Goal: Use online tool/utility: Utilize a website feature to perform a specific function

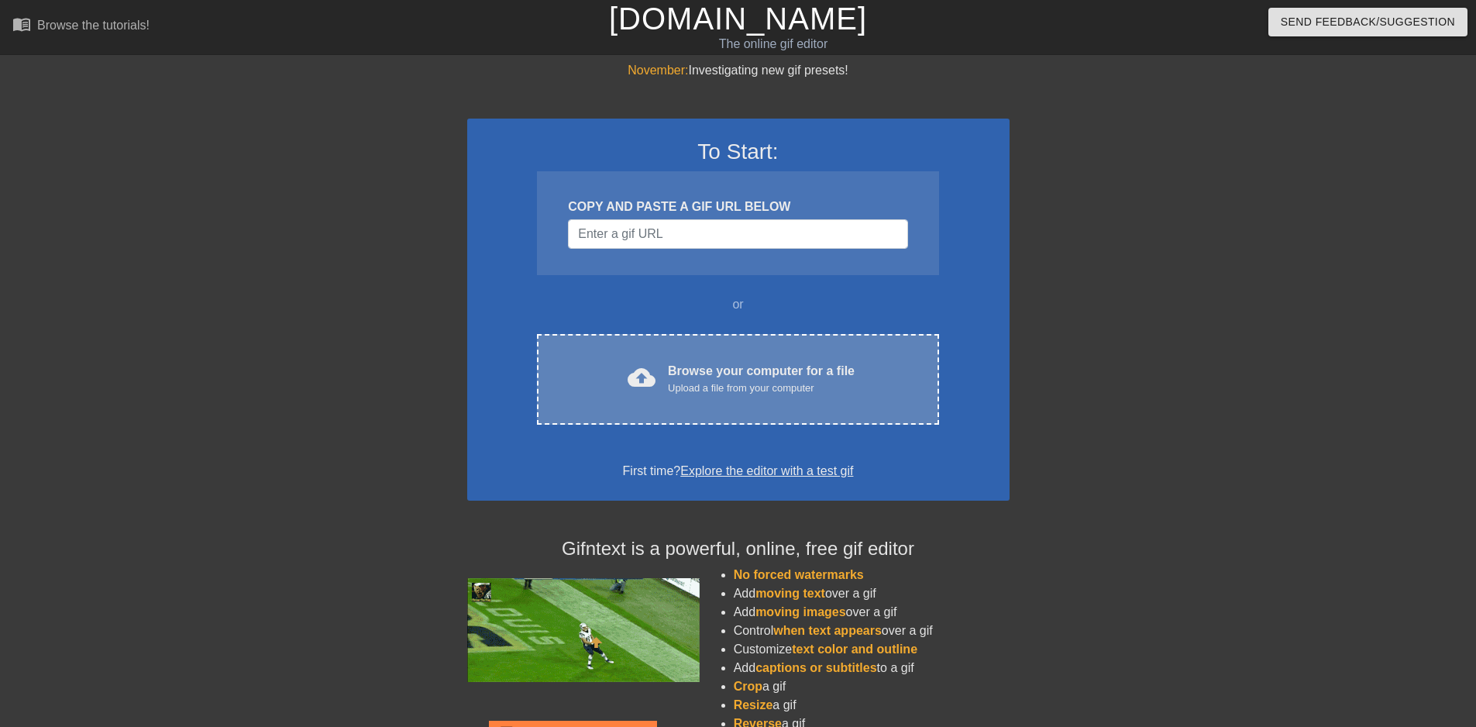
click at [749, 377] on div "Browse your computer for a file Upload a file from your computer" at bounding box center [761, 379] width 187 height 34
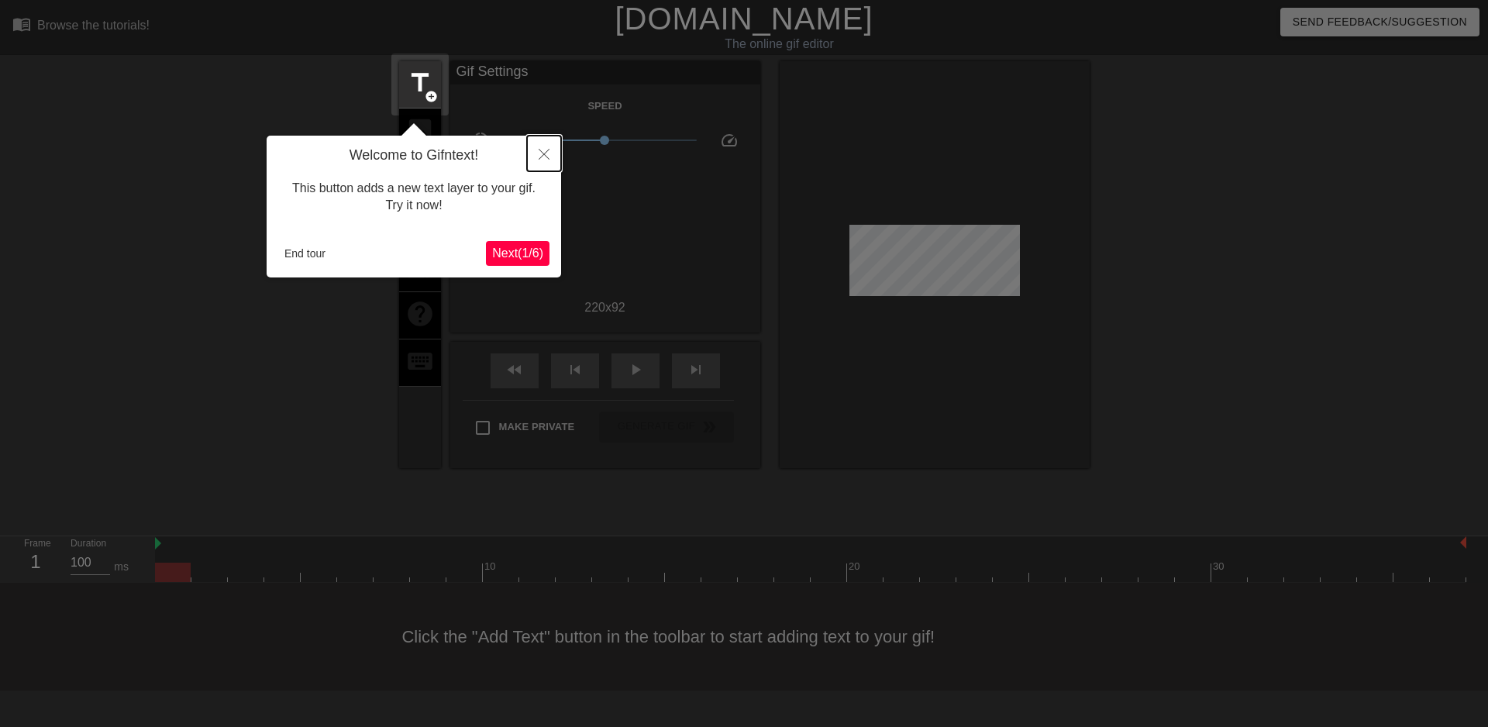
click at [535, 152] on button "Close" at bounding box center [544, 154] width 34 height 36
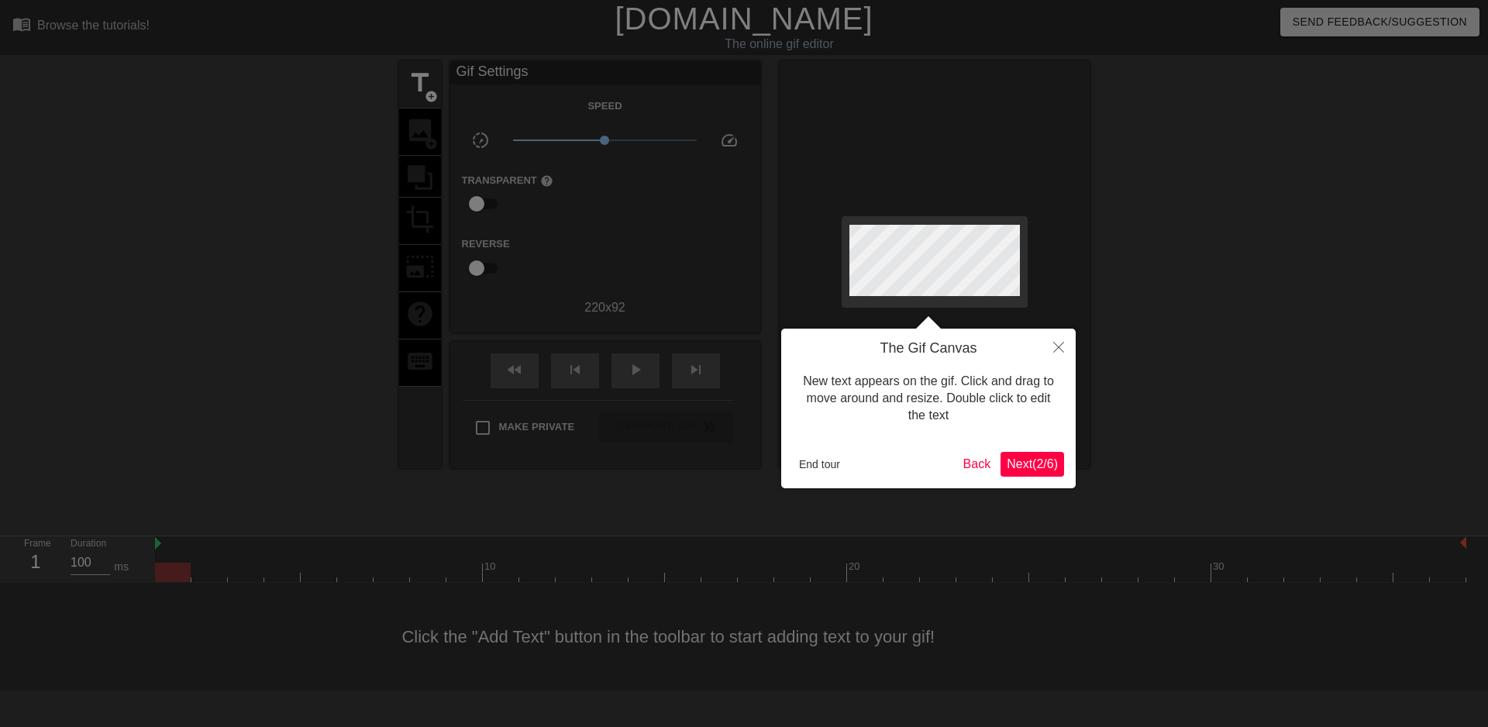
click at [1041, 465] on span "Next ( 2 / 6 )" at bounding box center [1031, 463] width 51 height 13
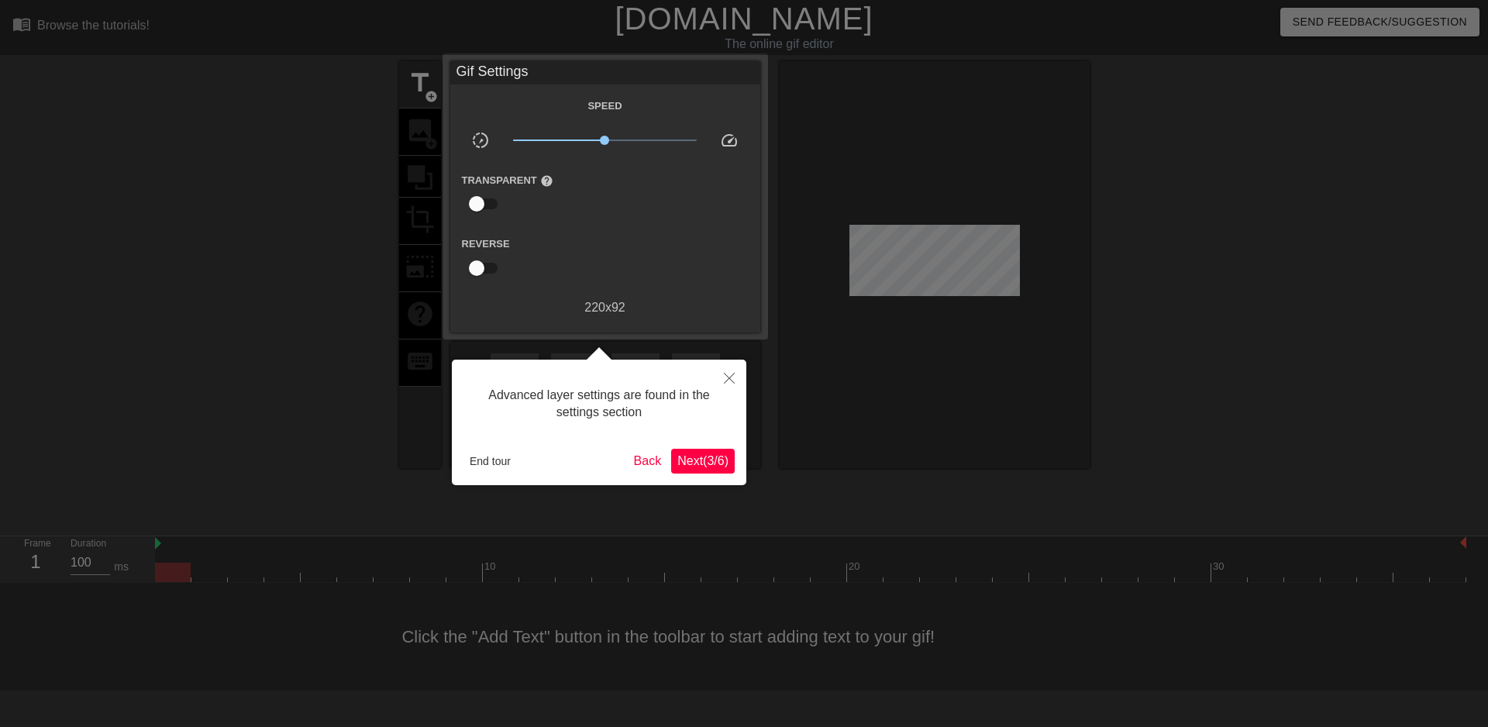
click at [721, 466] on span "Next ( 3 / 6 )" at bounding box center [702, 460] width 51 height 13
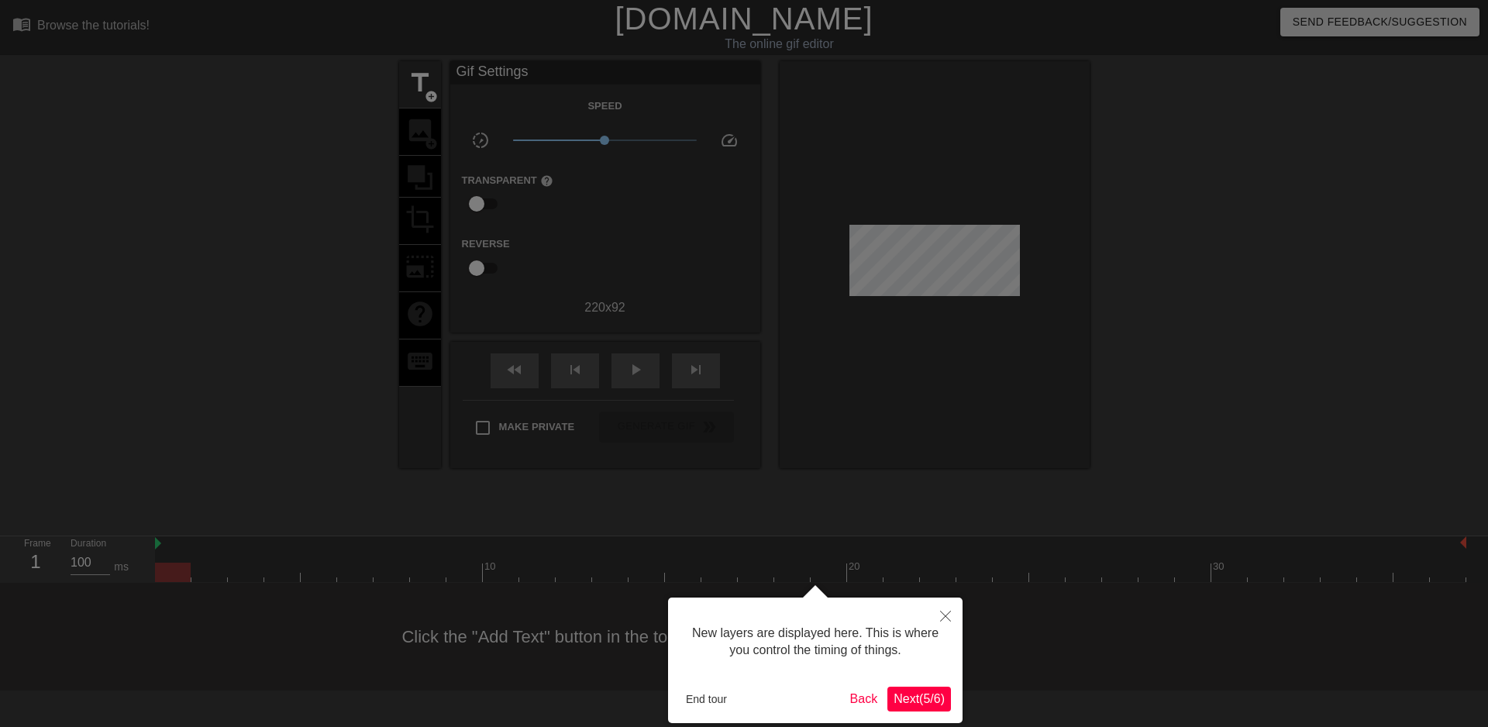
scroll to position [13, 0]
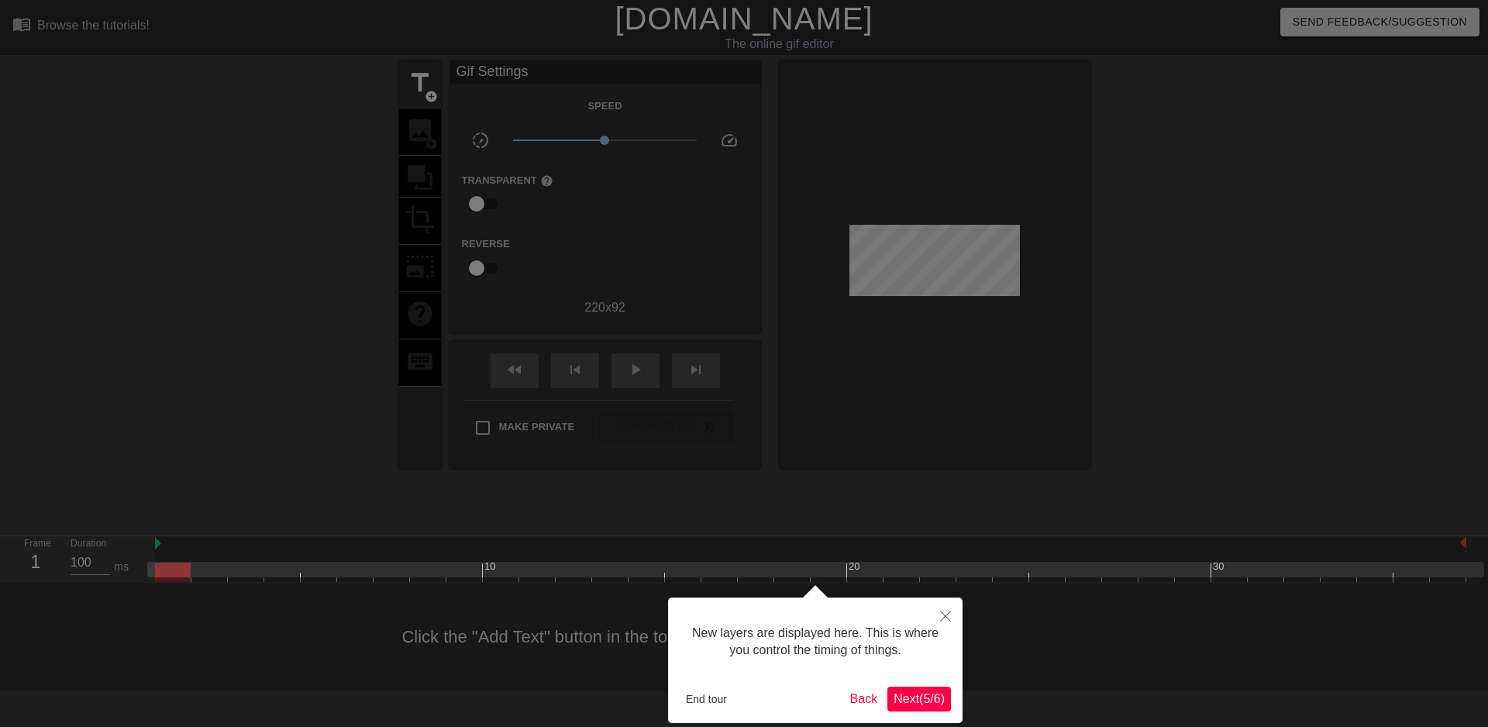
click at [909, 695] on span "Next ( 5 / 6 )" at bounding box center [918, 698] width 51 height 13
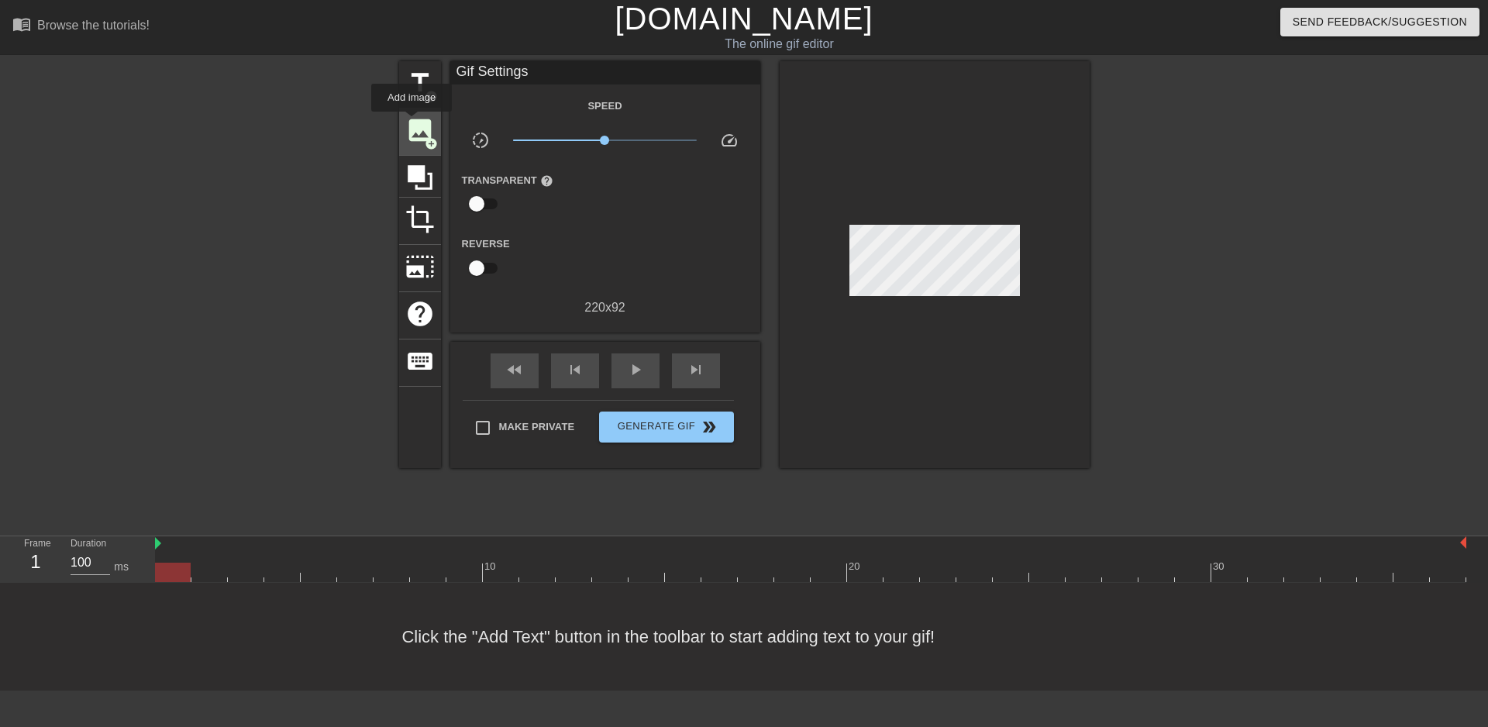
click at [411, 122] on span "image" at bounding box center [419, 129] width 29 height 29
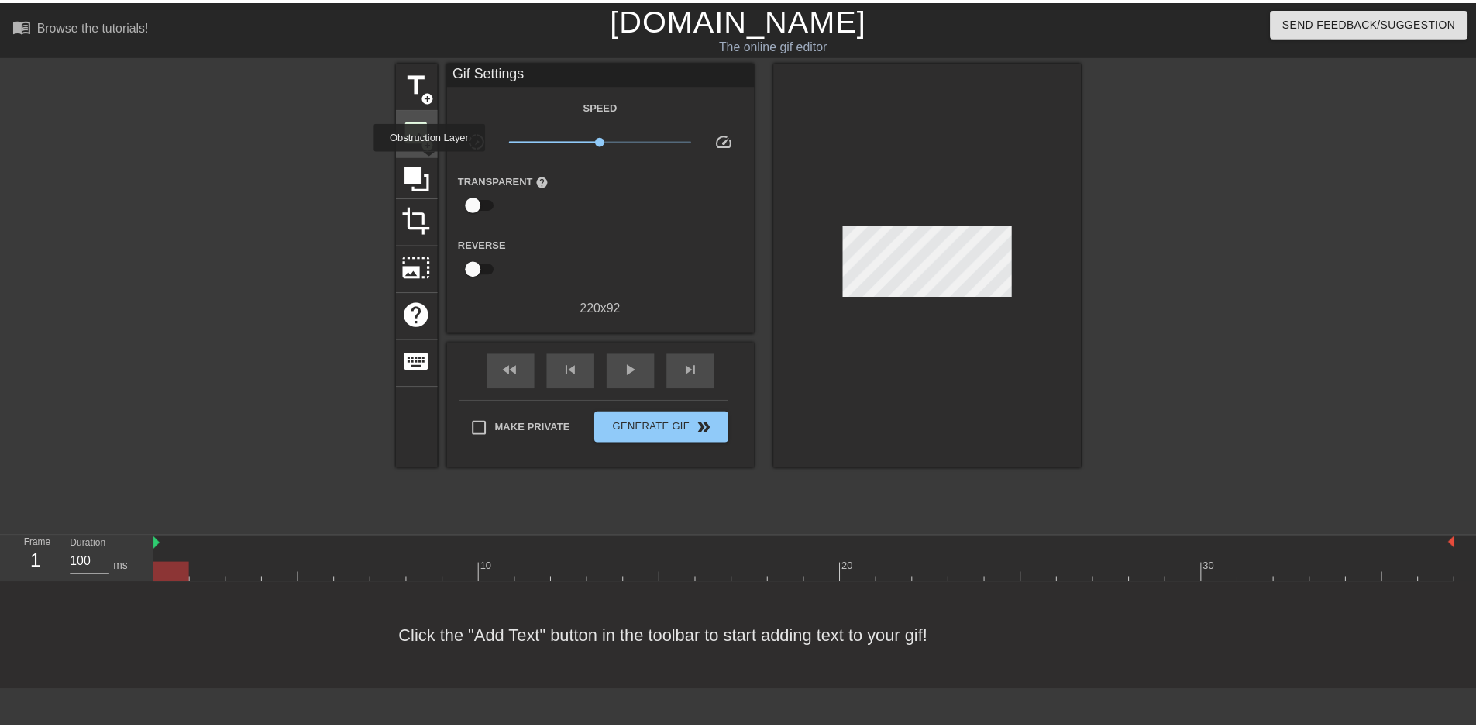
scroll to position [0, 0]
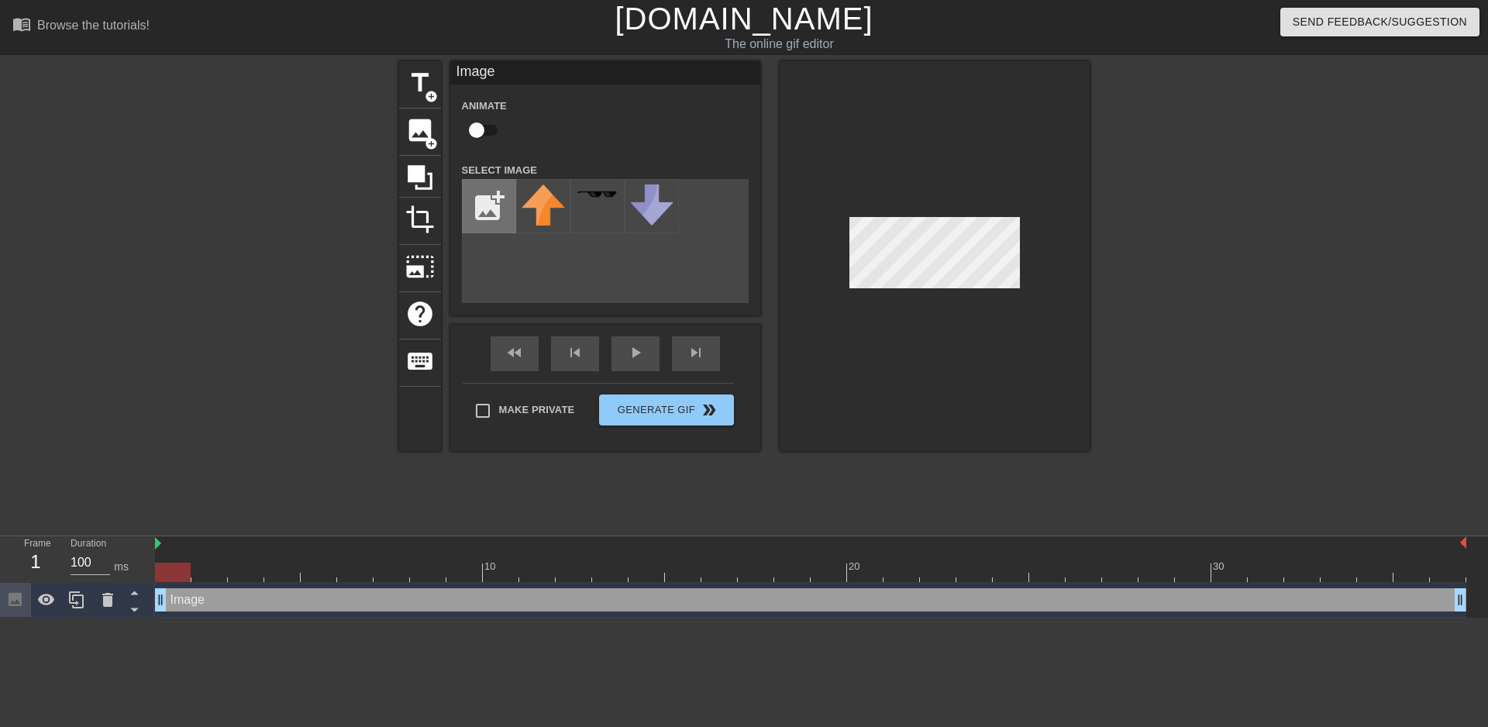
click at [478, 202] on input "file" at bounding box center [489, 206] width 53 height 53
type input "C:\fakepath\Снимок экрана [DATE] 142008.png"
click at [535, 208] on img at bounding box center [542, 205] width 43 height 43
click at [137, 593] on icon at bounding box center [134, 592] width 19 height 19
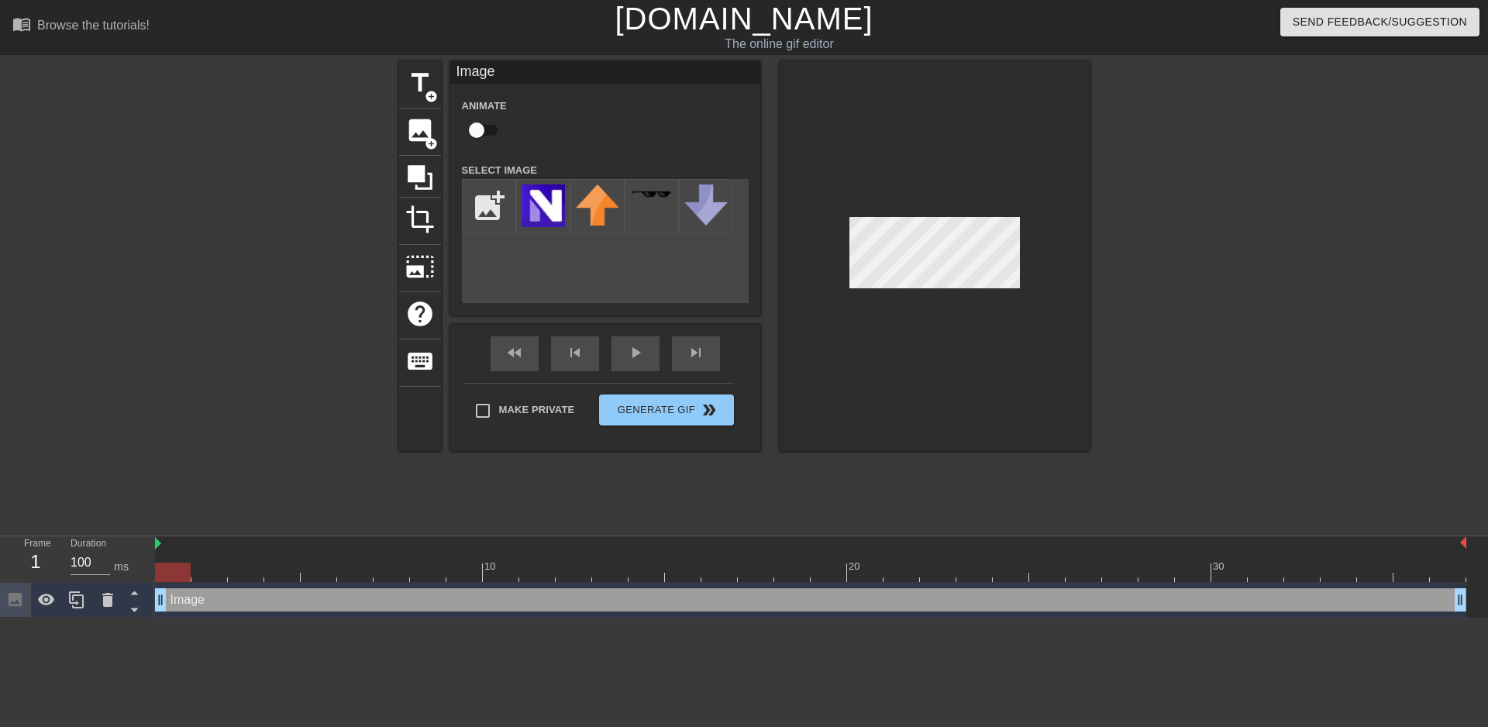
drag, startPoint x: 164, startPoint y: 597, endPoint x: 181, endPoint y: 597, distance: 16.3
click at [191, 595] on div "Image drag_handle drag_handle" at bounding box center [810, 599] width 1311 height 23
click at [190, 569] on div at bounding box center [173, 571] width 36 height 19
click at [487, 126] on input "checkbox" at bounding box center [476, 129] width 88 height 29
click at [487, 126] on input "checkbox" at bounding box center [491, 129] width 88 height 29
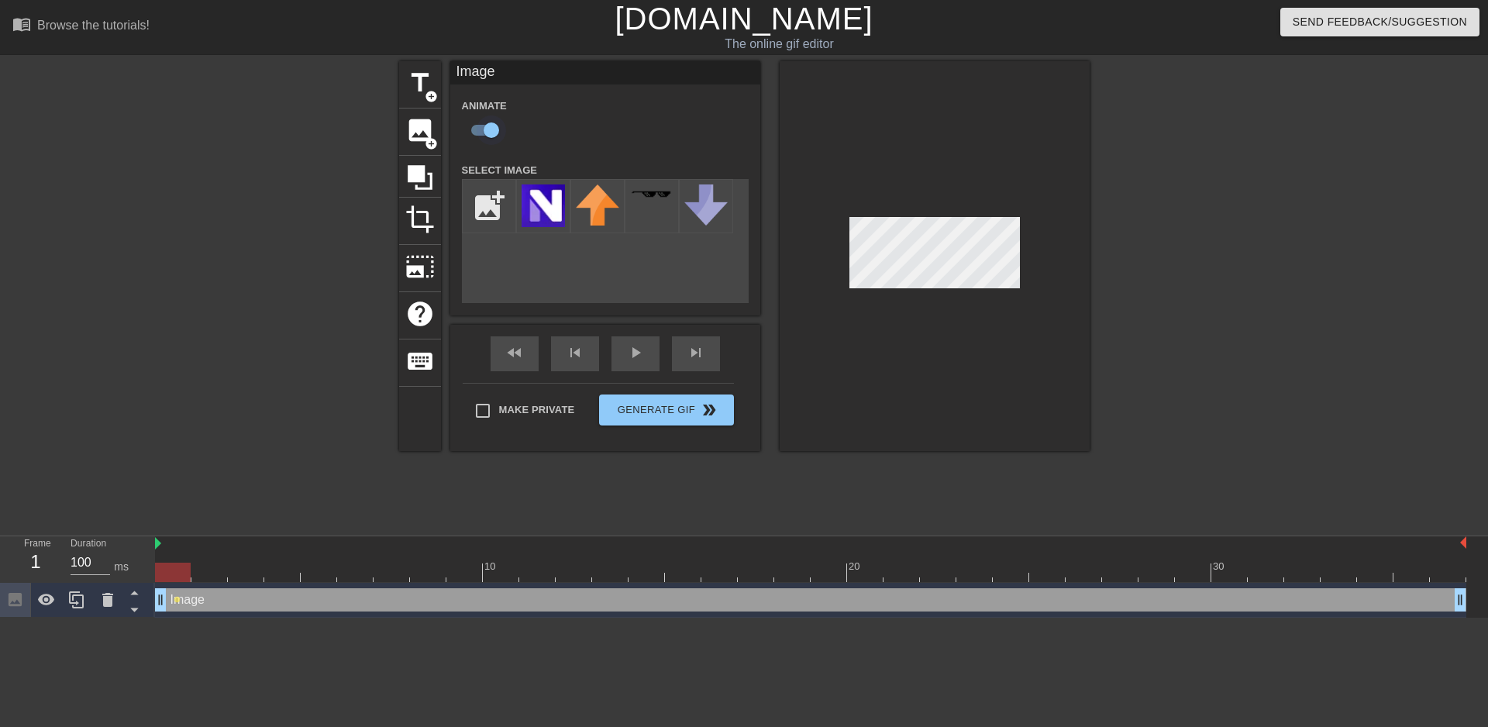
checkbox input "false"
click at [177, 574] on div at bounding box center [173, 571] width 36 height 19
click at [150, 545] on div "Frame 1 Duration 100 ms 10 20 30 Image drag_handle drag_handle" at bounding box center [744, 576] width 1488 height 81
click at [153, 542] on div "Frame 1 Duration 100 ms" at bounding box center [77, 559] width 155 height 46
click at [43, 595] on icon at bounding box center [46, 599] width 19 height 19
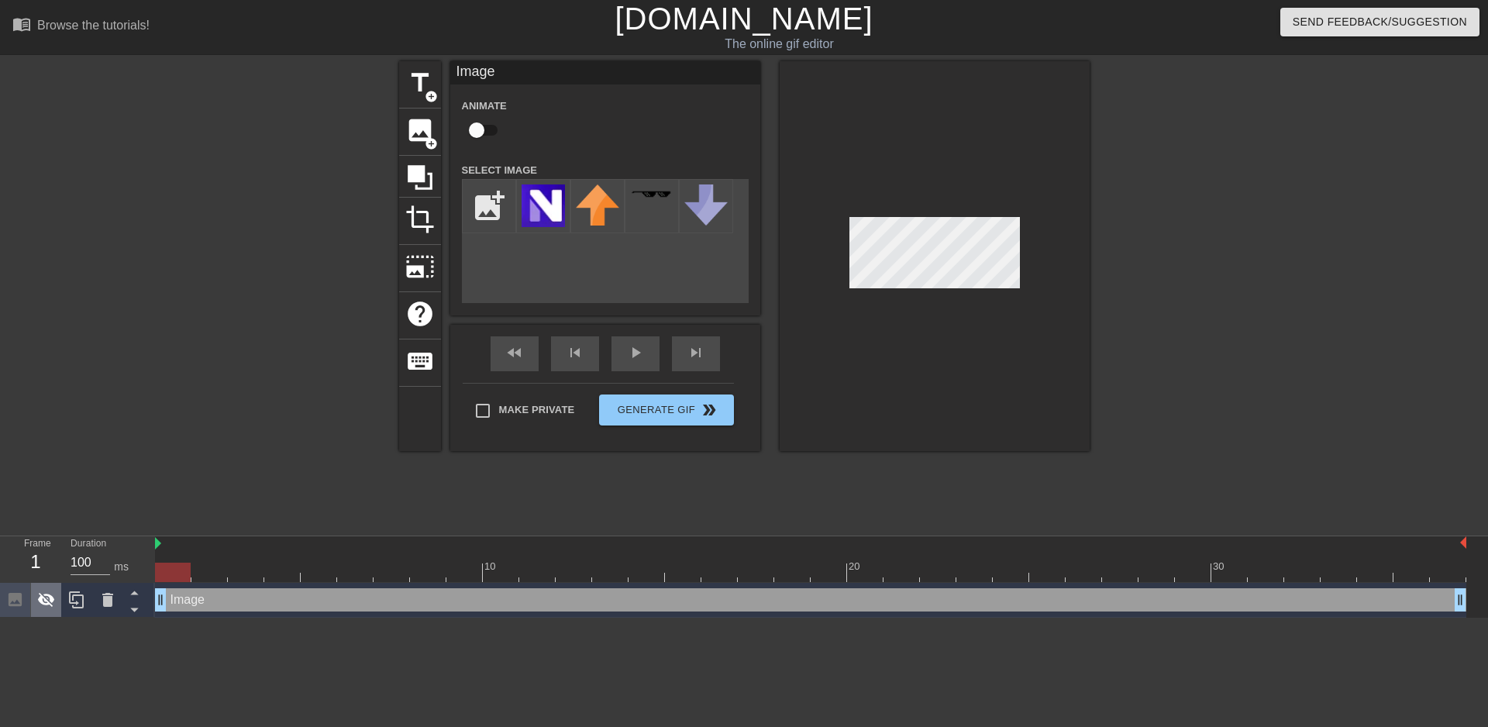
click at [47, 597] on icon at bounding box center [46, 599] width 19 height 19
click at [184, 605] on div "Image drag_handle drag_handle" at bounding box center [810, 599] width 1311 height 23
drag, startPoint x: 159, startPoint y: 601, endPoint x: 132, endPoint y: 596, distance: 27.7
click at [132, 596] on div "Frame 1 Duration 100 ms 10 20 30 Image drag_handle drag_handle" at bounding box center [744, 576] width 1488 height 81
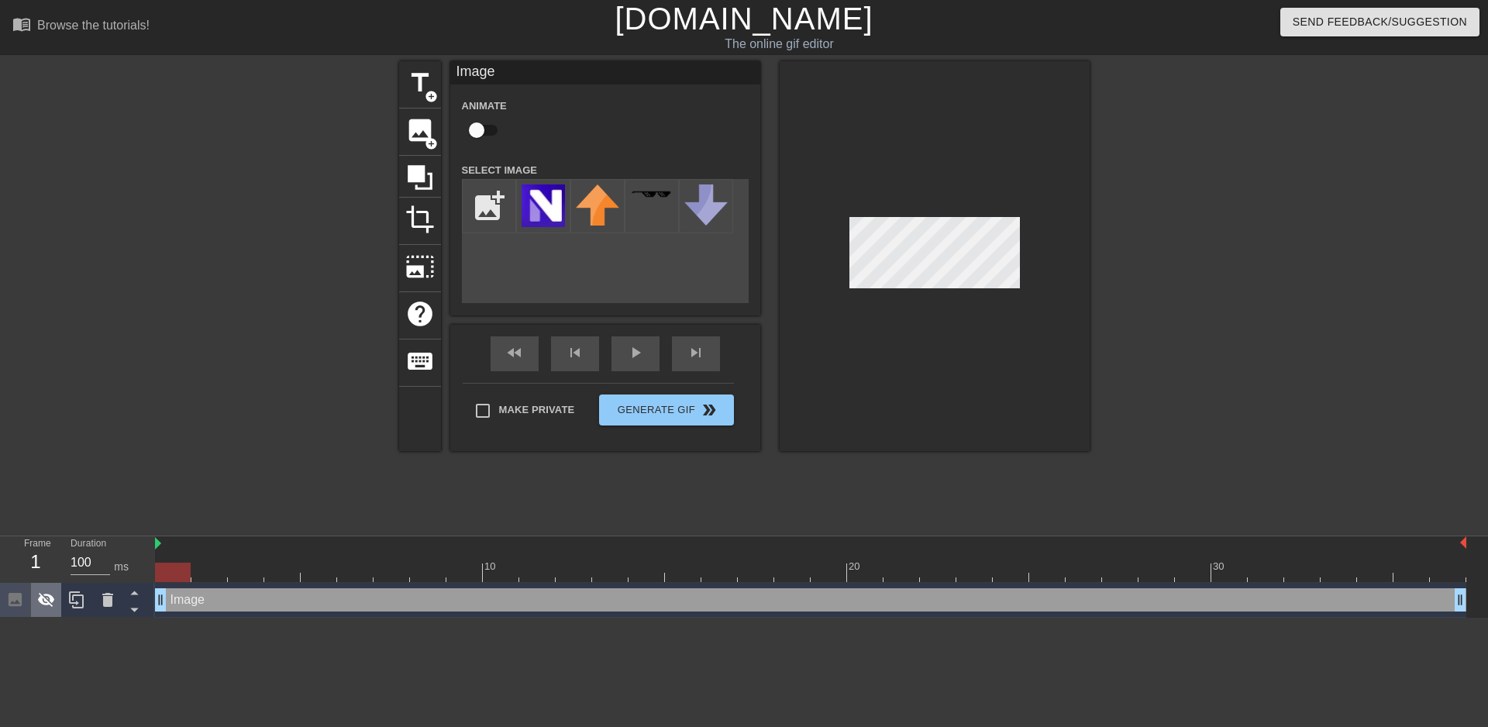
click at [53, 604] on icon at bounding box center [46, 599] width 19 height 19
click at [170, 578] on div at bounding box center [173, 571] width 36 height 19
drag, startPoint x: 158, startPoint y: 540, endPoint x: 246, endPoint y: 544, distance: 88.4
click at [263, 544] on div at bounding box center [847, 543] width 1238 height 15
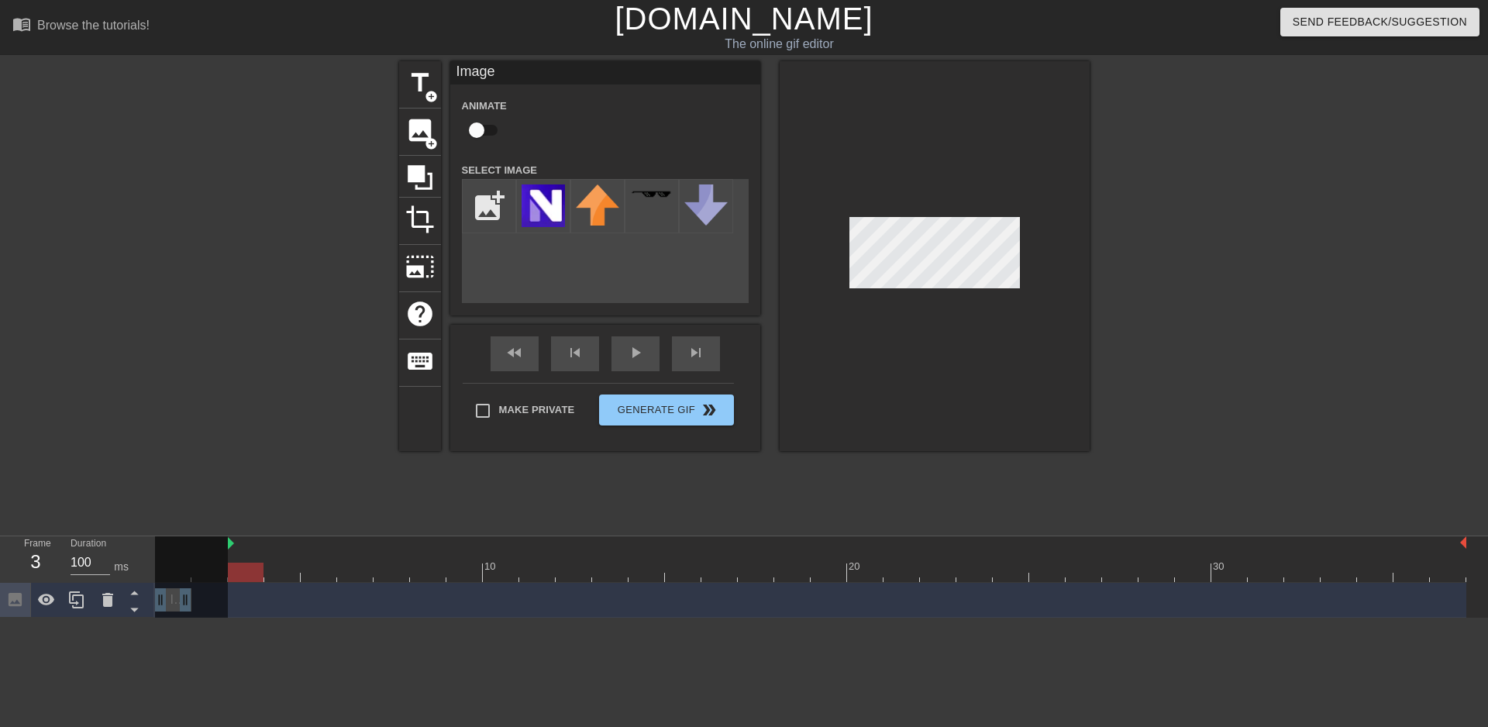
drag, startPoint x: 1456, startPoint y: 601, endPoint x: 163, endPoint y: 599, distance: 1293.1
click at [163, 599] on div "10 20 30 Image drag_handle drag_handle" at bounding box center [821, 576] width 1333 height 81
click at [246, 538] on div at bounding box center [847, 543] width 1238 height 15
click at [226, 551] on div at bounding box center [191, 578] width 73 height 84
click at [195, 590] on div at bounding box center [191, 578] width 73 height 84
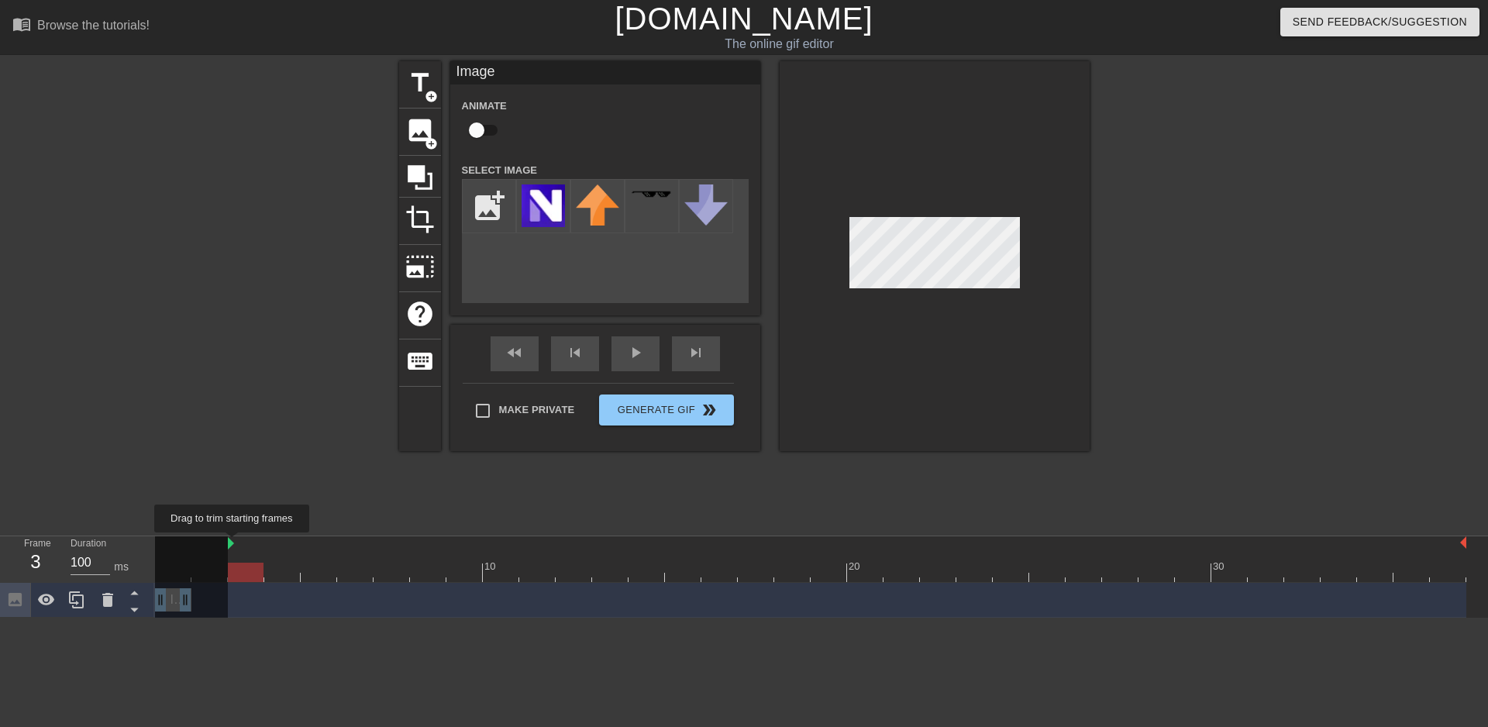
click at [232, 543] on img at bounding box center [231, 543] width 6 height 12
drag, startPoint x: 236, startPoint y: 545, endPoint x: 223, endPoint y: 547, distance: 13.3
click at [223, 547] on div "10 20 30" at bounding box center [810, 559] width 1311 height 46
drag, startPoint x: 230, startPoint y: 543, endPoint x: 197, endPoint y: 573, distance: 44.5
click at [103, 535] on div "Frame 3 Duration 100 ms 10 20 30 Image drag_handle drag_handle" at bounding box center [744, 576] width 1488 height 82
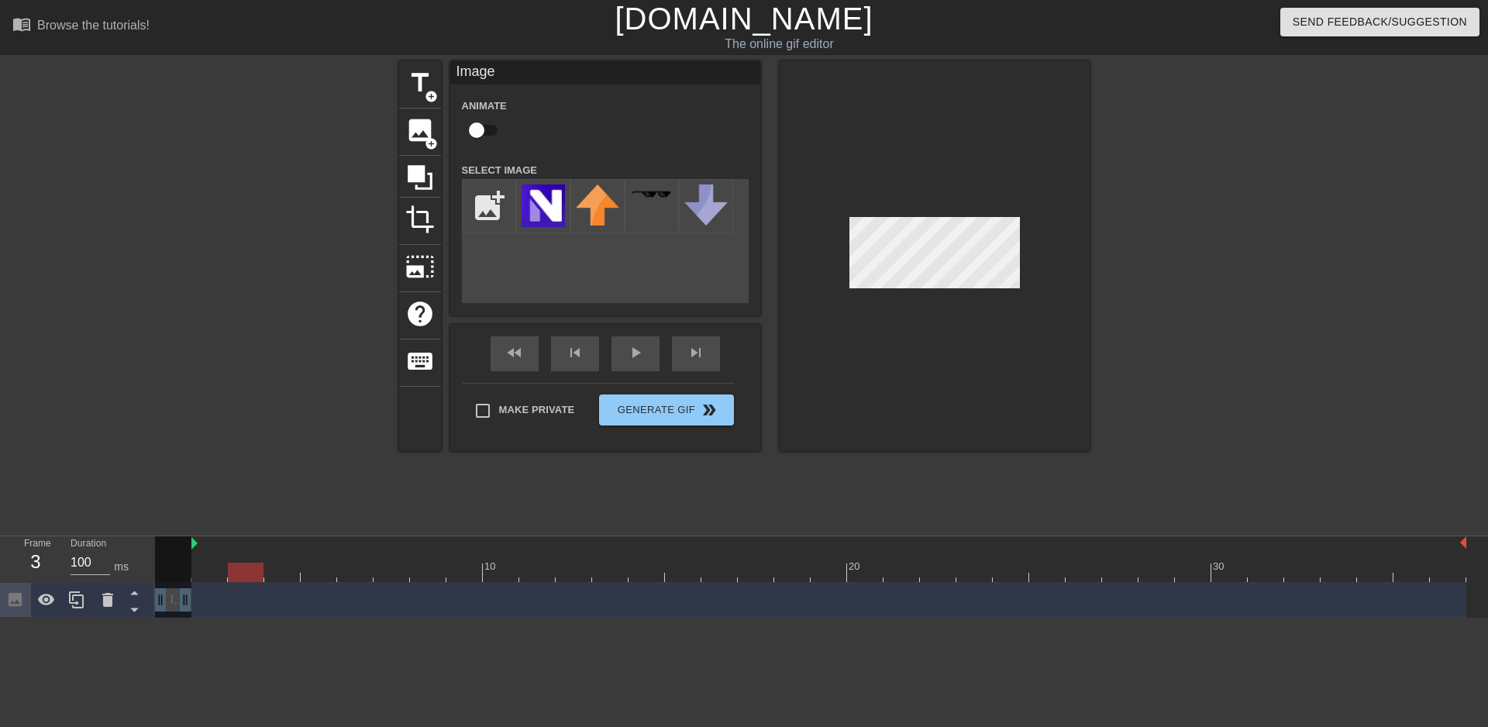
drag, startPoint x: 157, startPoint y: 542, endPoint x: 139, endPoint y: 541, distance: 17.9
click at [139, 541] on div "Frame 3 Duration 100 ms 10 20 30 Image drag_handle drag_handle" at bounding box center [744, 576] width 1488 height 81
click at [36, 559] on div "3" at bounding box center [35, 562] width 23 height 28
click at [963, 617] on html "menu_book Browse the tutorials! [DOMAIN_NAME] The online gif editor Send Feedba…" at bounding box center [744, 308] width 1488 height 617
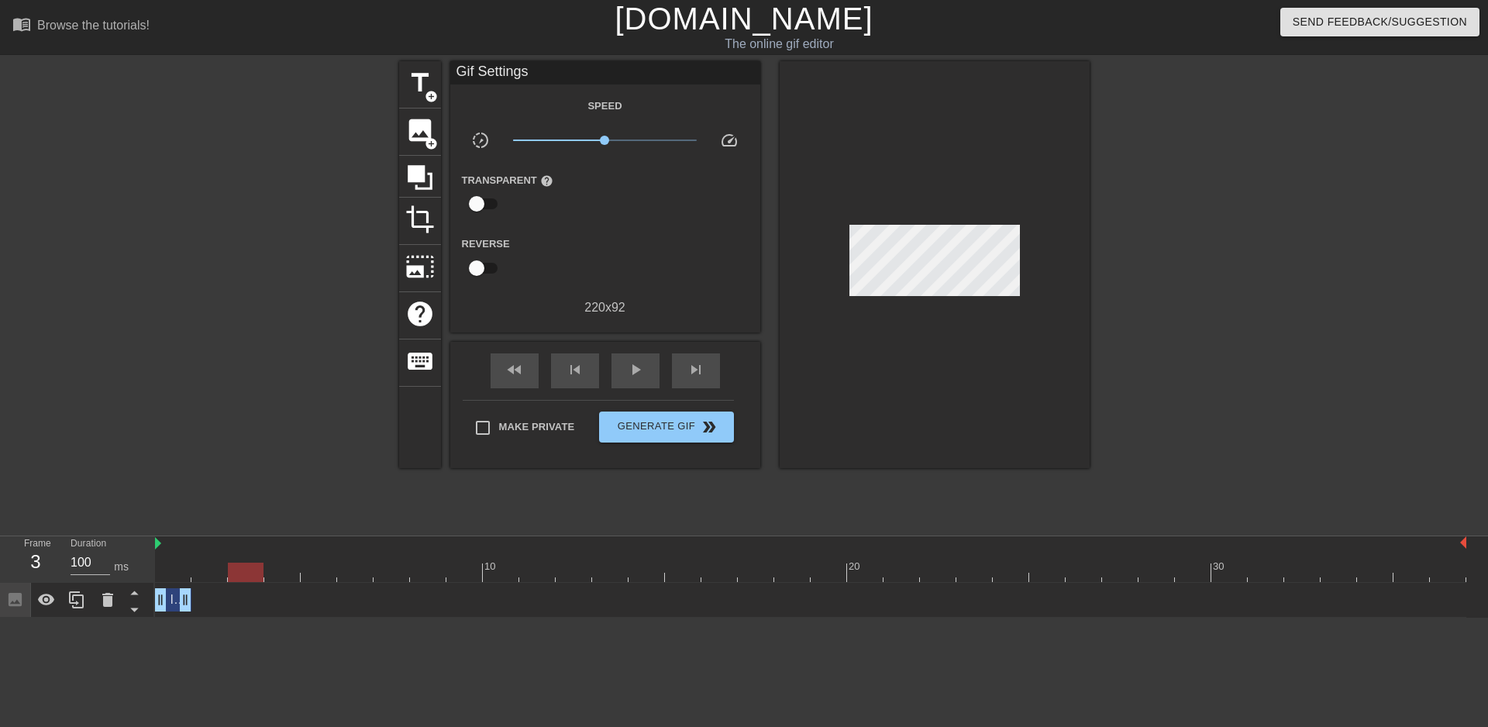
click at [543, 607] on div "Image drag_handle drag_handle" at bounding box center [810, 599] width 1311 height 23
click at [201, 589] on div "Image drag_handle drag_handle" at bounding box center [810, 599] width 1311 height 23
drag, startPoint x: 269, startPoint y: 578, endPoint x: 243, endPoint y: 574, distance: 25.9
click at [268, 578] on div at bounding box center [810, 571] width 1311 height 19
drag, startPoint x: 280, startPoint y: 574, endPoint x: 151, endPoint y: 569, distance: 128.7
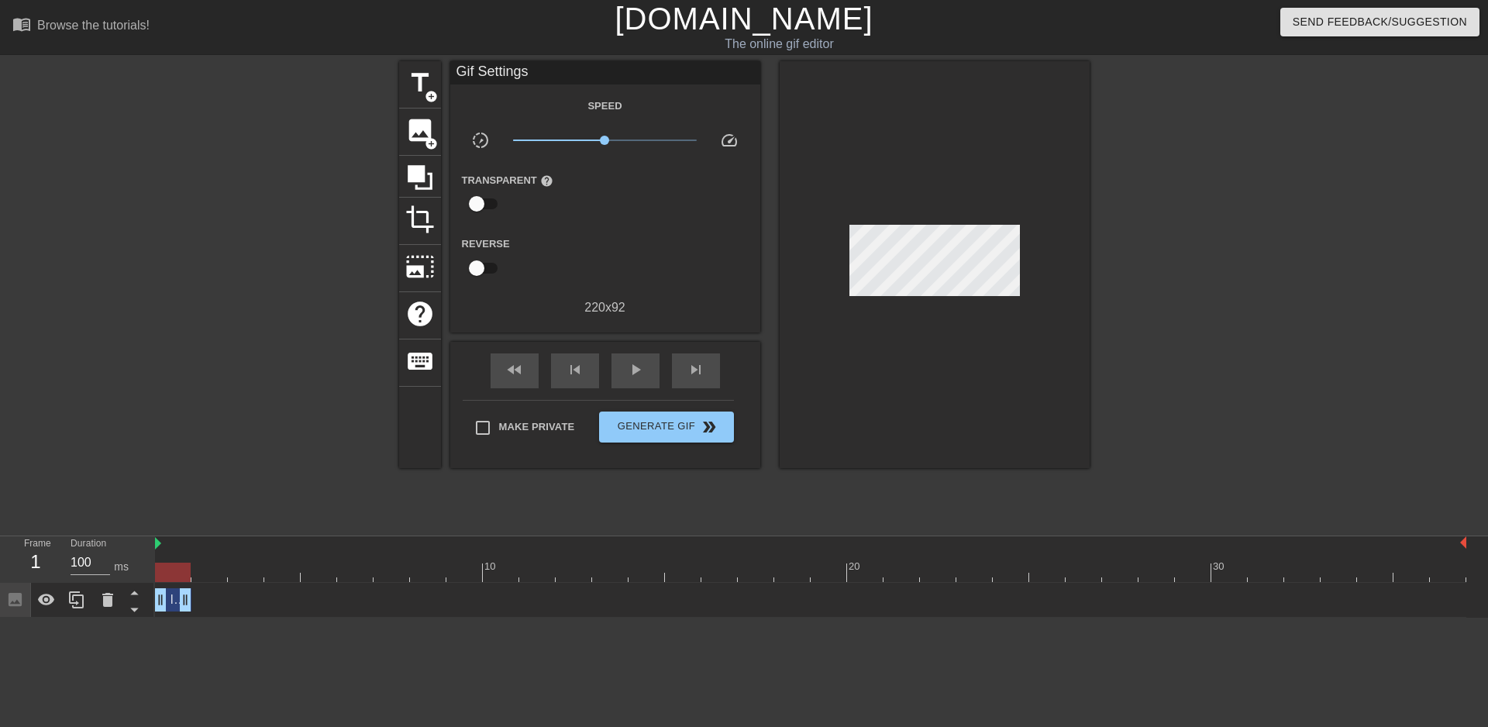
click at [151, 569] on div "Frame 1 Duration 100 ms 10 20 30 Image drag_handle drag_handle" at bounding box center [744, 576] width 1488 height 81
drag, startPoint x: 174, startPoint y: 576, endPoint x: 200, endPoint y: 575, distance: 25.6
click at [200, 575] on div at bounding box center [209, 571] width 36 height 19
click at [175, 596] on span "Image" at bounding box center [187, 599] width 34 height 13
click at [210, 593] on div "Image drag_handle drag_handle" at bounding box center [810, 599] width 1311 height 23
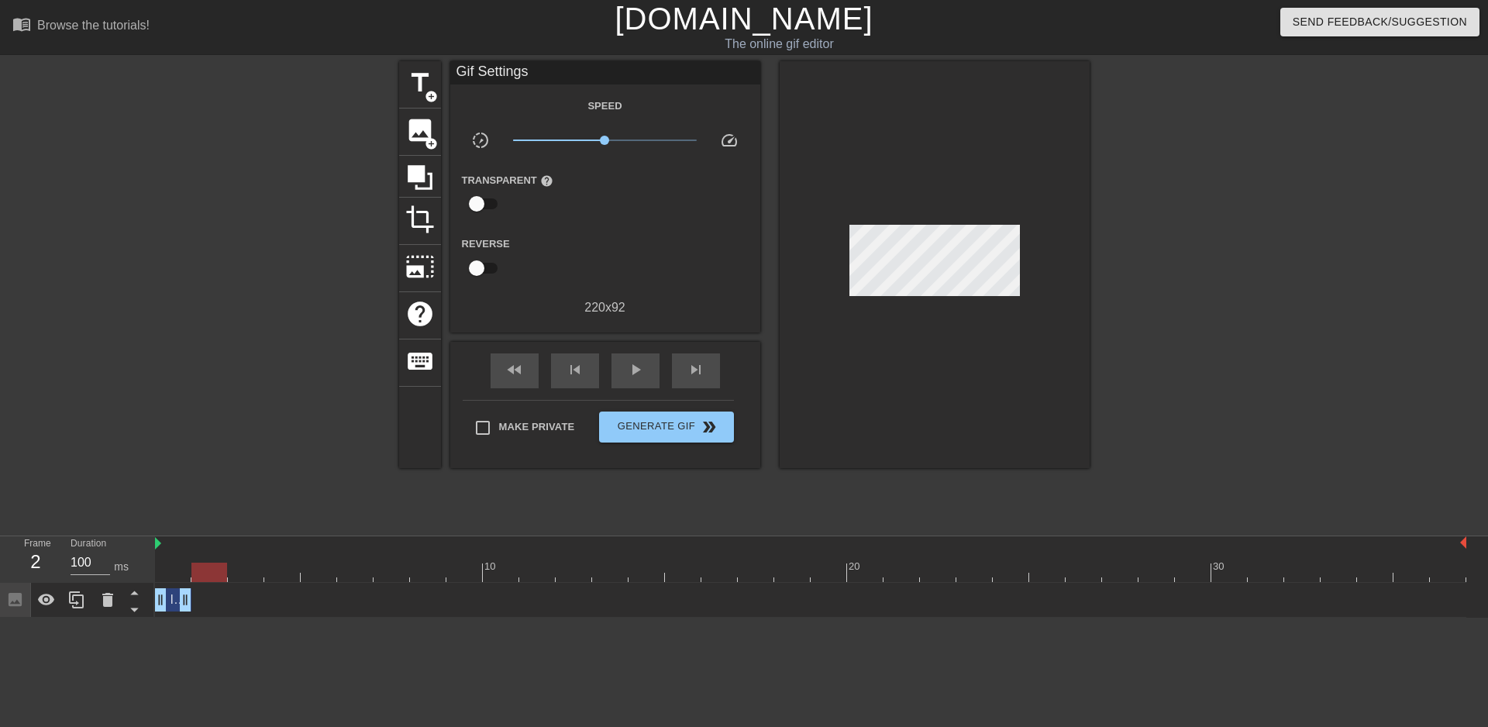
drag, startPoint x: 182, startPoint y: 570, endPoint x: 204, endPoint y: 572, distance: 21.7
click at [204, 572] on div at bounding box center [209, 571] width 36 height 19
click at [211, 607] on div "Image drag_handle drag_handle" at bounding box center [810, 599] width 1311 height 23
click at [414, 123] on span "image" at bounding box center [419, 129] width 29 height 29
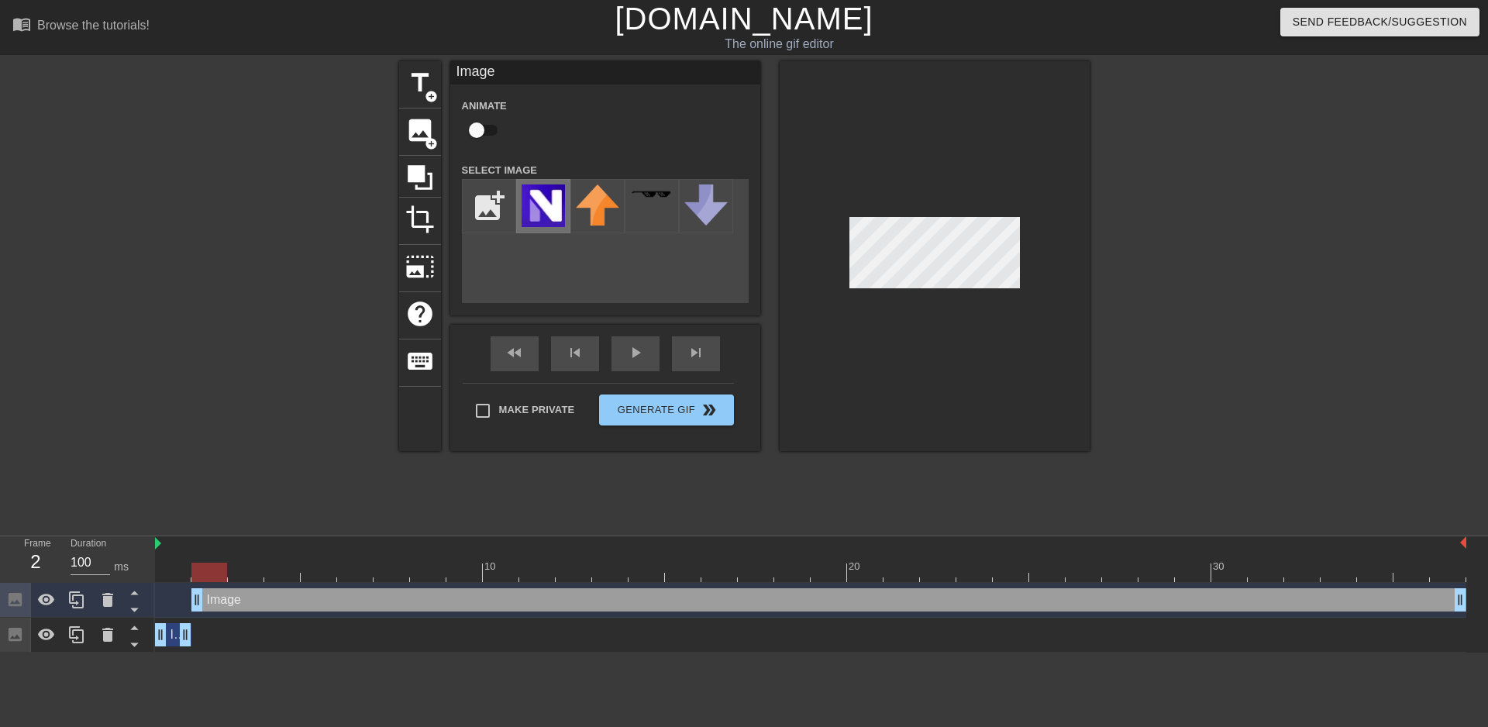
click at [536, 216] on img at bounding box center [542, 205] width 43 height 43
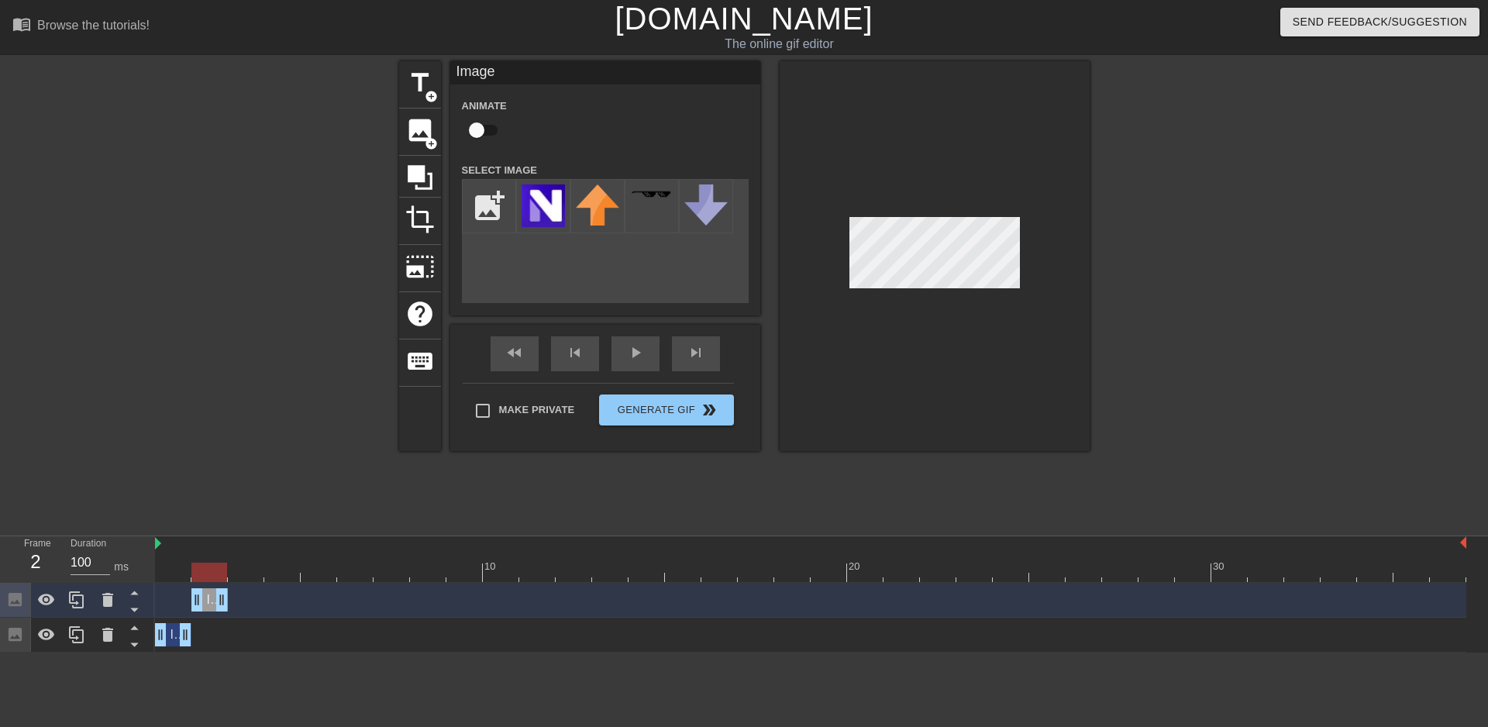
drag, startPoint x: 1457, startPoint y: 596, endPoint x: 225, endPoint y: 602, distance: 1231.1
click at [170, 630] on div "Image drag_handle drag_handle" at bounding box center [173, 634] width 36 height 23
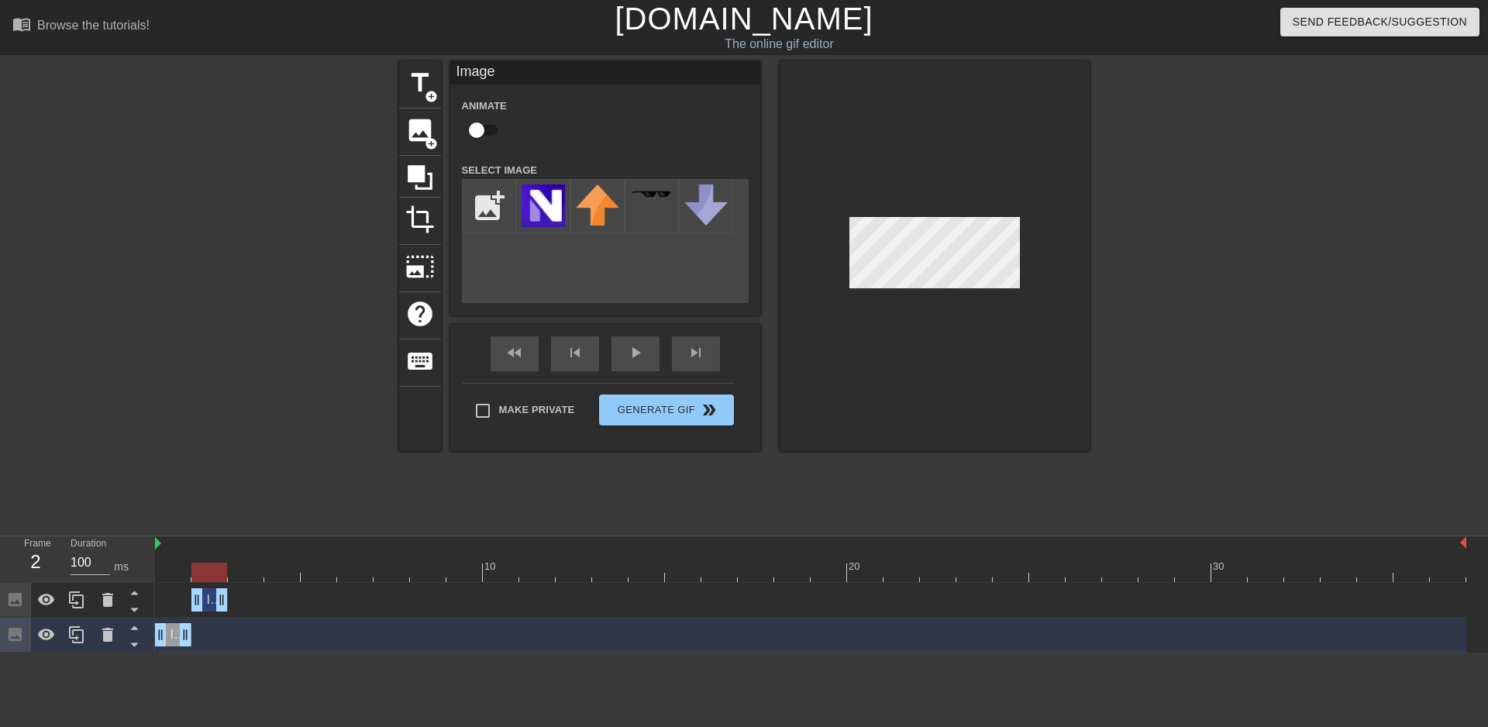
drag, startPoint x: 209, startPoint y: 576, endPoint x: 200, endPoint y: 569, distance: 11.2
click at [200, 569] on div at bounding box center [209, 571] width 36 height 19
drag, startPoint x: 217, startPoint y: 571, endPoint x: 233, endPoint y: 571, distance: 16.3
click at [233, 571] on div at bounding box center [246, 571] width 36 height 19
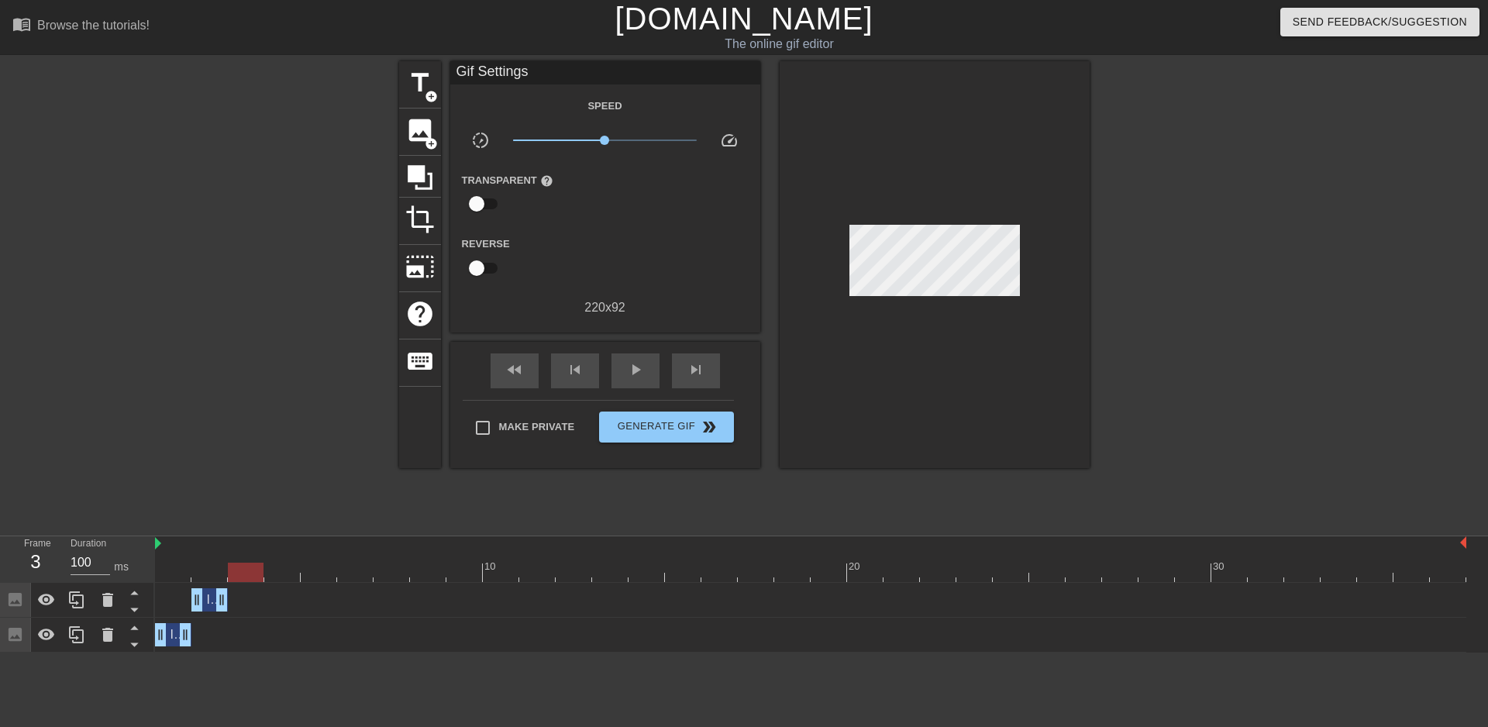
click at [245, 597] on div "Image drag_handle drag_handle" at bounding box center [810, 599] width 1311 height 23
click at [432, 123] on span "image" at bounding box center [419, 129] width 29 height 29
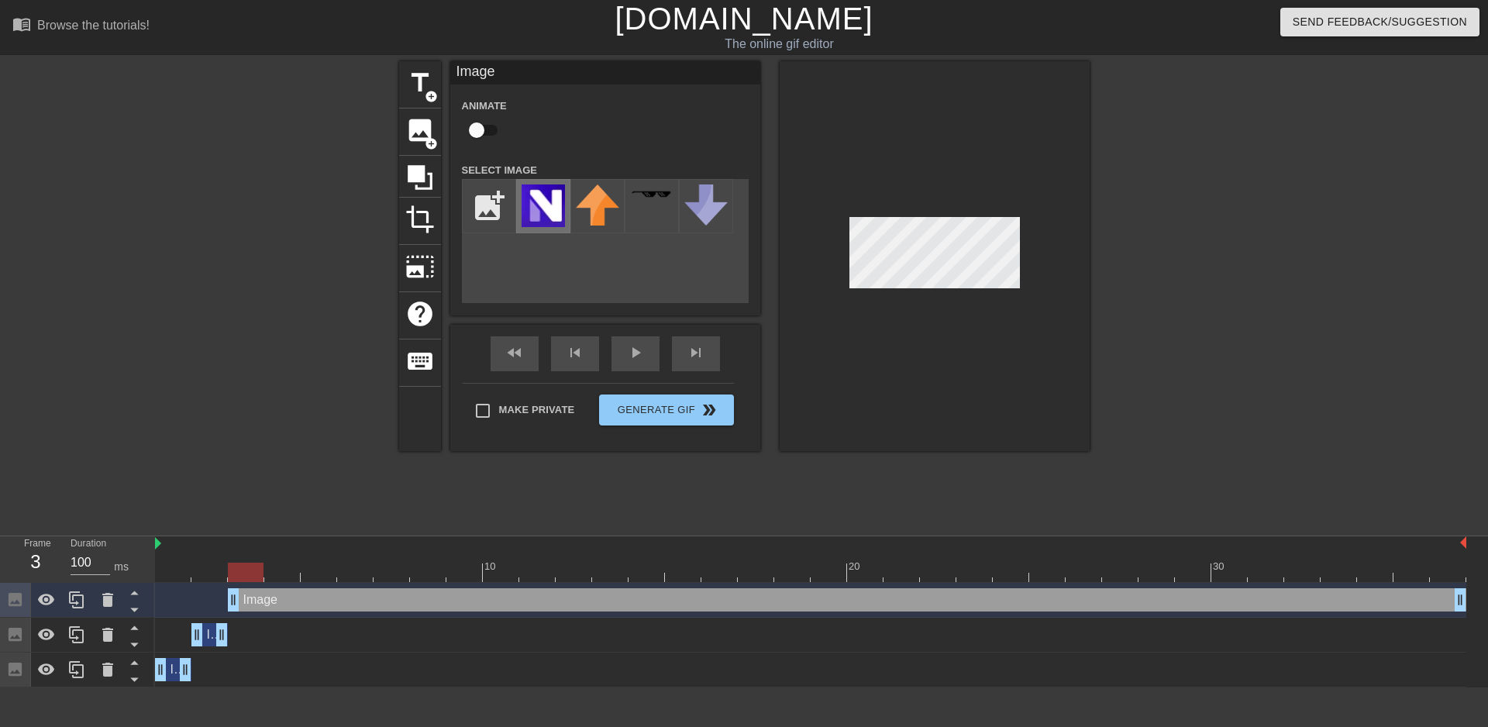
click at [552, 200] on img at bounding box center [542, 205] width 43 height 43
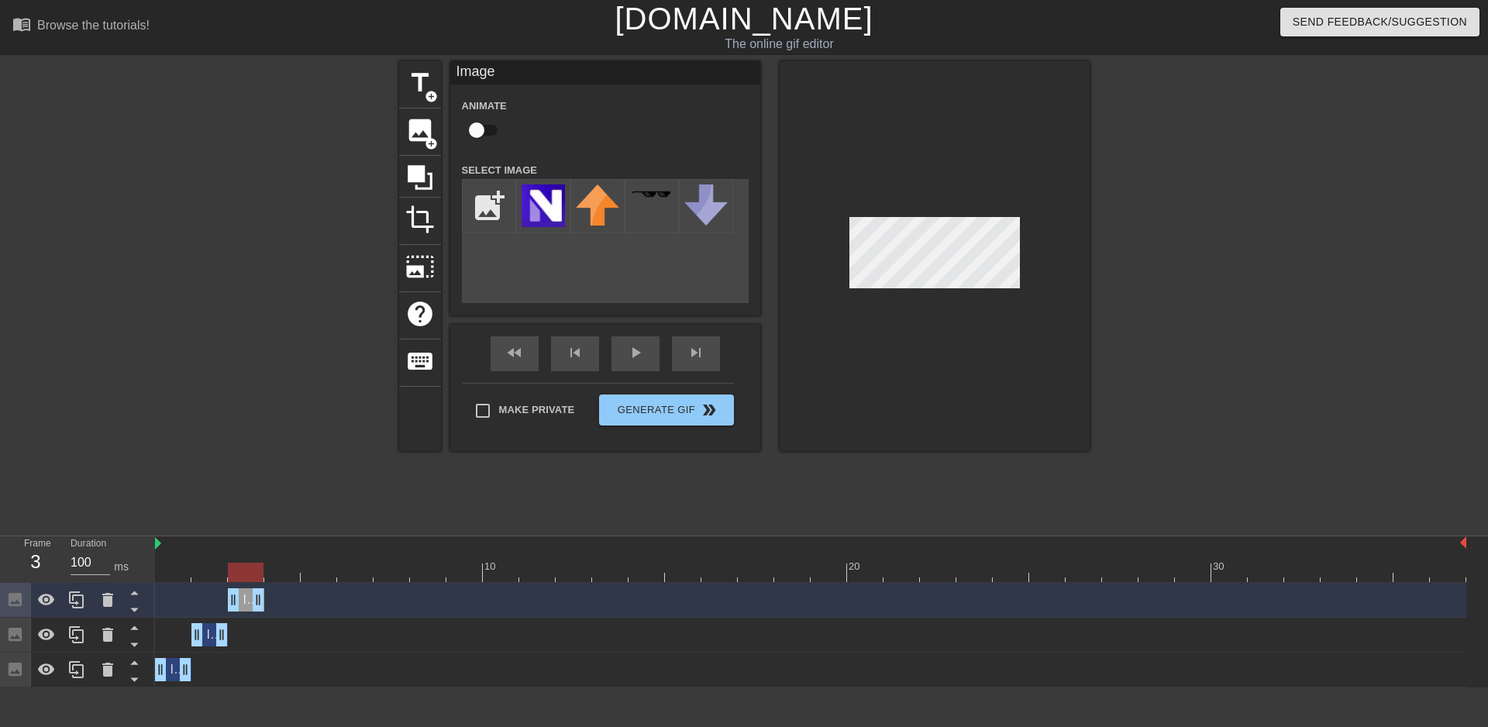
drag, startPoint x: 1460, startPoint y: 600, endPoint x: 250, endPoint y: 587, distance: 1209.5
click at [250, 587] on div "Image drag_handle drag_handle" at bounding box center [810, 600] width 1311 height 35
click at [925, 212] on div at bounding box center [934, 256] width 310 height 390
click at [288, 576] on div at bounding box center [810, 571] width 1311 height 19
click at [557, 205] on img at bounding box center [542, 205] width 43 height 43
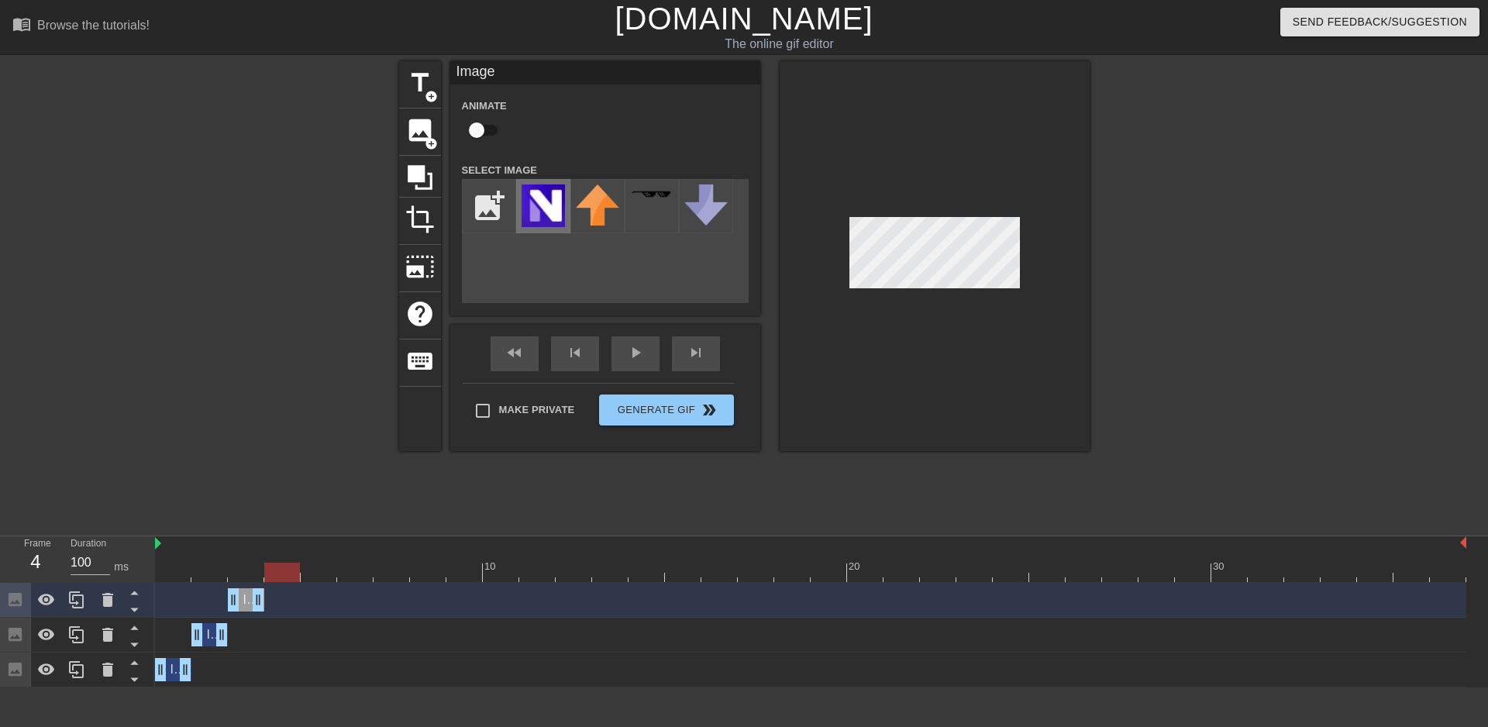
click at [536, 197] on img at bounding box center [542, 205] width 43 height 43
click at [269, 572] on div at bounding box center [282, 571] width 36 height 19
click at [530, 207] on img at bounding box center [542, 205] width 43 height 43
click at [418, 126] on span "image" at bounding box center [419, 129] width 29 height 29
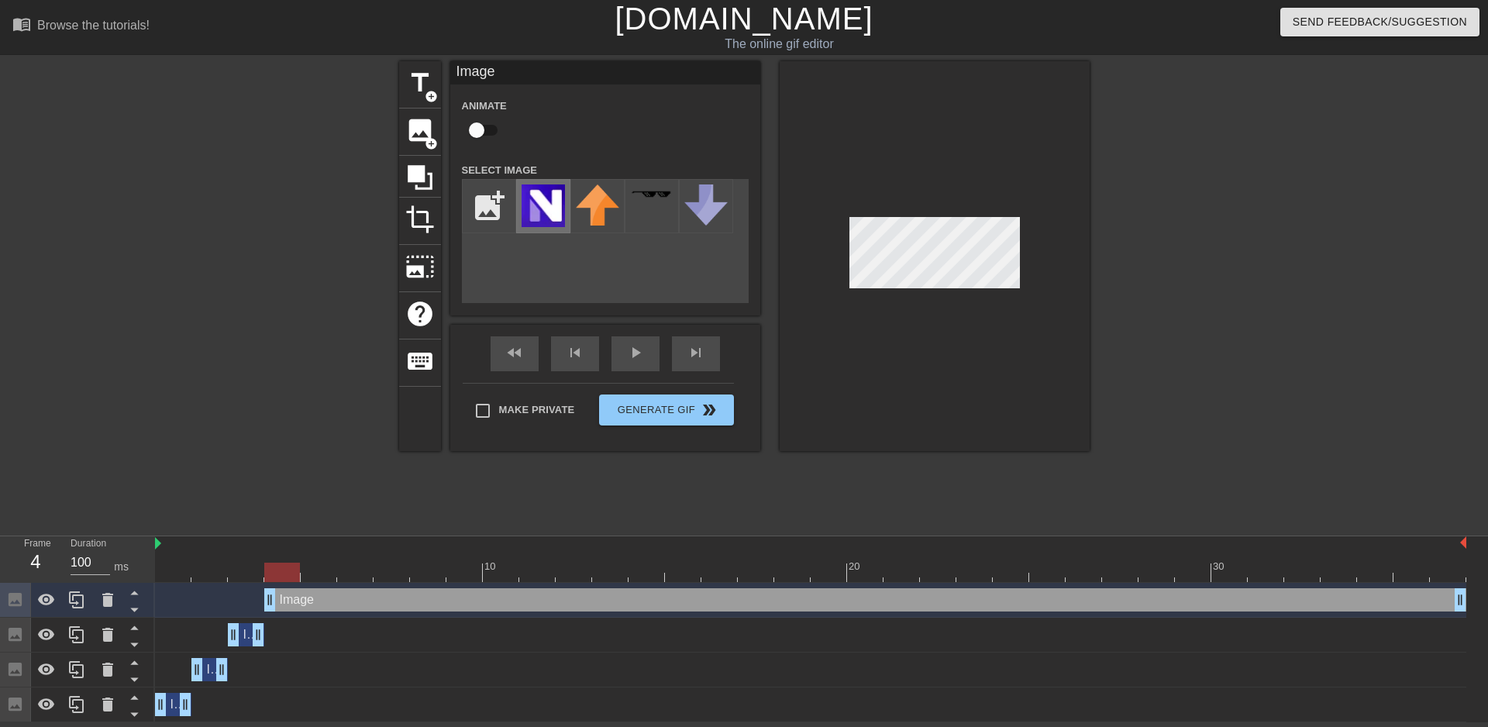
click at [533, 207] on img at bounding box center [542, 205] width 43 height 43
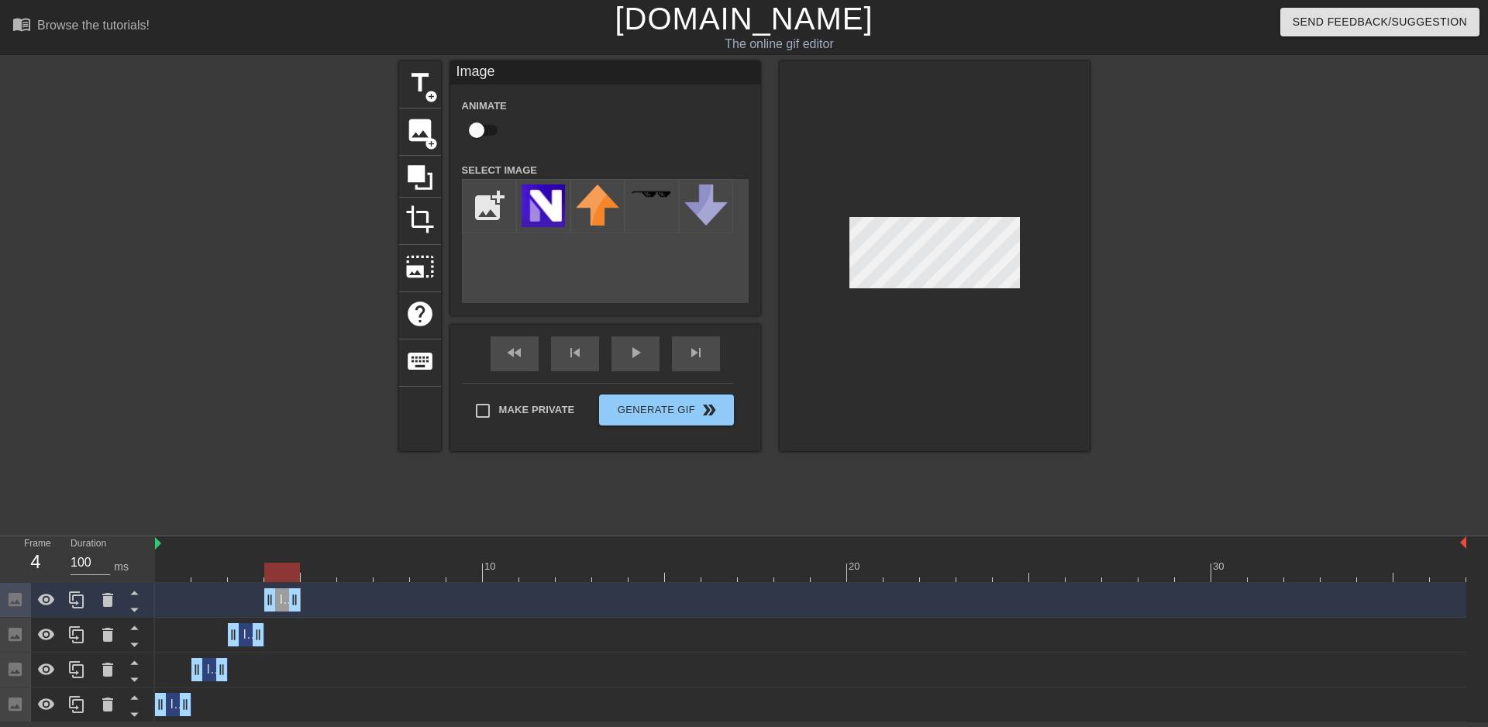
drag, startPoint x: 1460, startPoint y: 604, endPoint x: 304, endPoint y: 604, distance: 1155.2
click at [304, 604] on div "Image drag_handle drag_handle" at bounding box center [810, 599] width 1311 height 23
click at [925, 209] on div at bounding box center [934, 256] width 310 height 390
drag, startPoint x: 283, startPoint y: 572, endPoint x: 314, endPoint y: 566, distance: 31.5
click at [314, 566] on div at bounding box center [319, 571] width 36 height 19
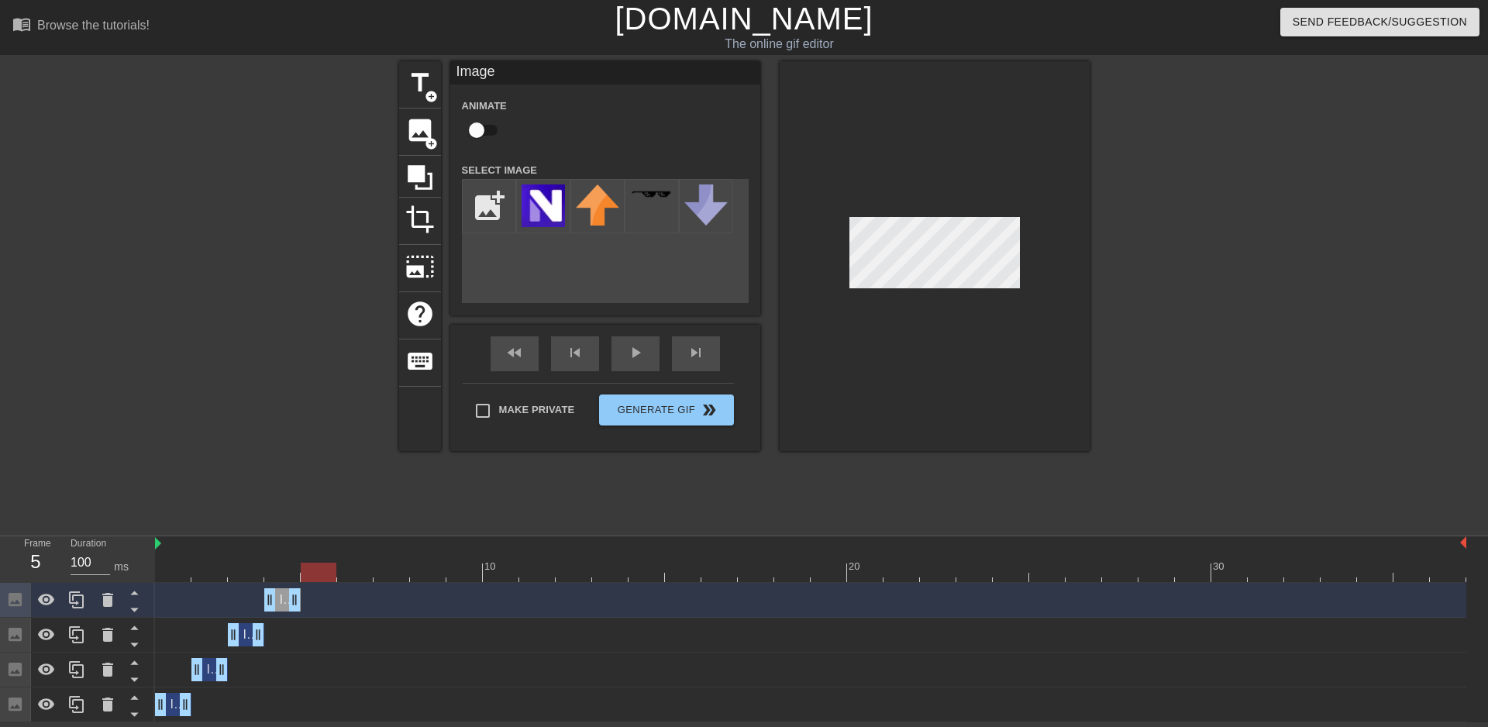
drag, startPoint x: 322, startPoint y: 570, endPoint x: 311, endPoint y: 557, distance: 17.6
click at [311, 557] on div "10 20 30" at bounding box center [810, 559] width 1311 height 46
click at [547, 218] on img at bounding box center [542, 205] width 43 height 43
click at [552, 226] on img at bounding box center [542, 205] width 43 height 43
click at [545, 212] on img at bounding box center [542, 205] width 43 height 43
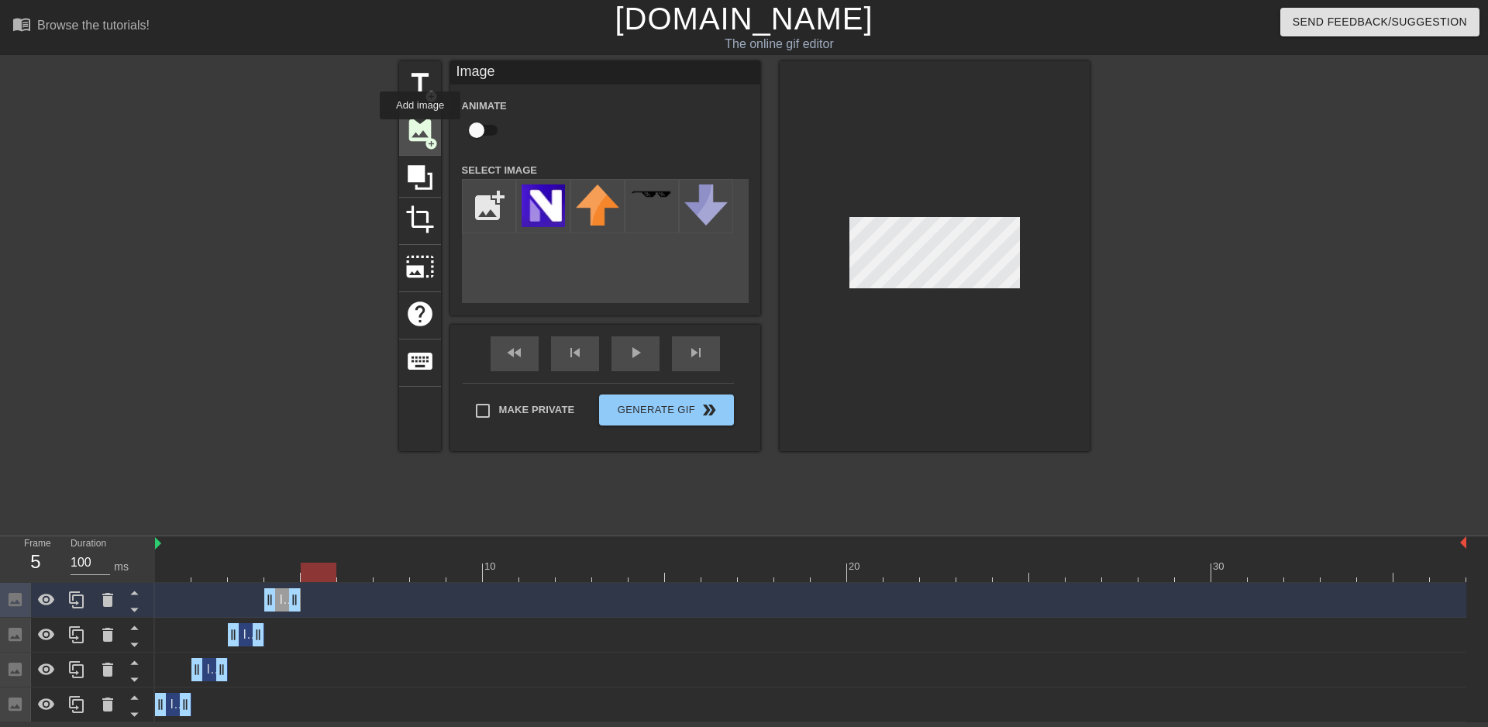
click at [420, 130] on span "image" at bounding box center [419, 129] width 29 height 29
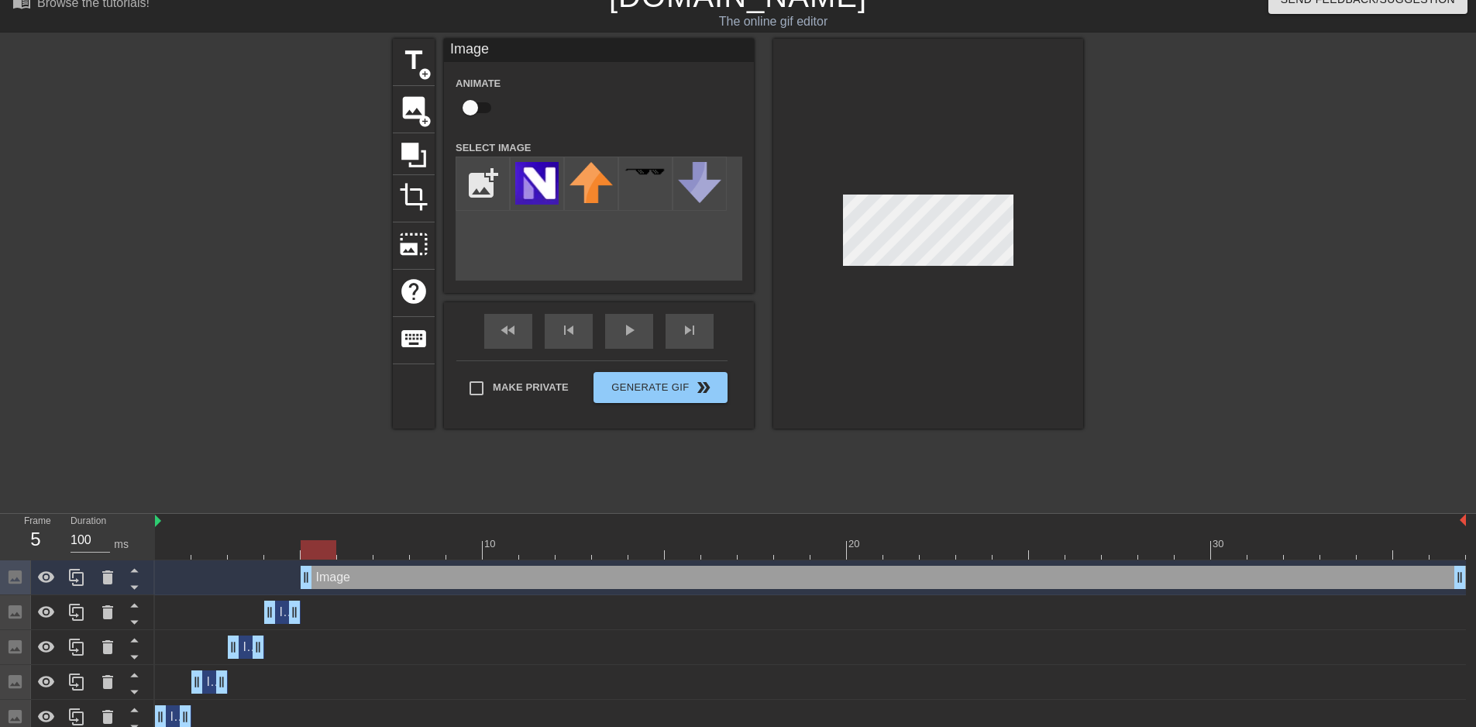
scroll to position [33, 0]
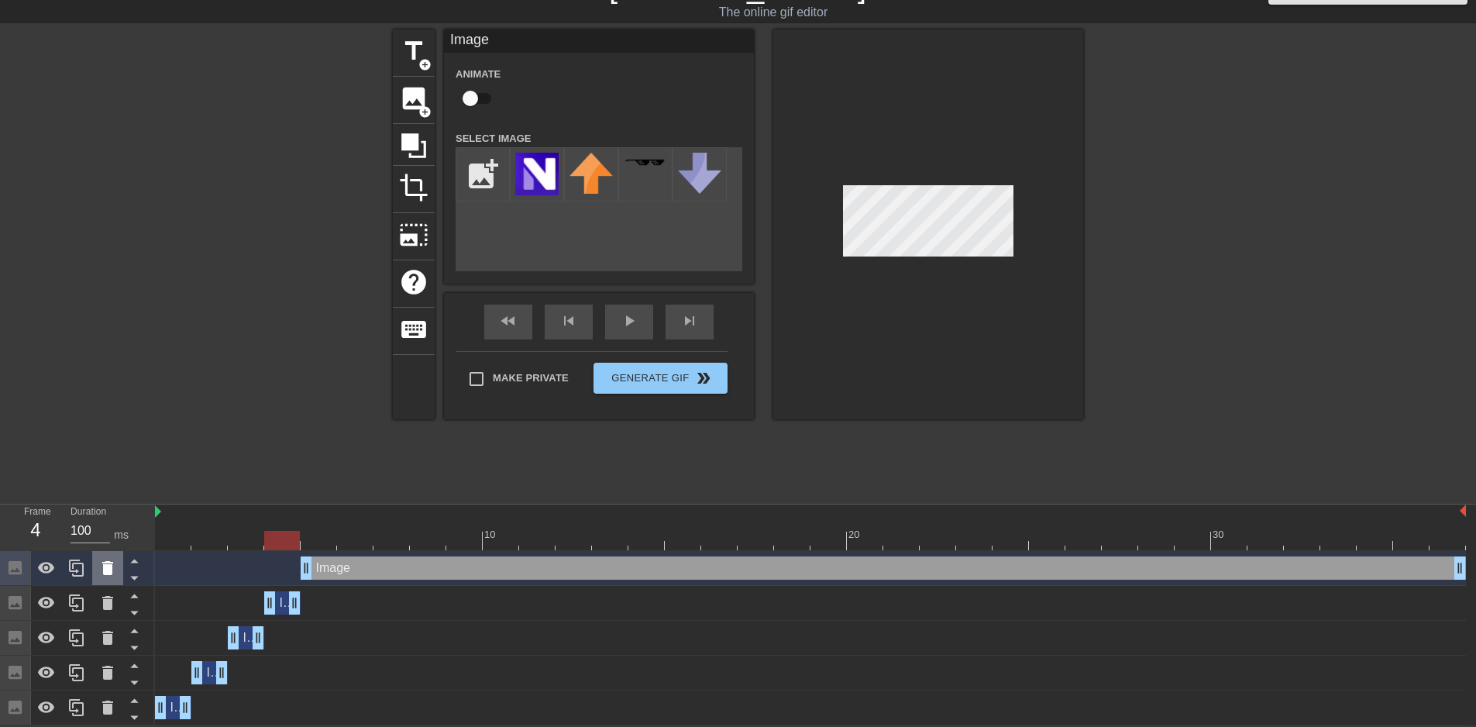
click at [105, 572] on icon at bounding box center [107, 568] width 11 height 14
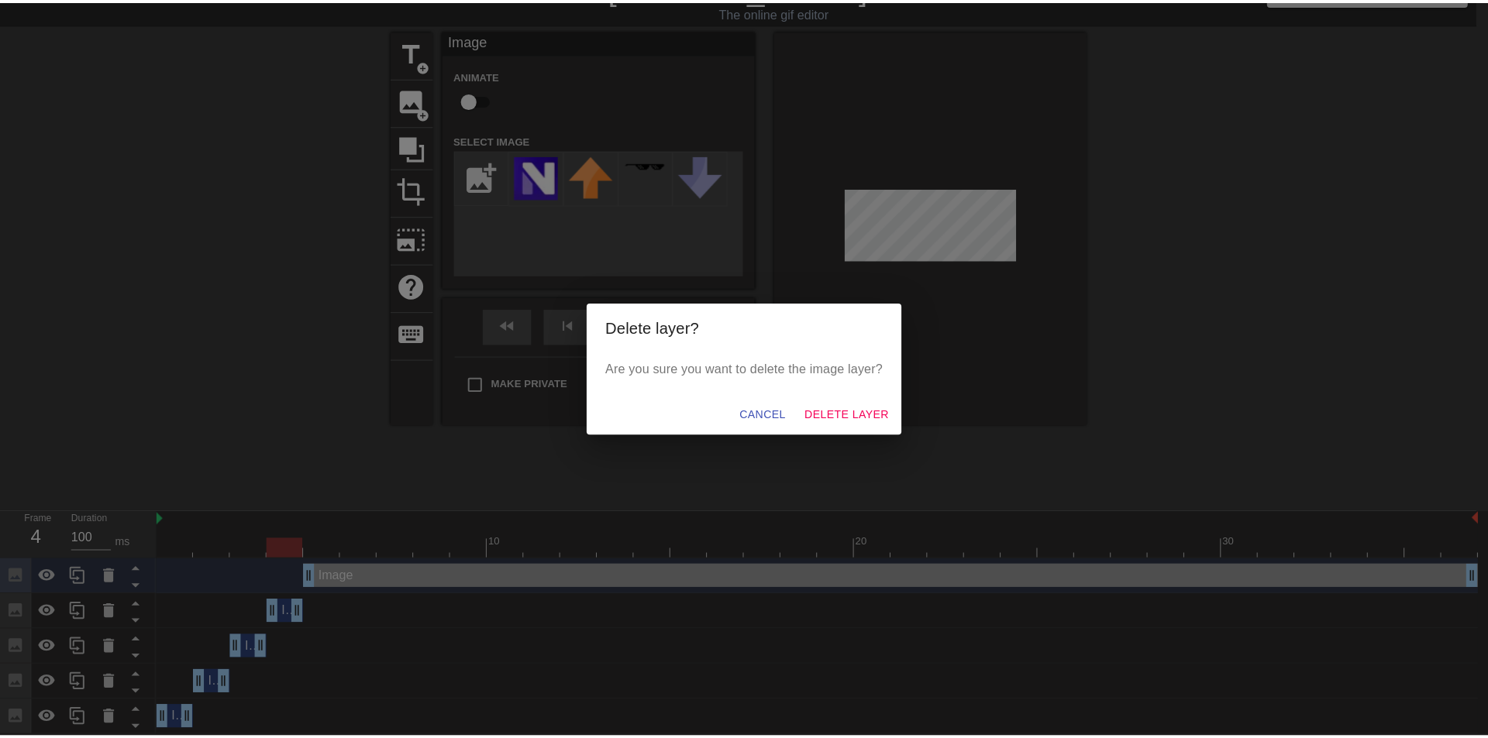
scroll to position [22, 0]
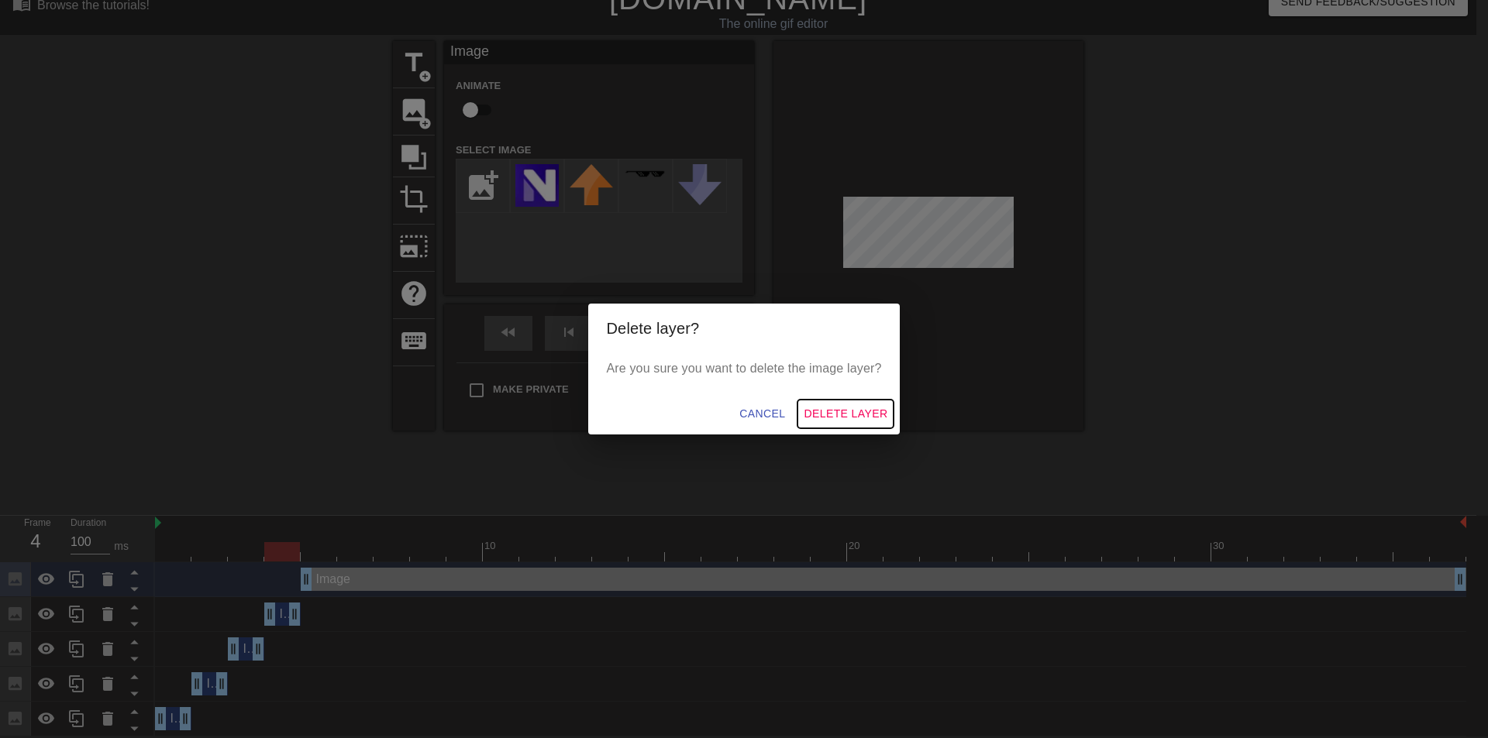
click at [828, 411] on span "Delete Layer" at bounding box center [845, 413] width 84 height 19
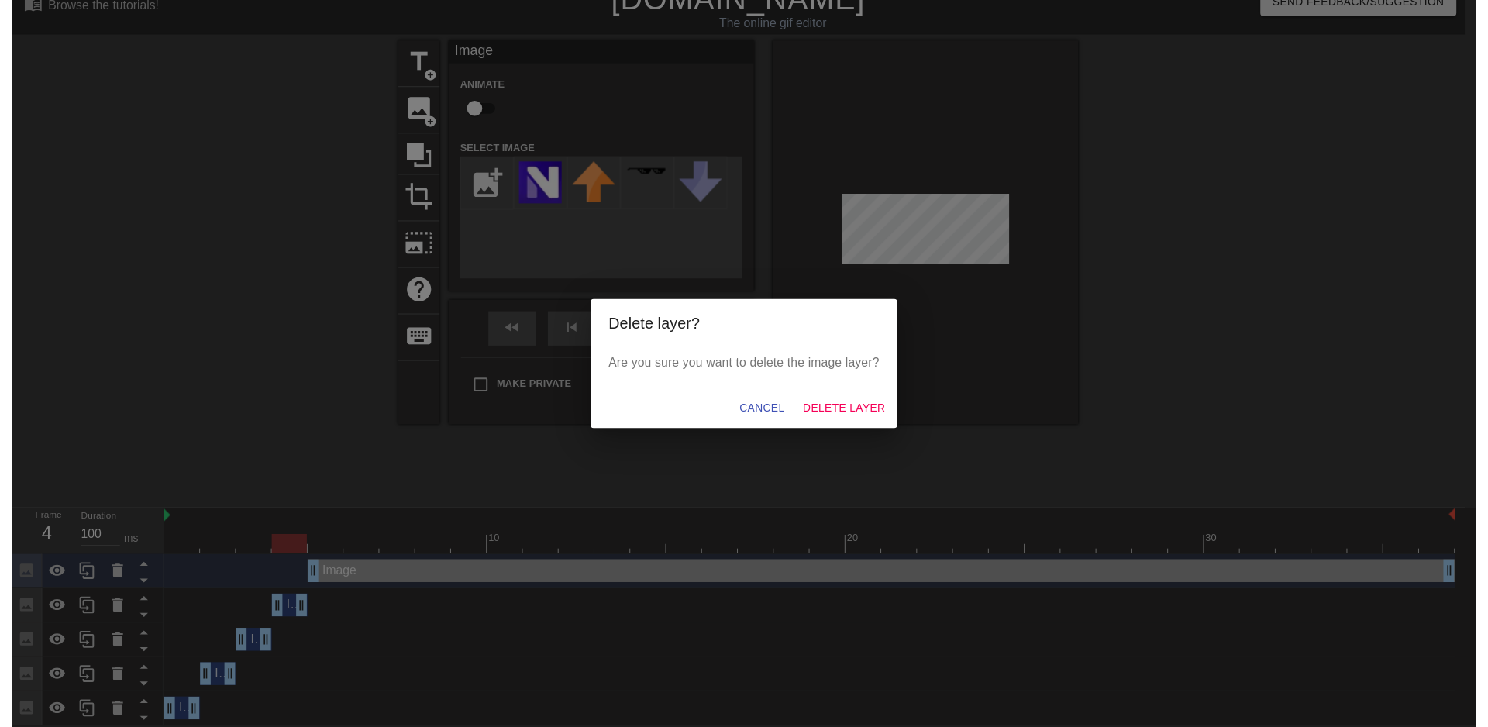
scroll to position [0, 0]
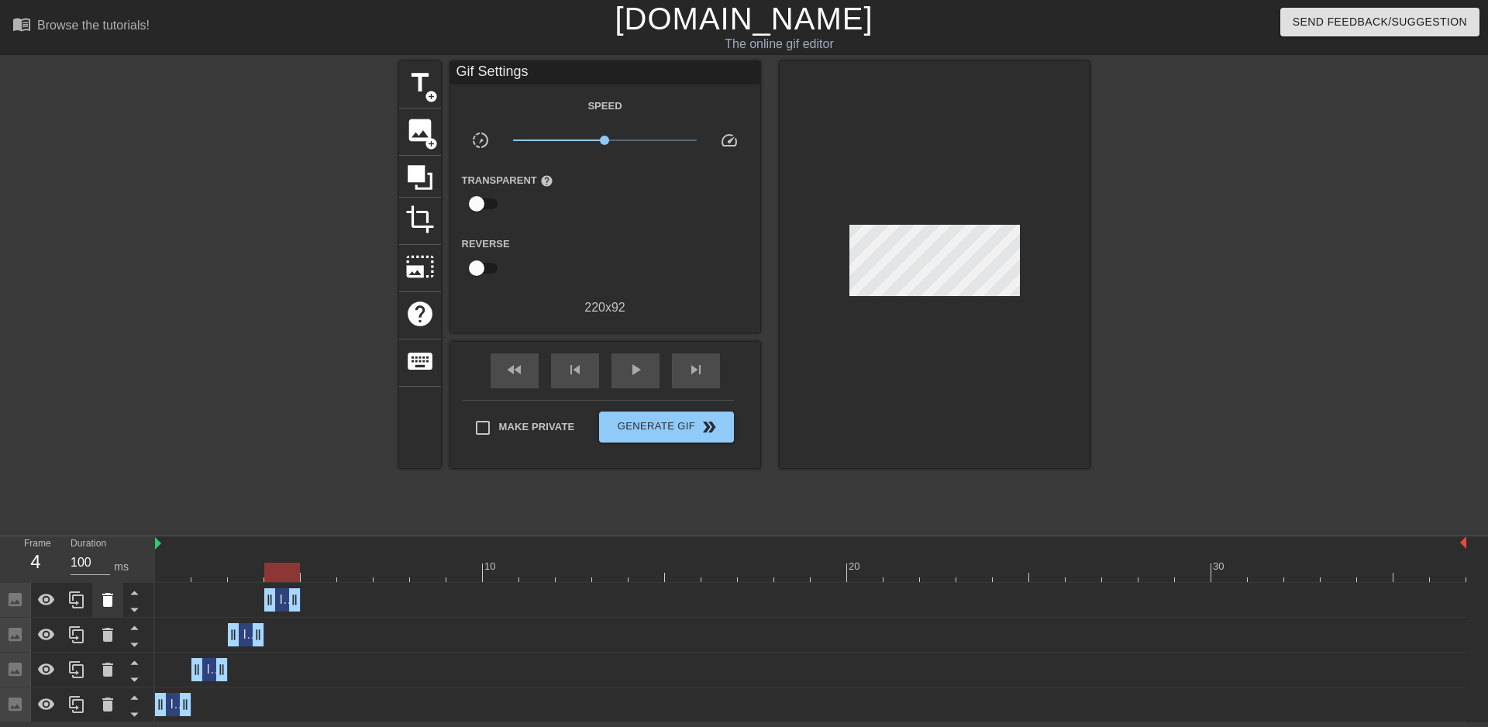
click at [102, 597] on icon at bounding box center [107, 599] width 19 height 19
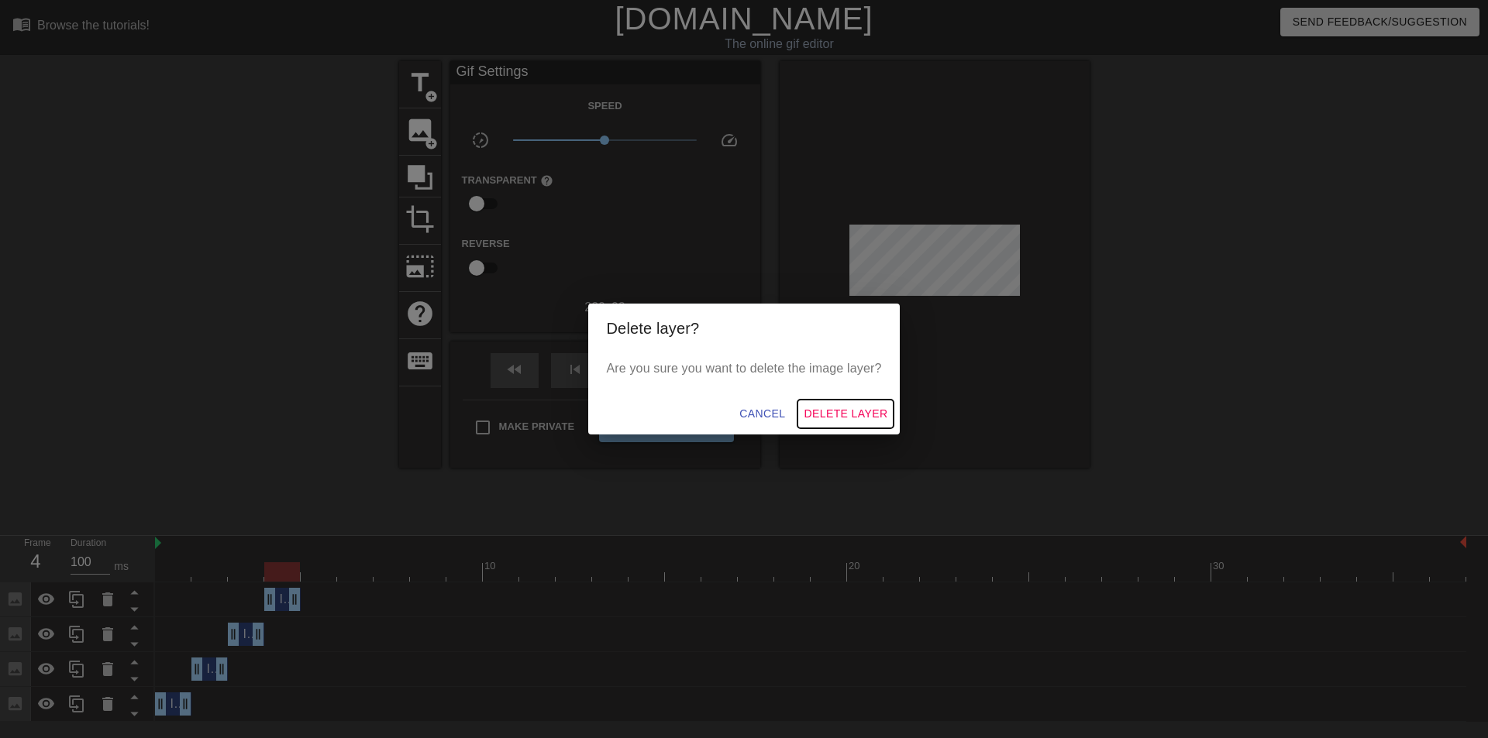
click at [825, 404] on span "Delete Layer" at bounding box center [845, 413] width 84 height 19
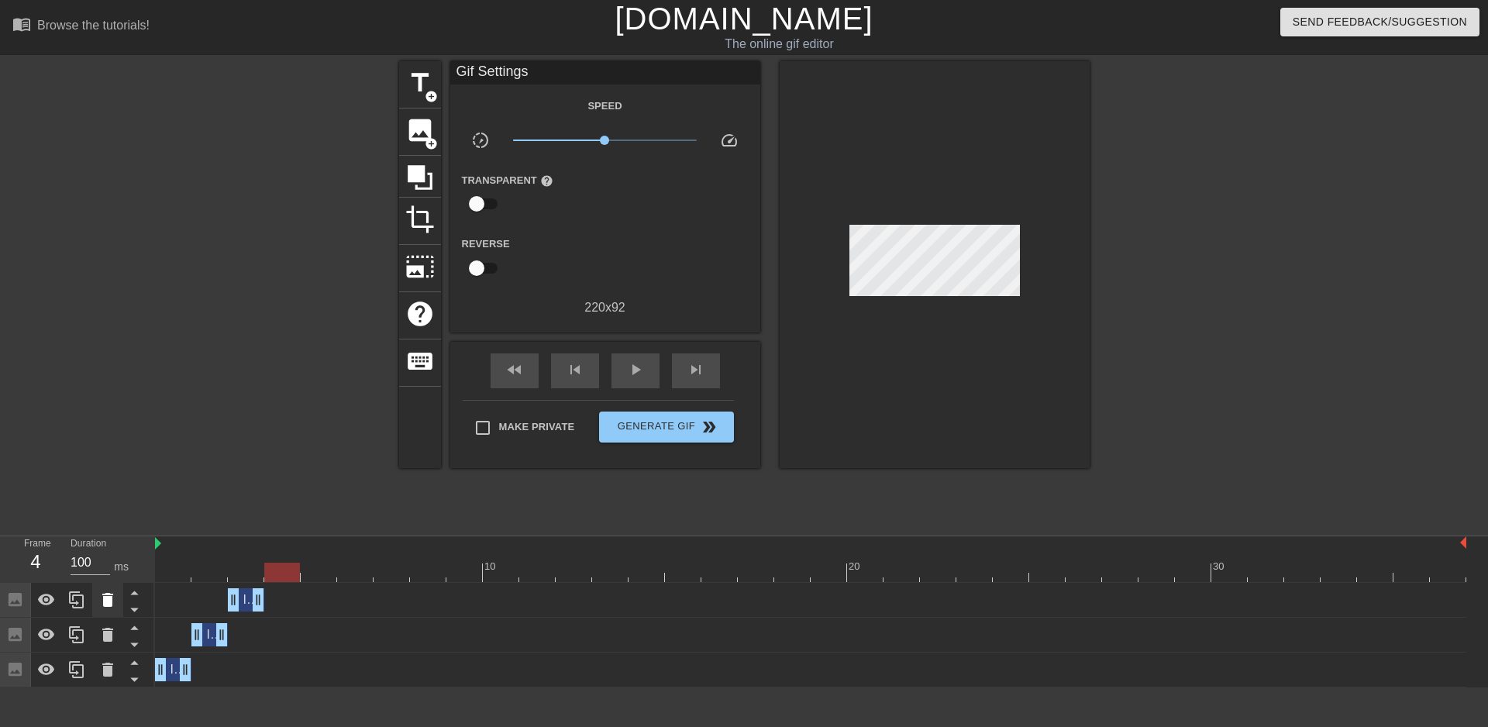
click at [111, 596] on icon at bounding box center [107, 600] width 11 height 14
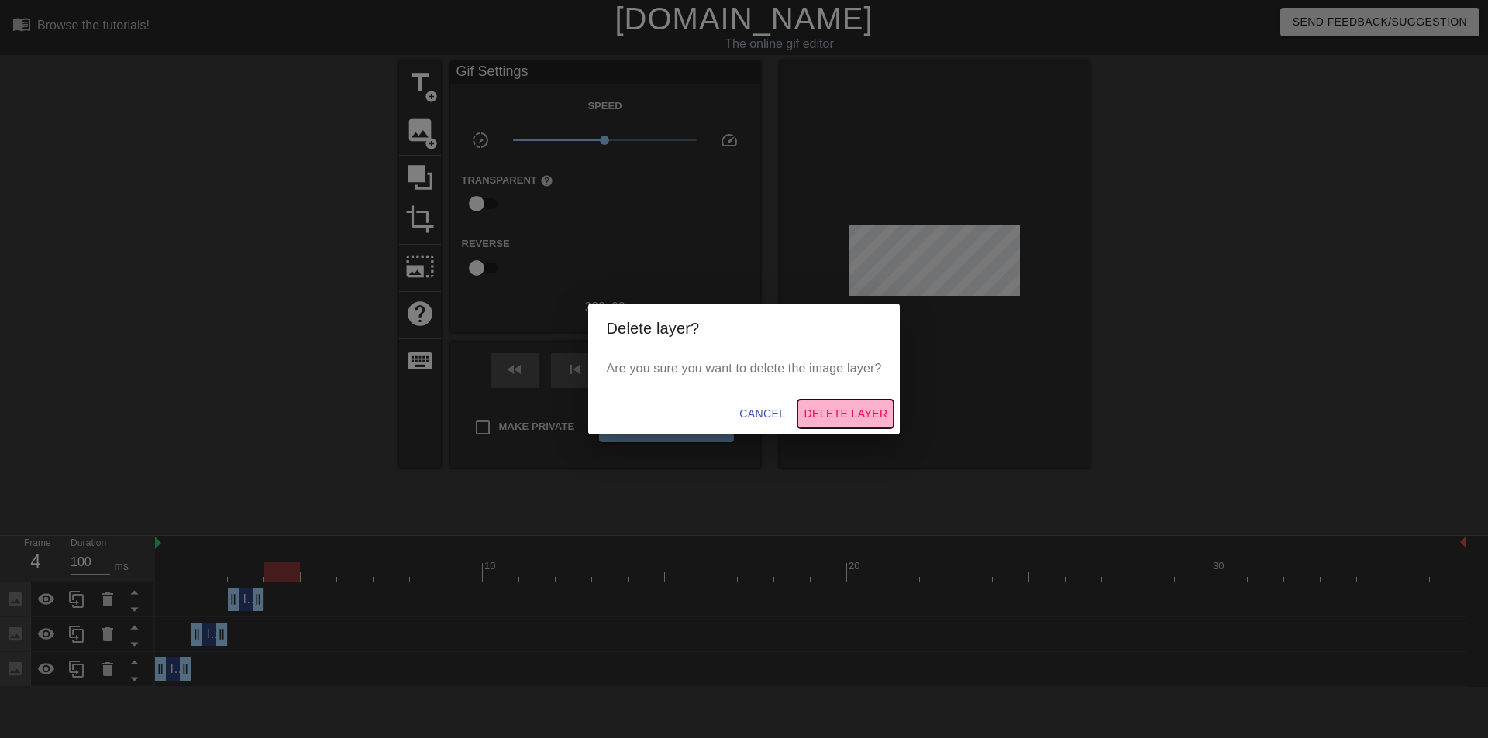
click at [841, 401] on button "Delete Layer" at bounding box center [845, 414] width 96 height 29
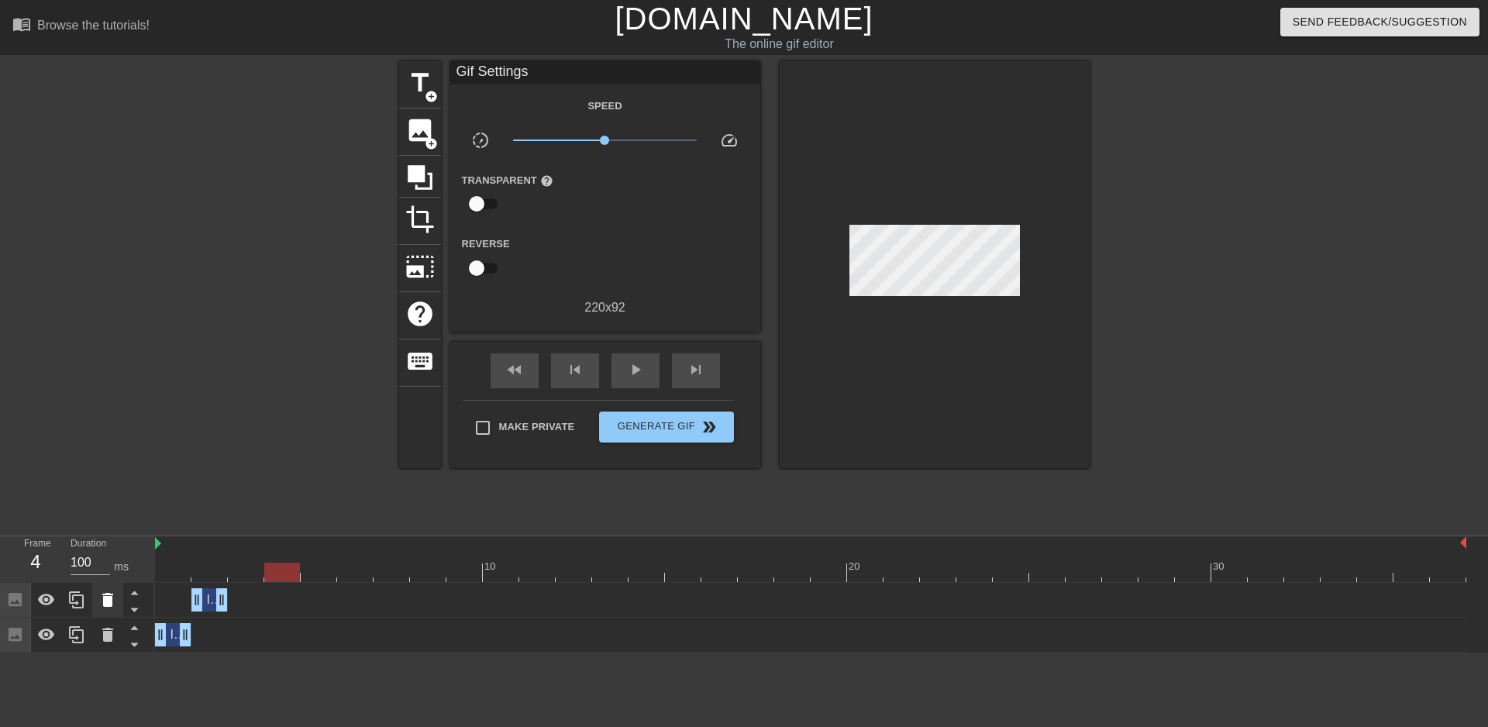
click at [108, 604] on icon at bounding box center [107, 600] width 11 height 14
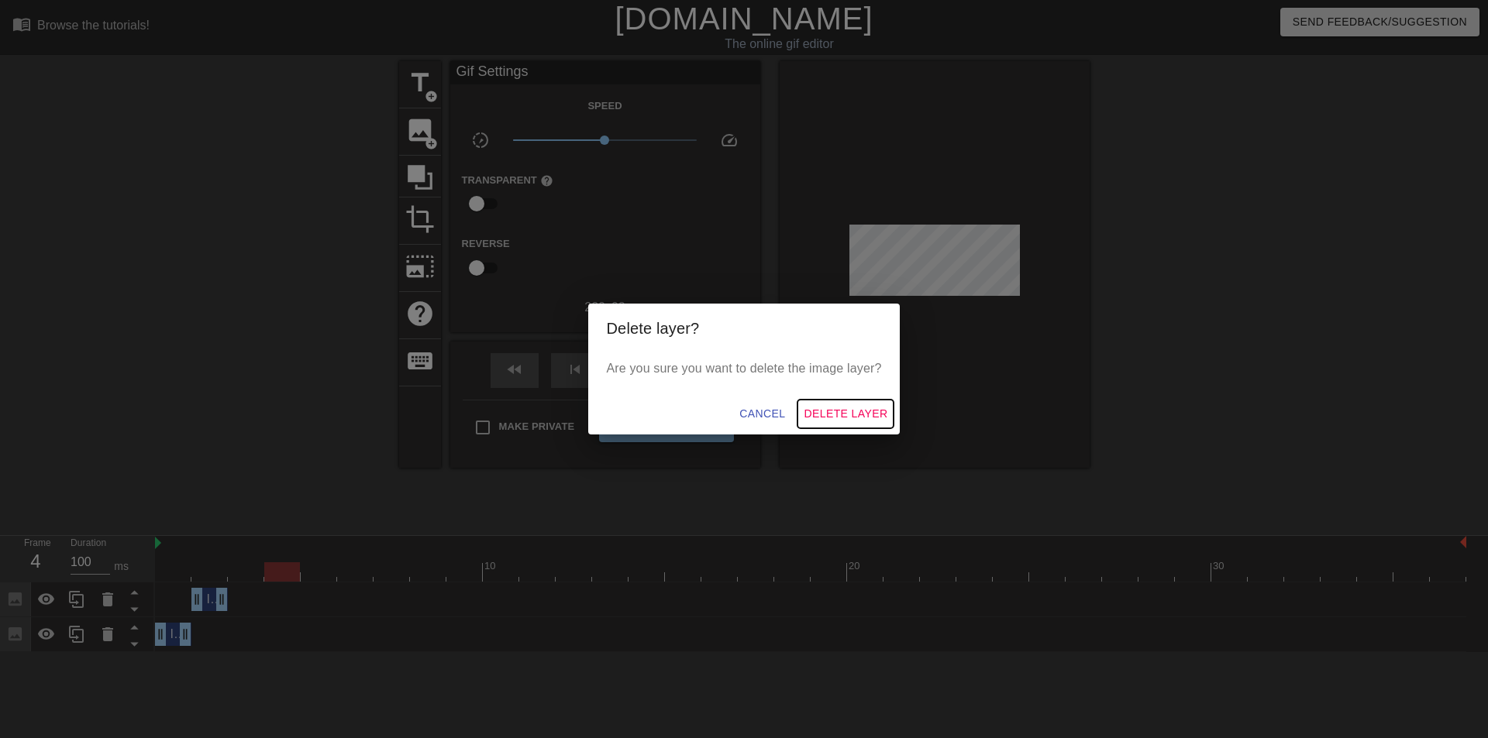
click at [842, 411] on span "Delete Layer" at bounding box center [845, 413] width 84 height 19
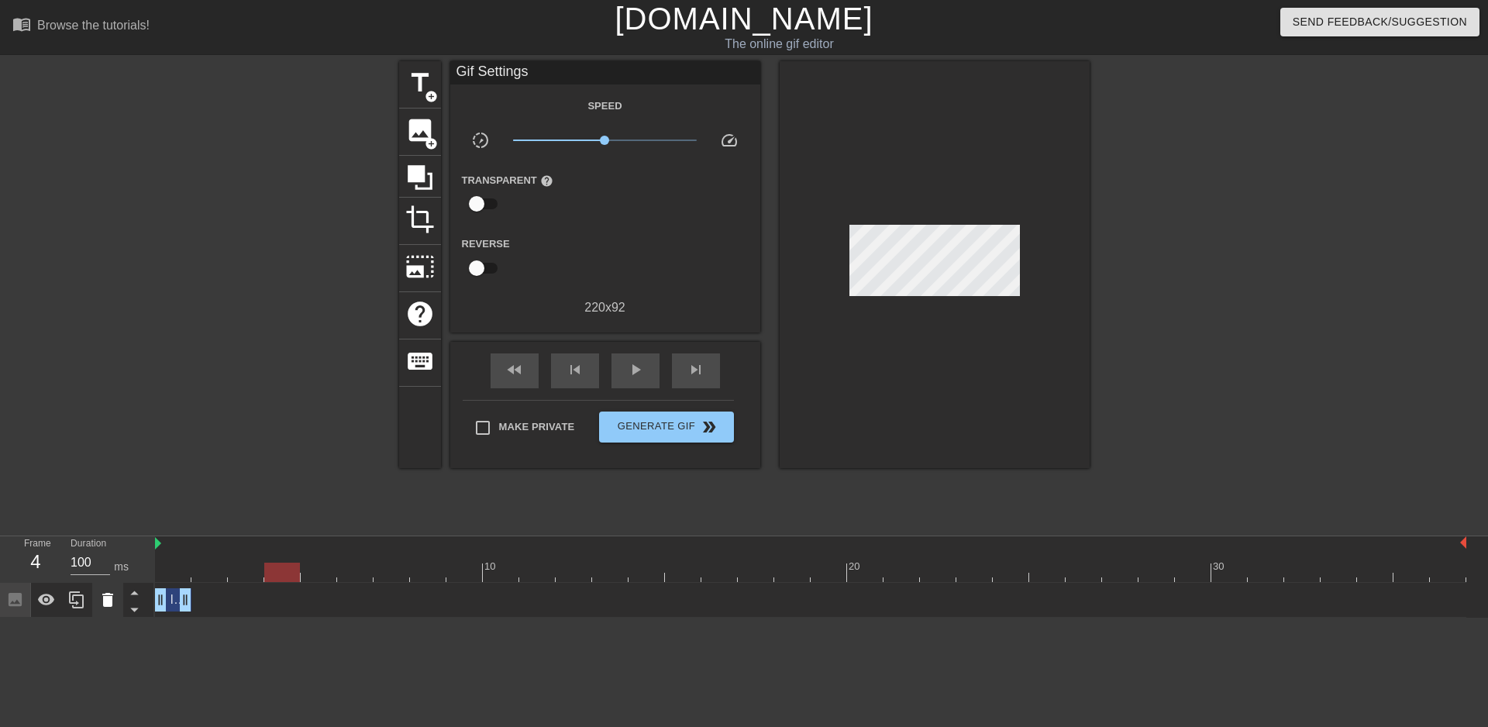
click at [116, 603] on icon at bounding box center [107, 599] width 19 height 19
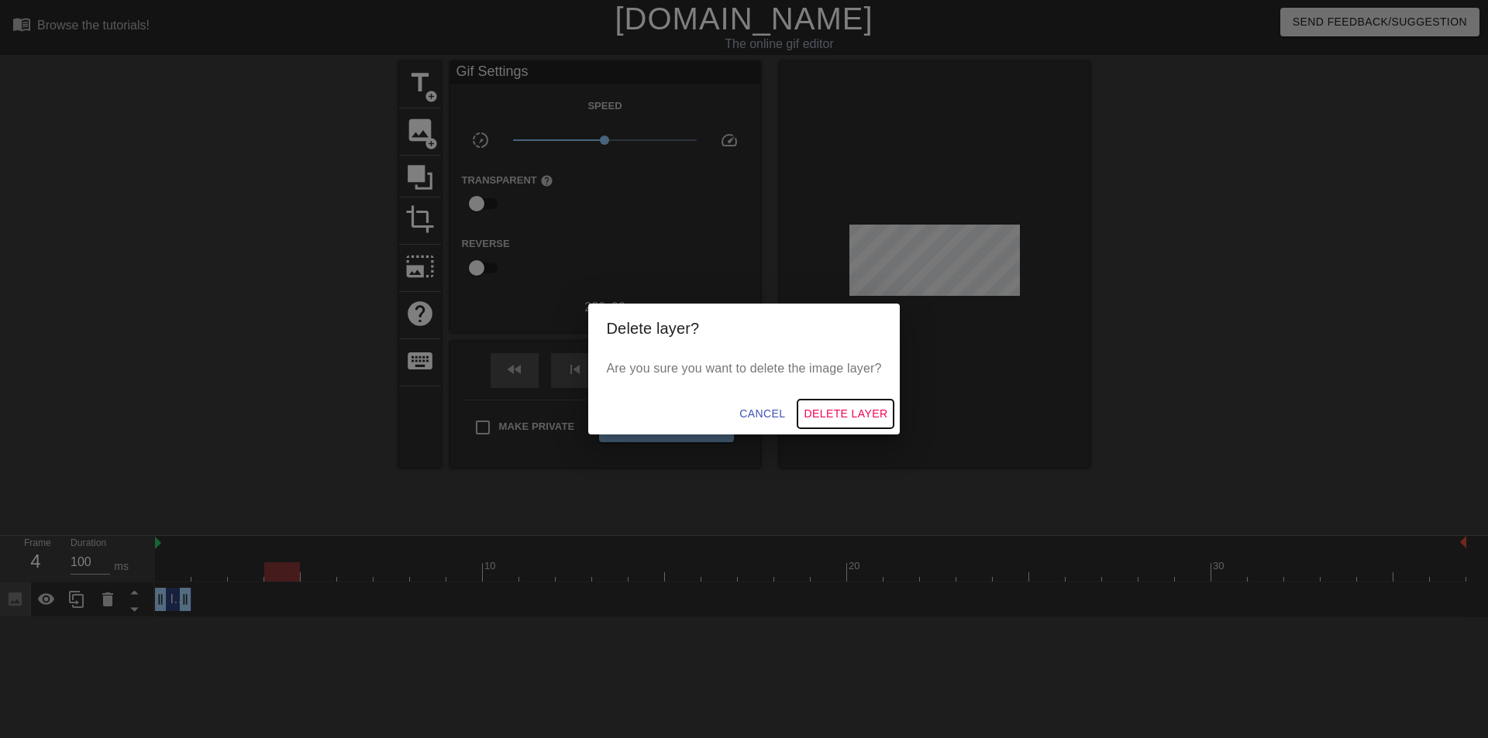
click at [807, 419] on span "Delete Layer" at bounding box center [845, 413] width 84 height 19
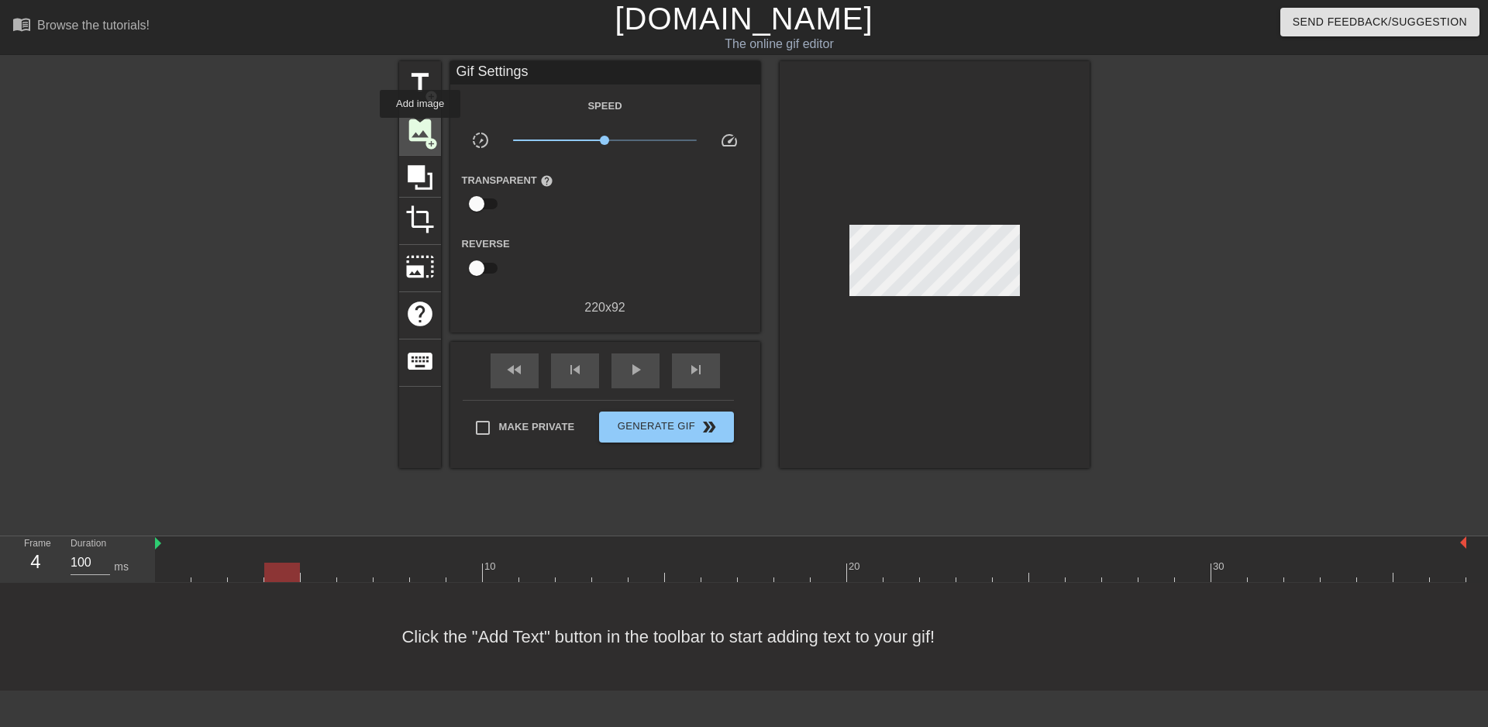
click at [420, 129] on span "image" at bounding box center [419, 129] width 29 height 29
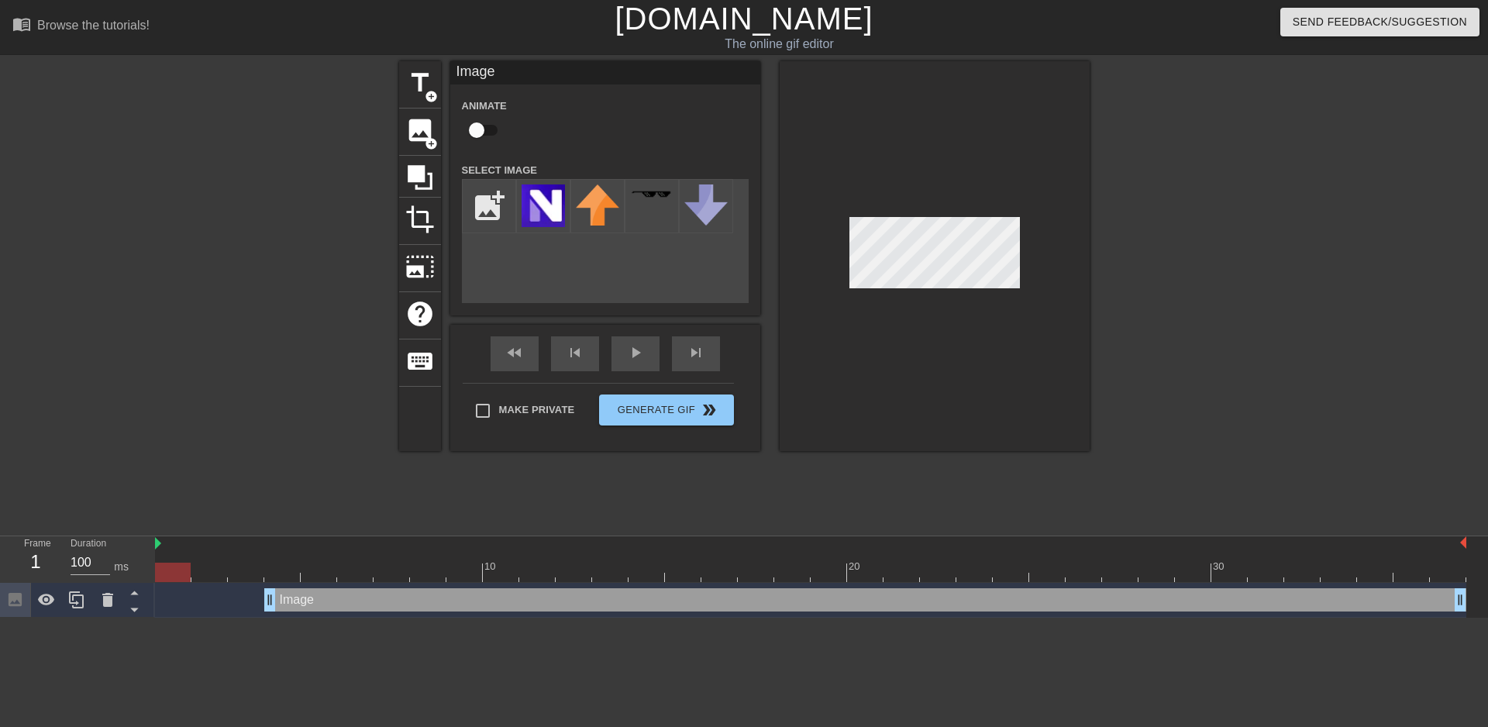
drag, startPoint x: 247, startPoint y: 575, endPoint x: 165, endPoint y: 575, distance: 82.1
click at [165, 575] on div at bounding box center [173, 571] width 36 height 19
drag, startPoint x: 302, startPoint y: 608, endPoint x: 180, endPoint y: 608, distance: 122.4
click at [180, 608] on div "Image drag_handle drag_handle" at bounding box center [756, 599] width 1202 height 23
drag, startPoint x: 272, startPoint y: 597, endPoint x: 178, endPoint y: 598, distance: 93.8
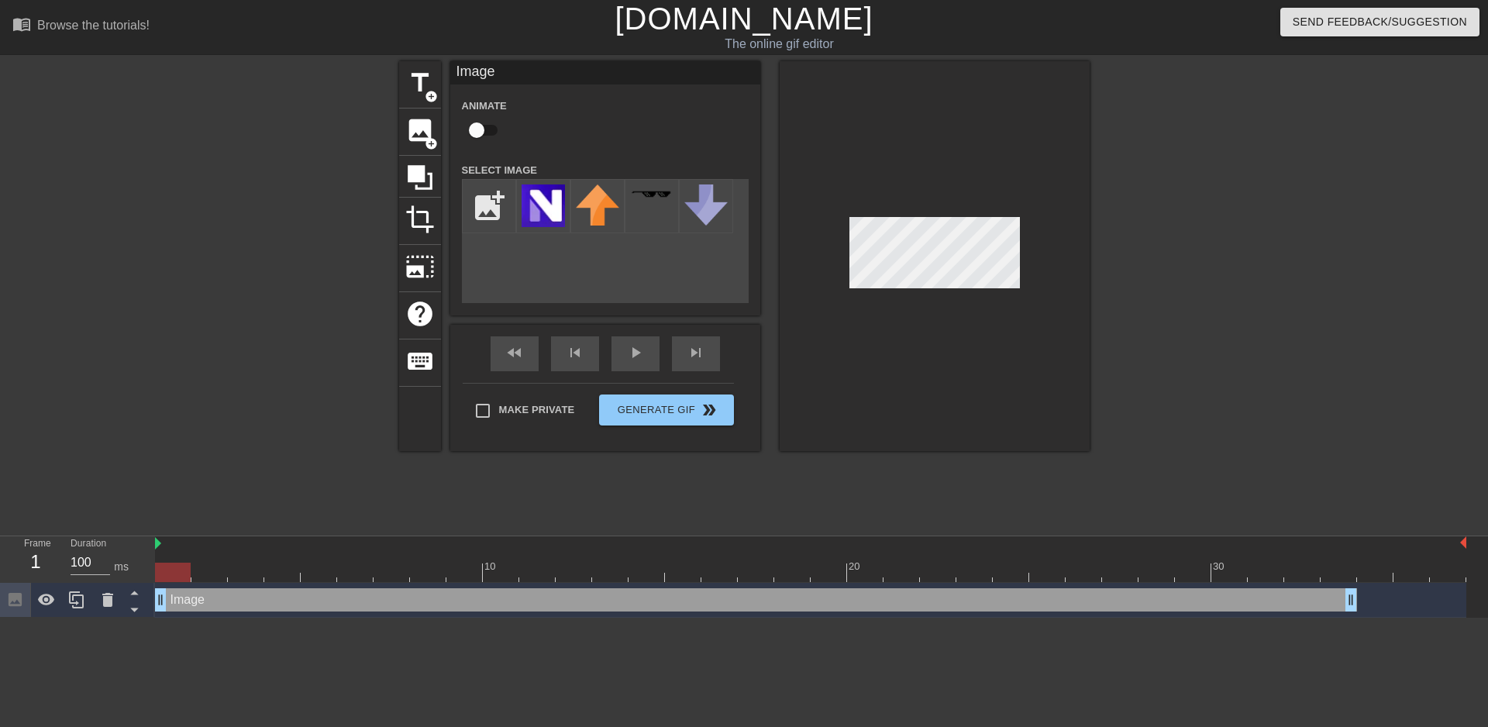
click at [178, 598] on div "Image drag_handle drag_handle" at bounding box center [756, 599] width 1202 height 23
click at [494, 221] on input "file" at bounding box center [489, 206] width 53 height 53
type input "C:\fakepath\Снимок экрана [DATE] 142741.png"
click at [545, 209] on img at bounding box center [542, 206] width 43 height 44
click at [483, 128] on input "checkbox" at bounding box center [476, 129] width 88 height 29
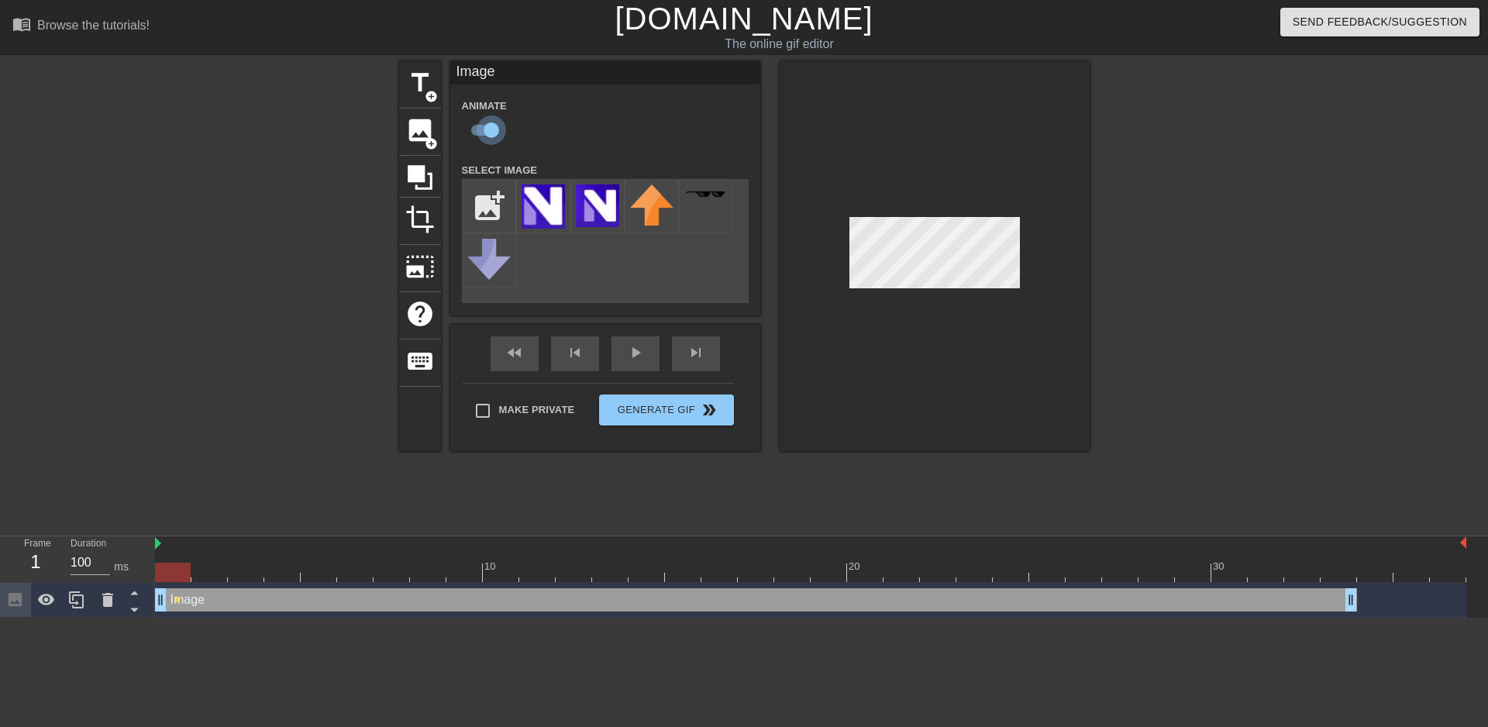
click at [489, 124] on input "checkbox" at bounding box center [491, 129] width 88 height 29
click at [489, 126] on input "checkbox" at bounding box center [476, 129] width 88 height 29
checkbox input "true"
click at [934, 210] on div at bounding box center [934, 256] width 310 height 390
drag, startPoint x: 1352, startPoint y: 595, endPoint x: 1487, endPoint y: 594, distance: 134.8
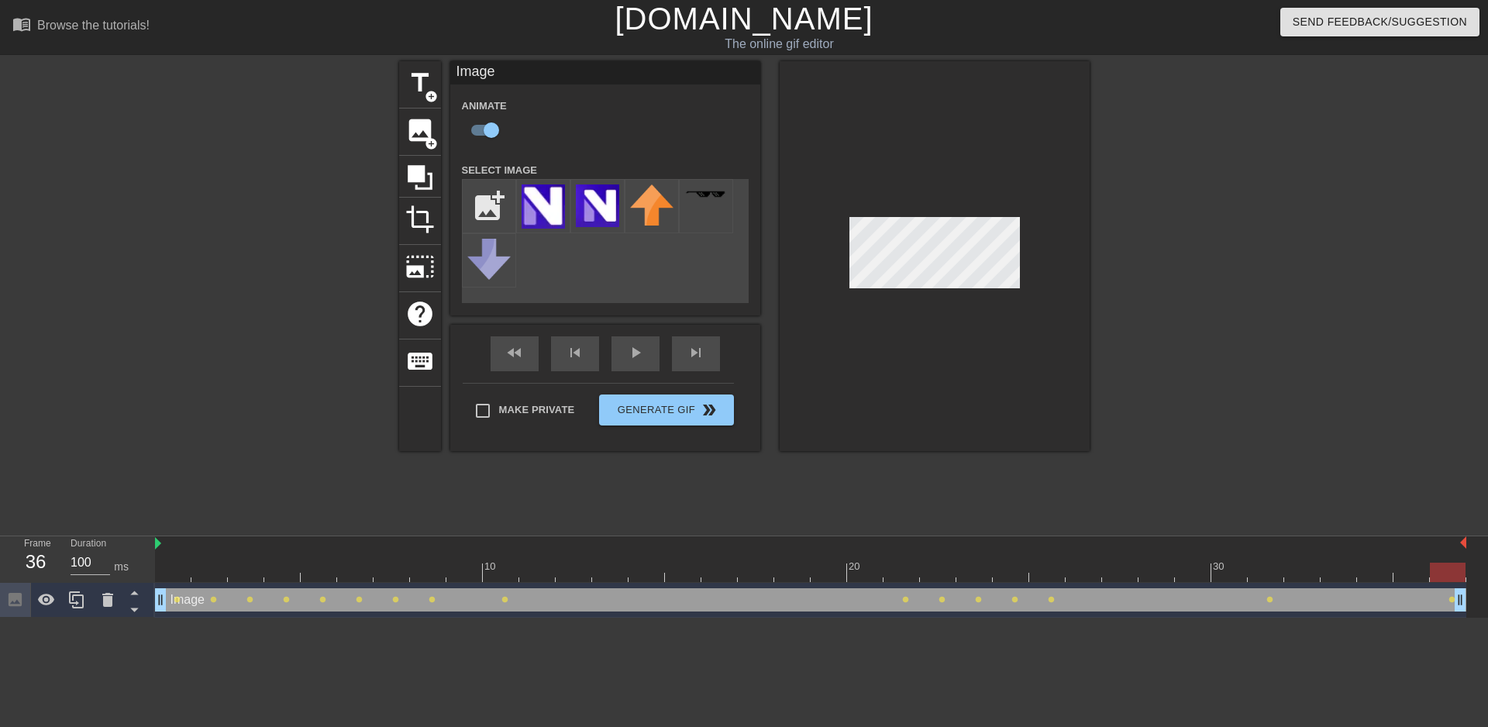
click at [1475, 594] on div "Image drag_handle drag_handle lens lens lens lens lens lens lens lens lens lens…" at bounding box center [821, 600] width 1333 height 35
drag, startPoint x: 1454, startPoint y: 576, endPoint x: 1447, endPoint y: 572, distance: 8.4
click at [1447, 572] on div at bounding box center [1447, 571] width 36 height 19
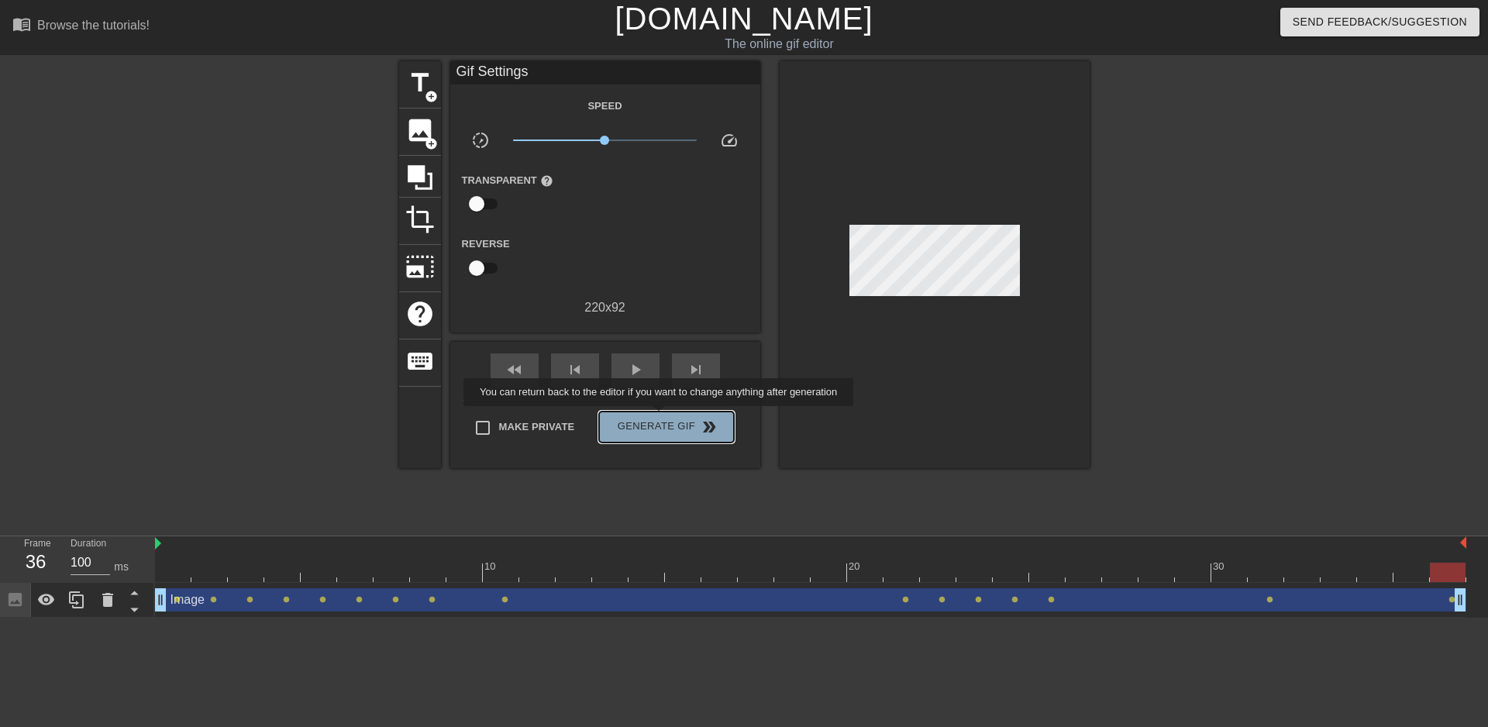
click at [660, 418] on span "Generate Gif double_arrow" at bounding box center [666, 427] width 122 height 19
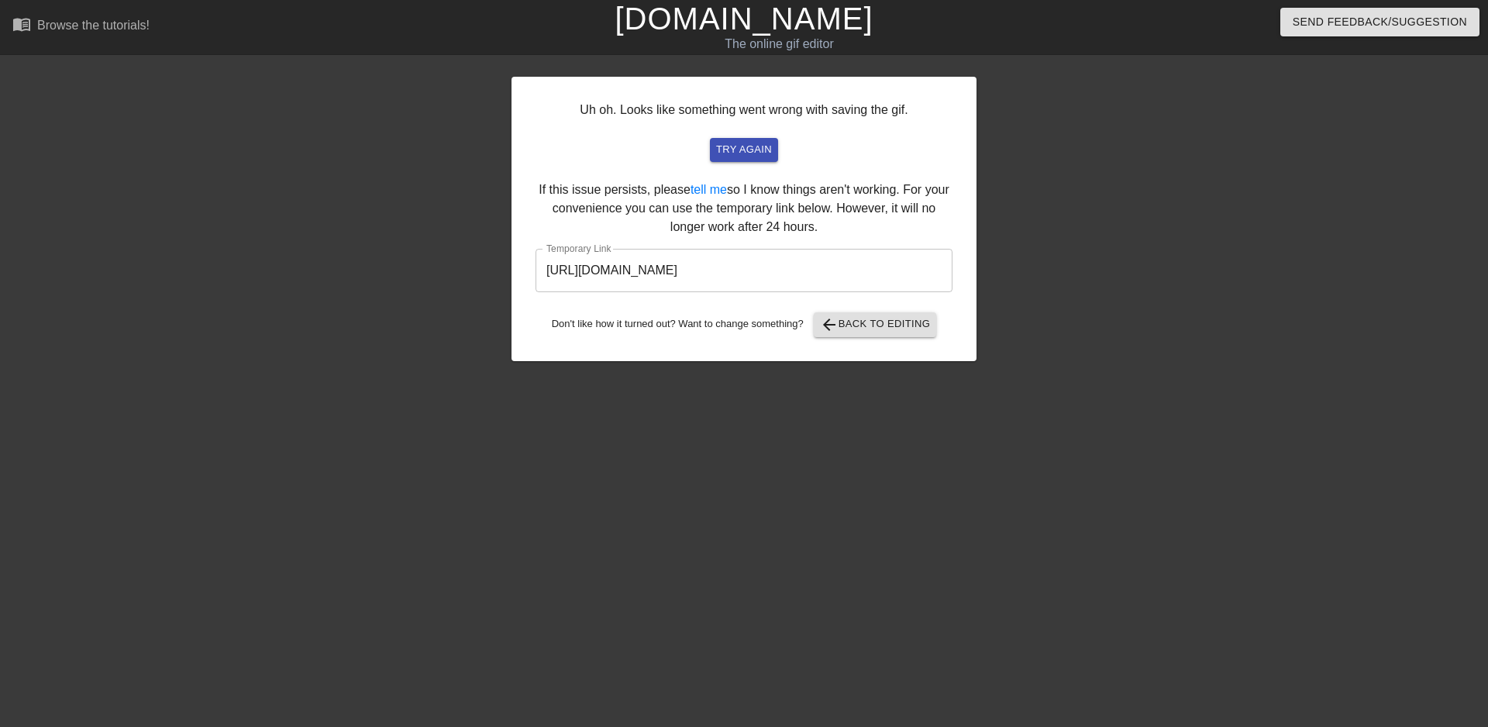
click at [887, 273] on input "[URL][DOMAIN_NAME]" at bounding box center [743, 270] width 417 height 43
click at [550, 267] on input "[URL][DOMAIN_NAME]" at bounding box center [743, 270] width 417 height 43
drag, startPoint x: 549, startPoint y: 272, endPoint x: 892, endPoint y: 270, distance: 343.2
click at [892, 270] on input "[URL][DOMAIN_NAME]" at bounding box center [743, 270] width 417 height 43
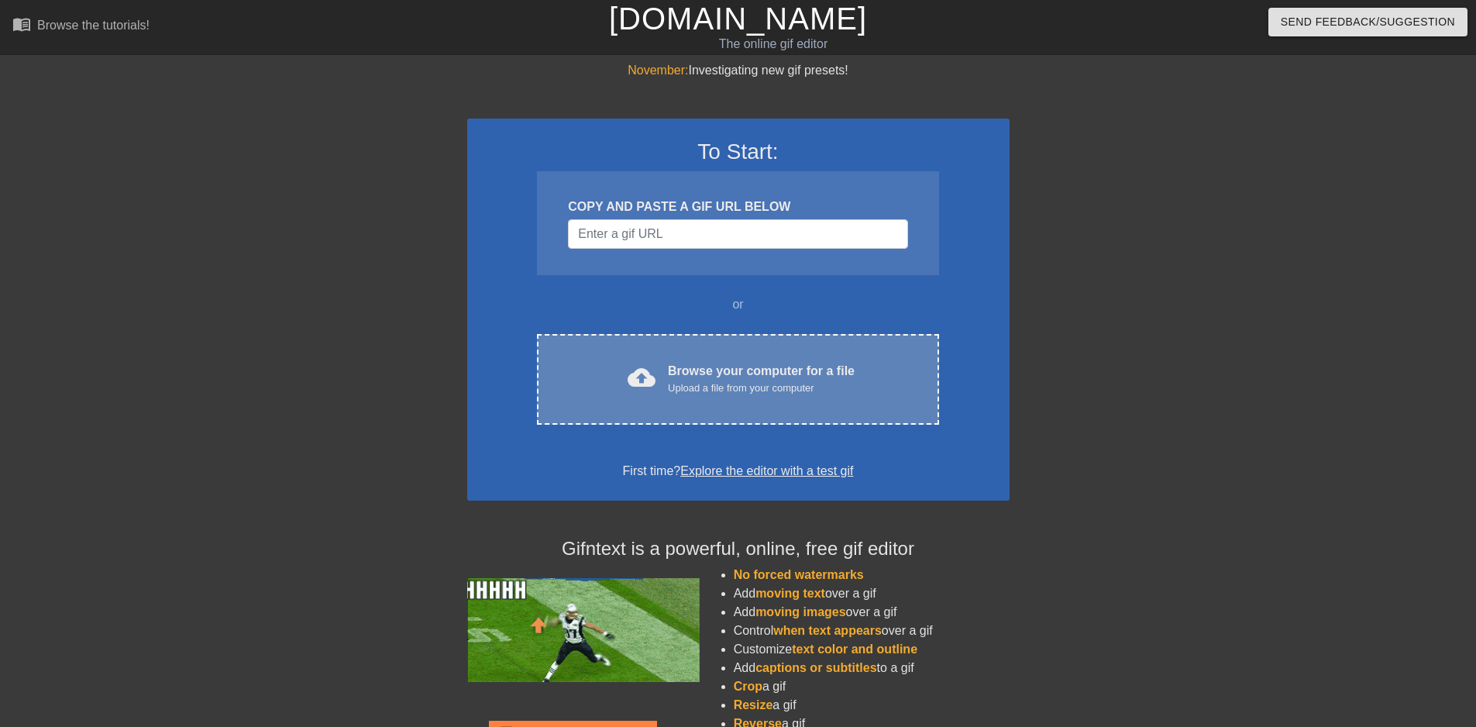
click at [714, 353] on div "cloud_upload Browse your computer for a file Upload a file from your computer C…" at bounding box center [737, 379] width 401 height 91
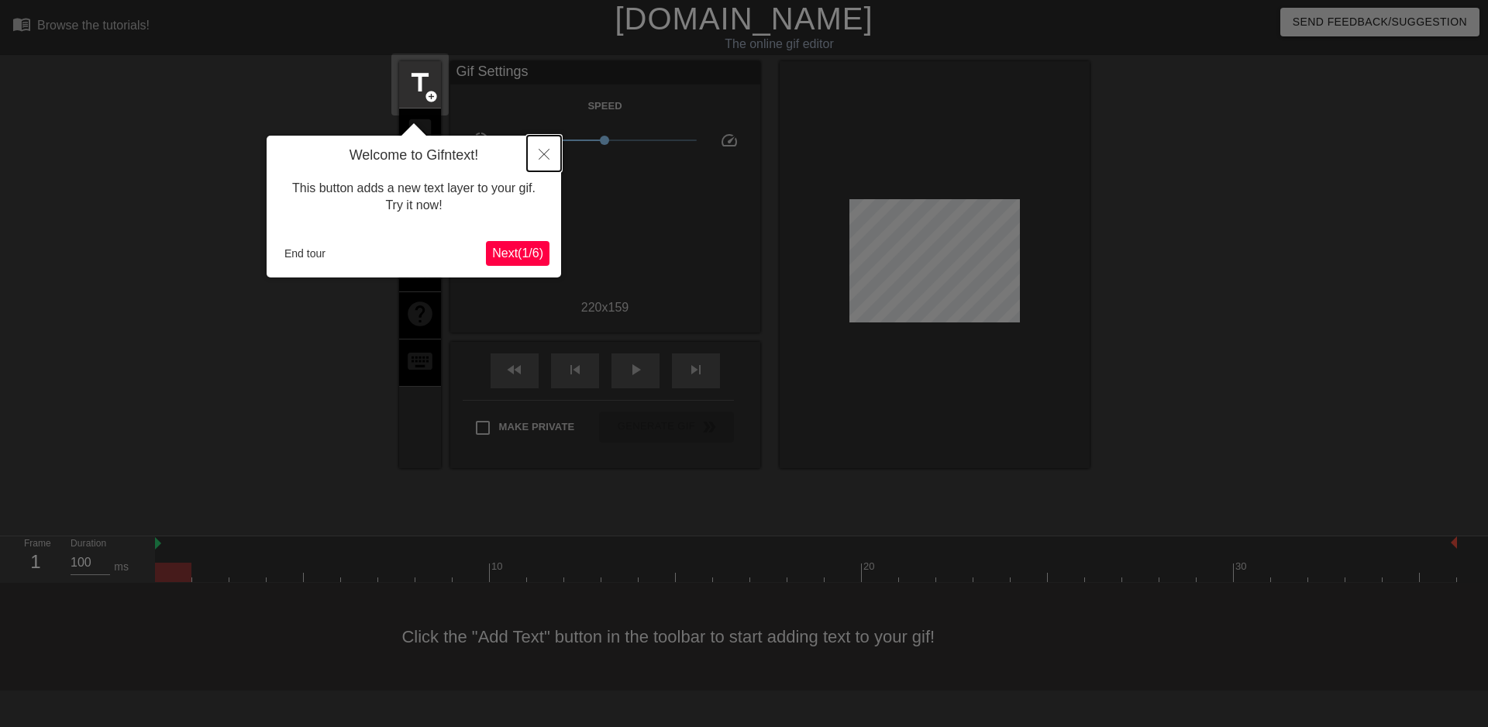
click at [545, 149] on button "Close" at bounding box center [544, 154] width 34 height 36
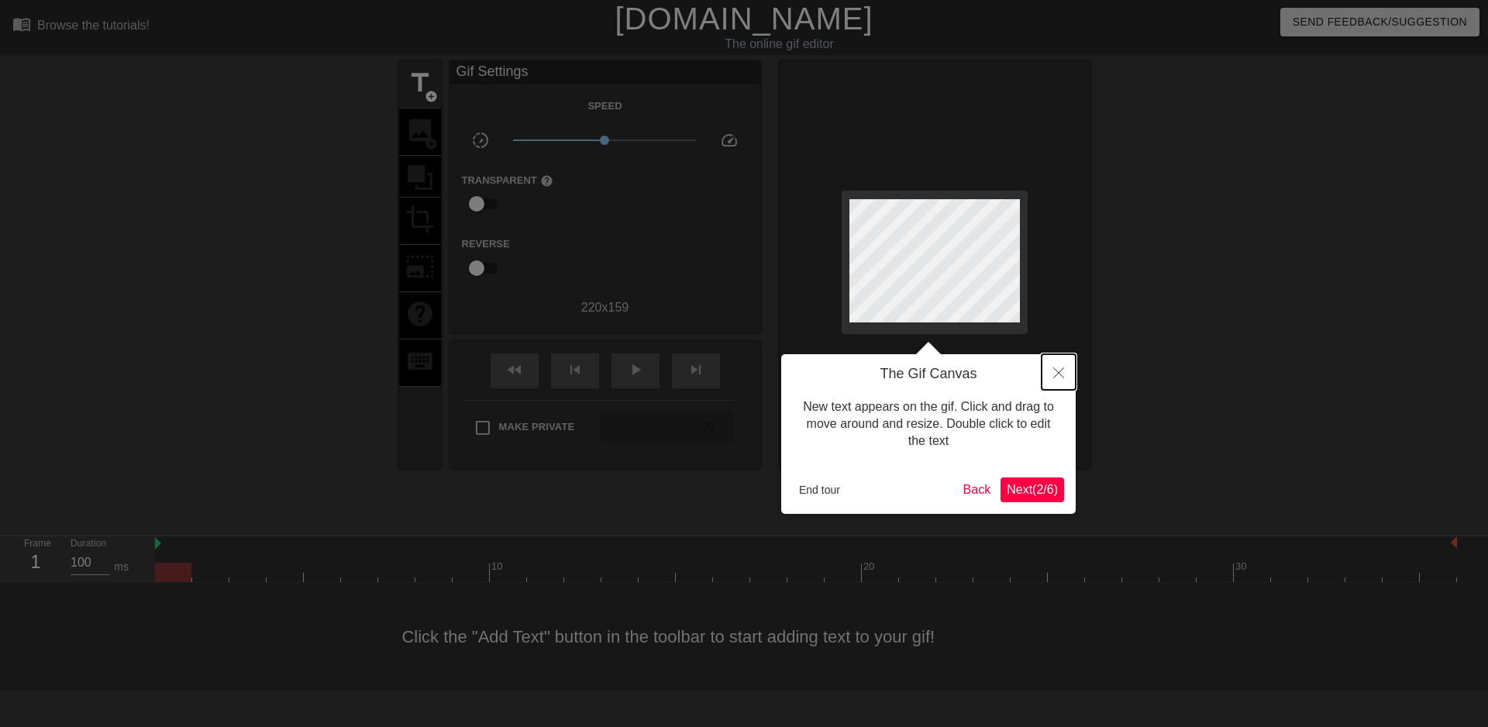
click at [1053, 382] on button "Close" at bounding box center [1058, 372] width 34 height 36
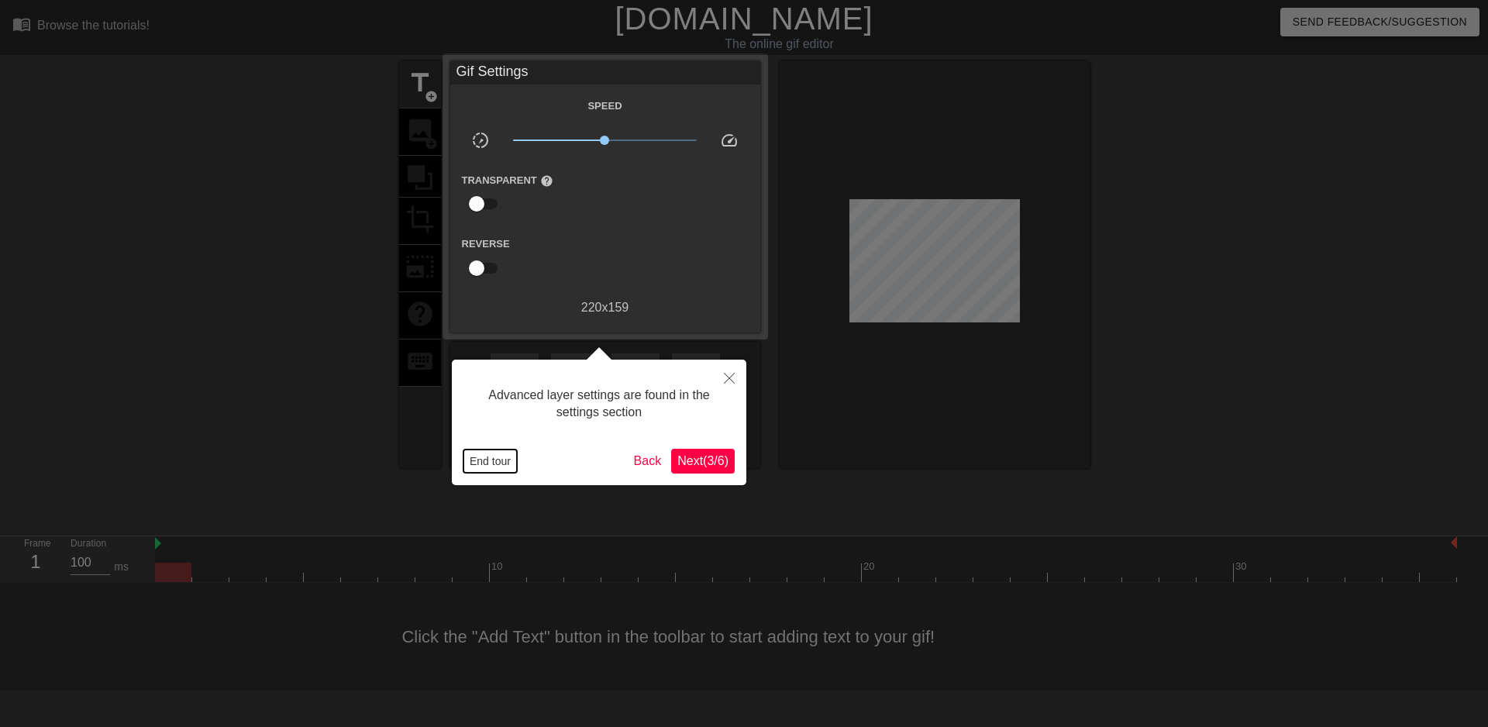
click at [495, 462] on button "End tour" at bounding box center [489, 460] width 53 height 23
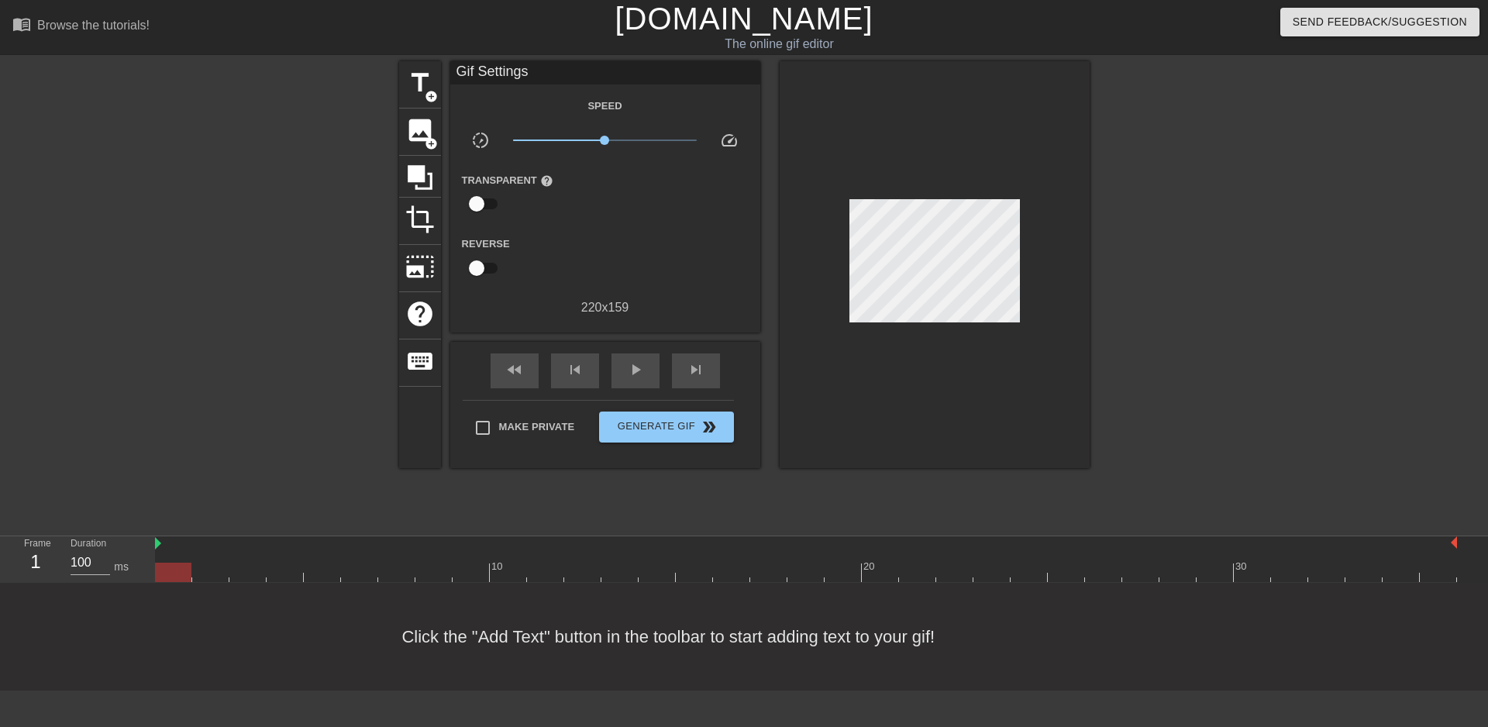
click at [1248, 169] on div at bounding box center [1224, 293] width 232 height 465
click at [412, 132] on span "image" at bounding box center [419, 129] width 29 height 29
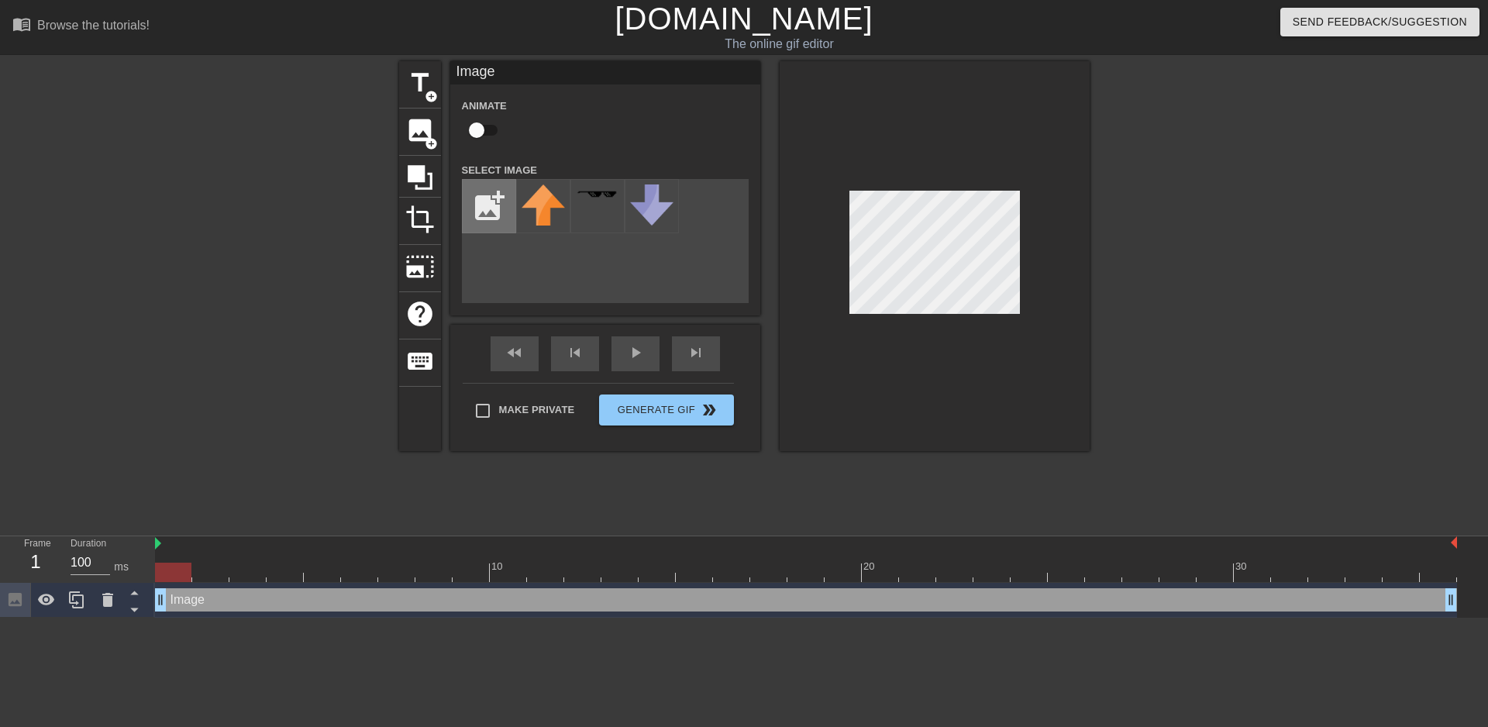
click at [487, 200] on input "file" at bounding box center [489, 206] width 53 height 53
type input "C:\fakepath\123123.png"
click at [540, 198] on img at bounding box center [542, 202] width 43 height 36
click at [1030, 245] on div at bounding box center [934, 256] width 310 height 390
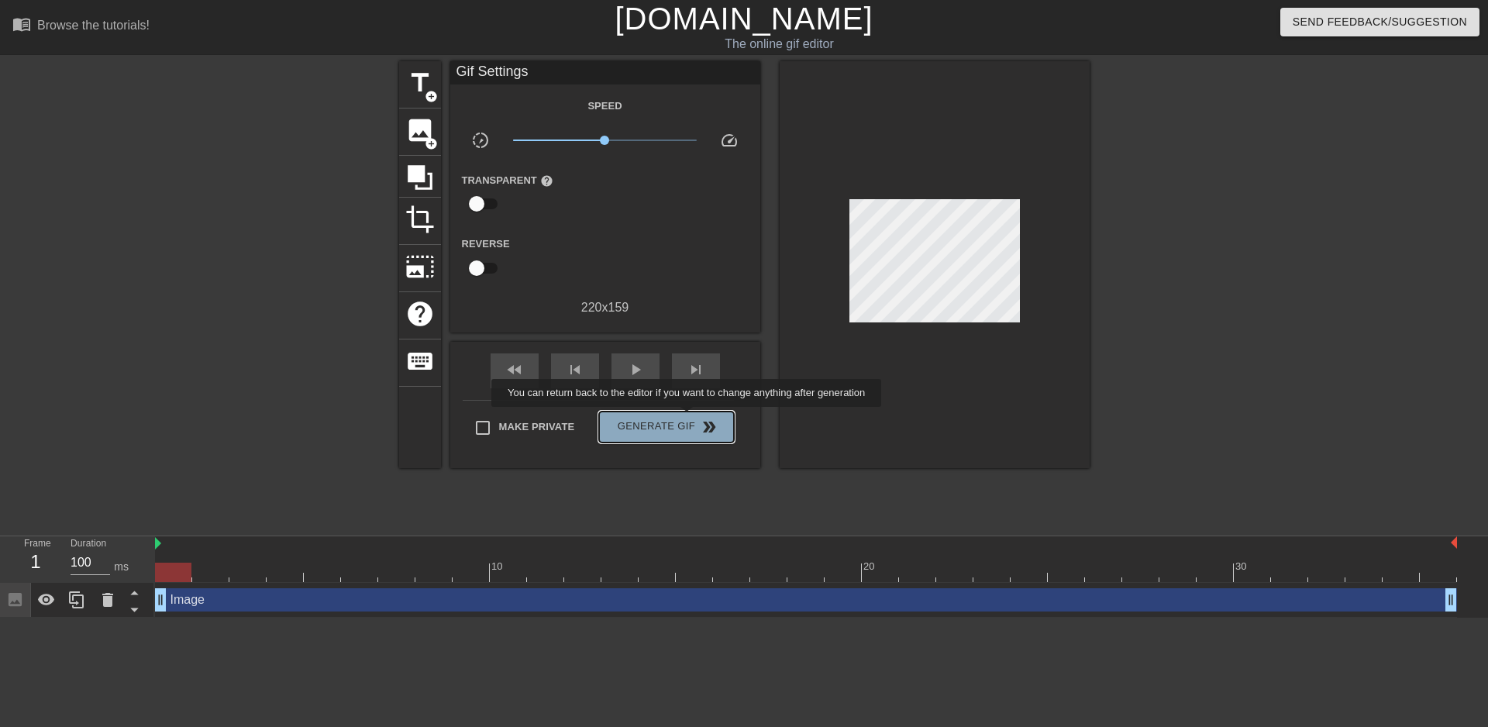
click at [688, 418] on span "Generate Gif double_arrow" at bounding box center [666, 427] width 122 height 19
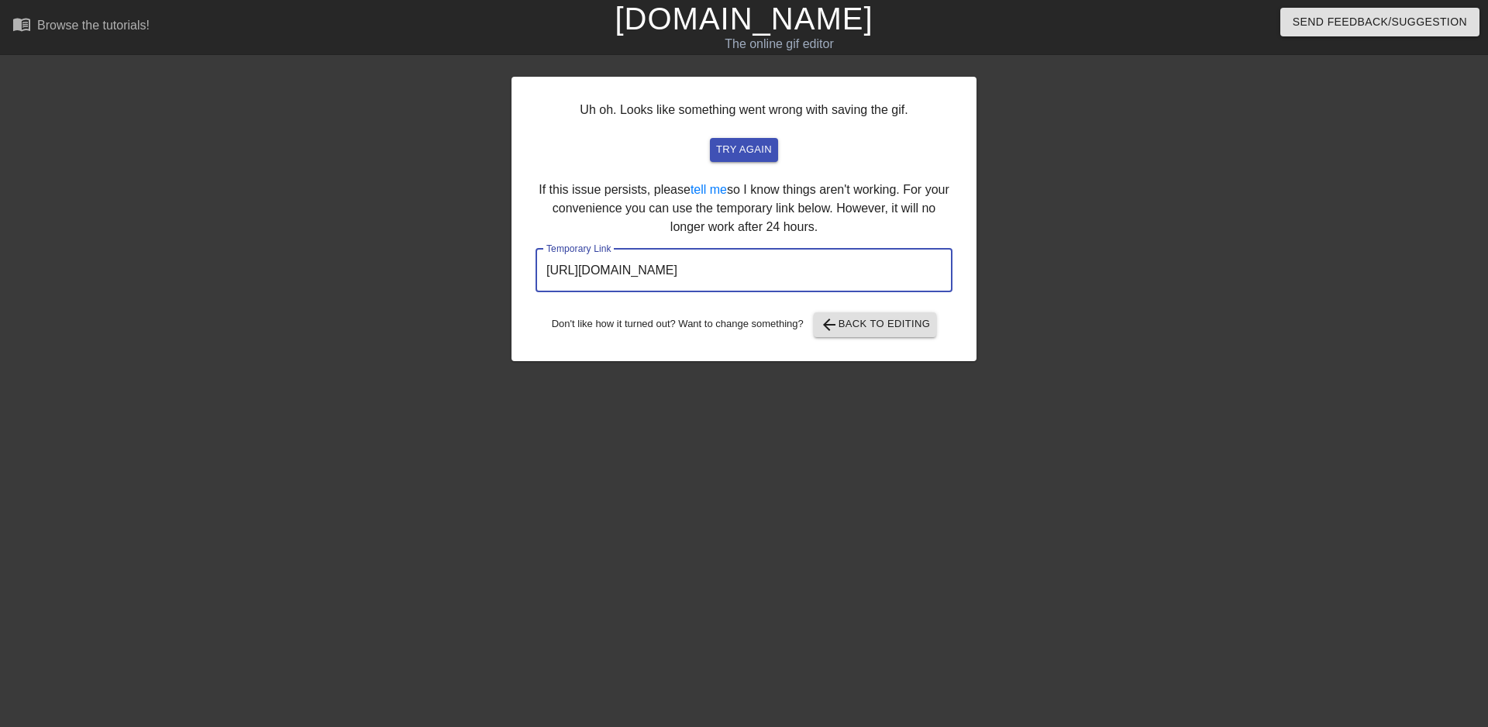
click at [915, 284] on input "https://www.gifntext.com/temp_generations/agNLIvvS.gif" at bounding box center [743, 270] width 417 height 43
drag, startPoint x: 896, startPoint y: 277, endPoint x: 408, endPoint y: 279, distance: 487.3
click at [412, 279] on div "Uh oh. Looks like something went wrong with saving the gif. try again If this i…" at bounding box center [744, 293] width 1488 height 465
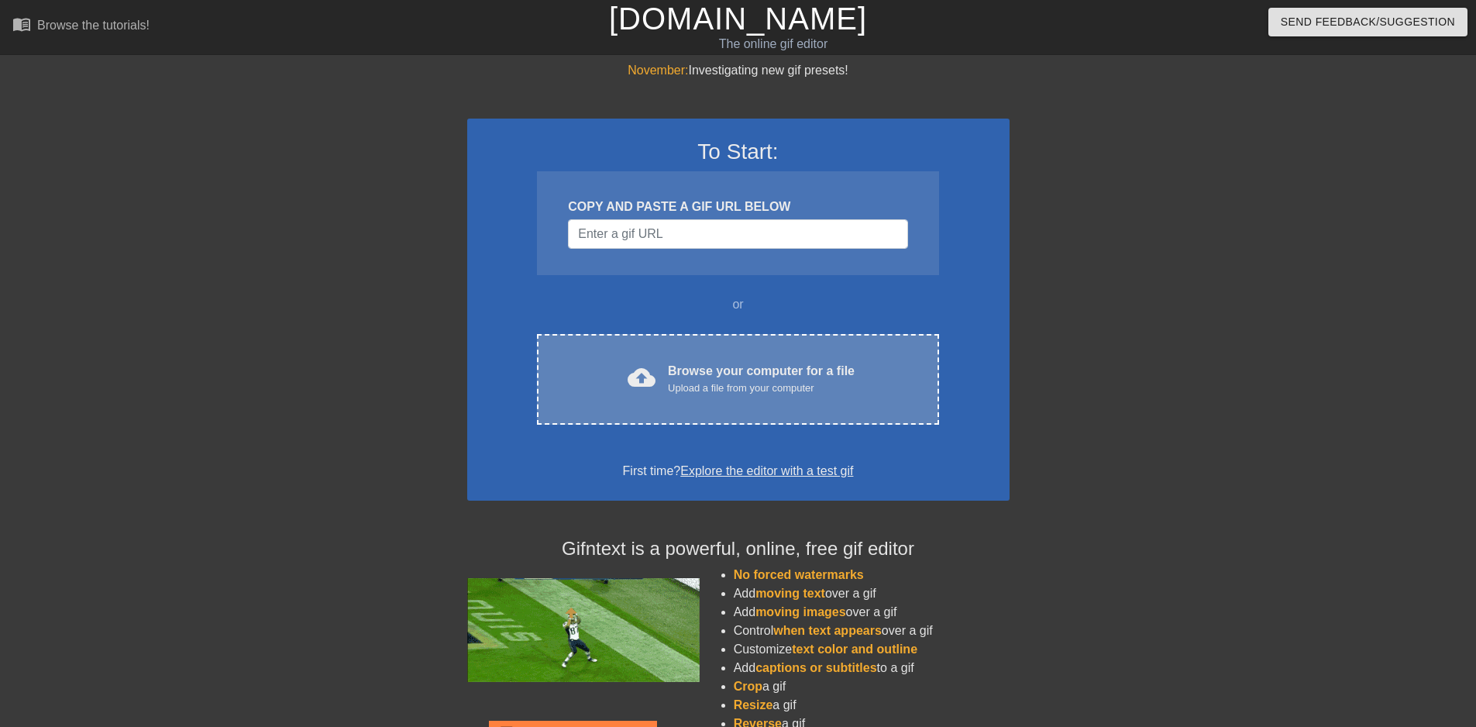
click at [683, 364] on div "Browse your computer for a file Upload a file from your computer" at bounding box center [761, 379] width 187 height 34
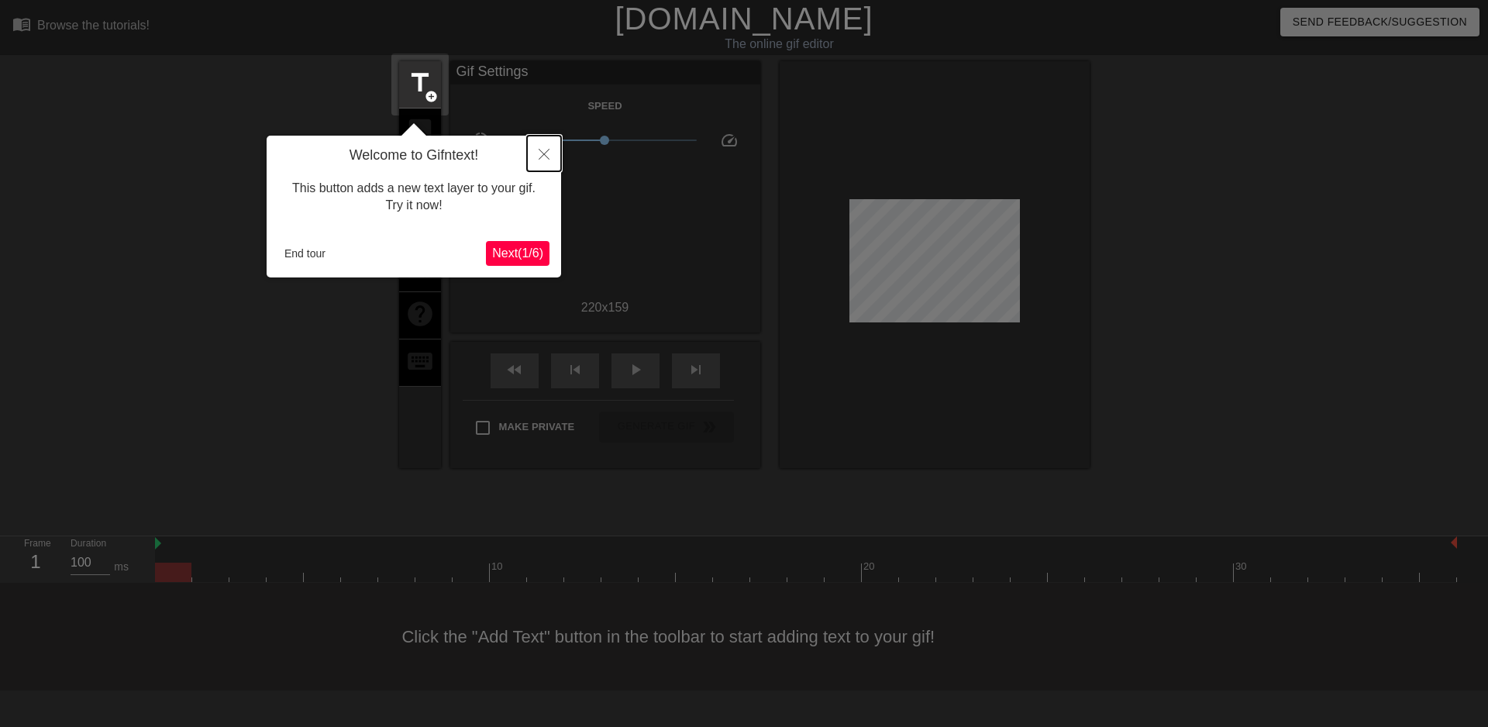
click at [540, 150] on icon "Close" at bounding box center [543, 154] width 11 height 11
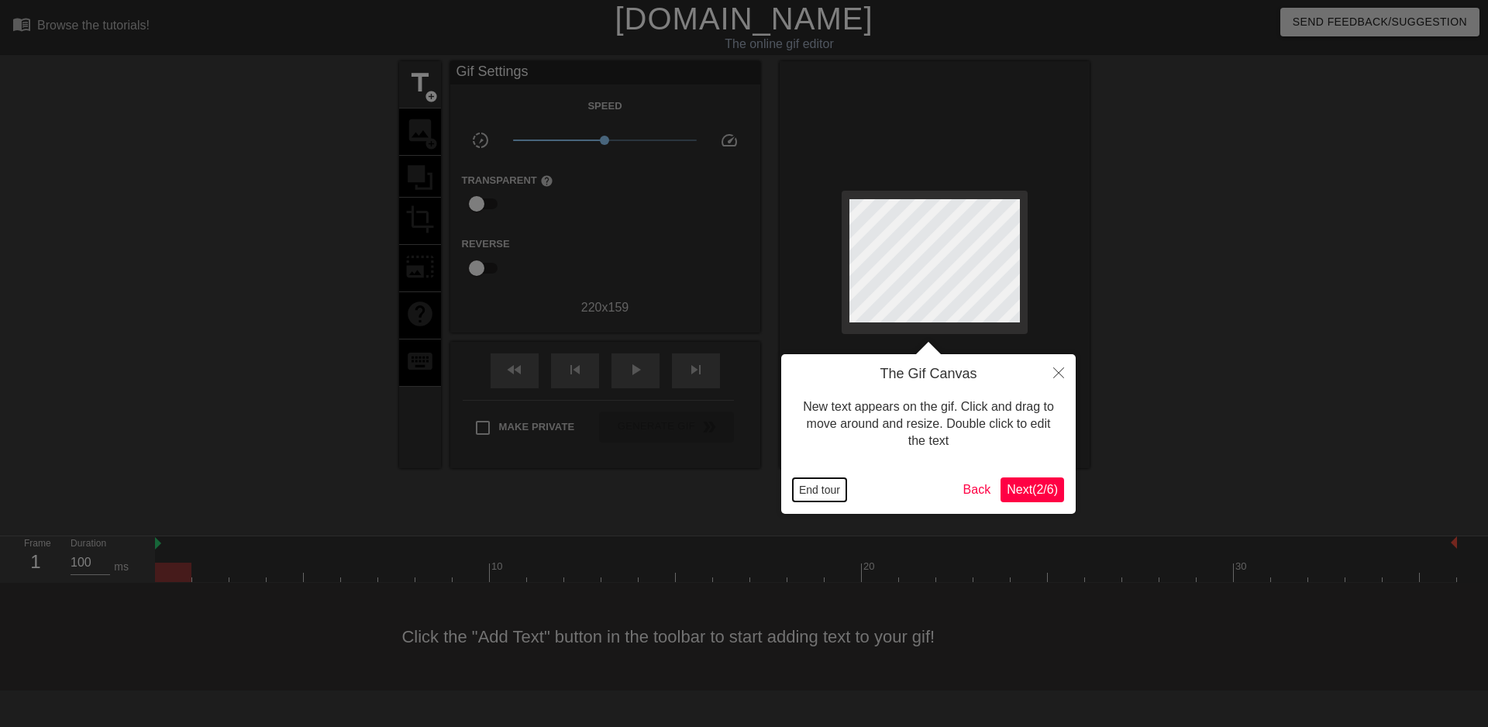
click at [802, 497] on button "End tour" at bounding box center [819, 489] width 53 height 23
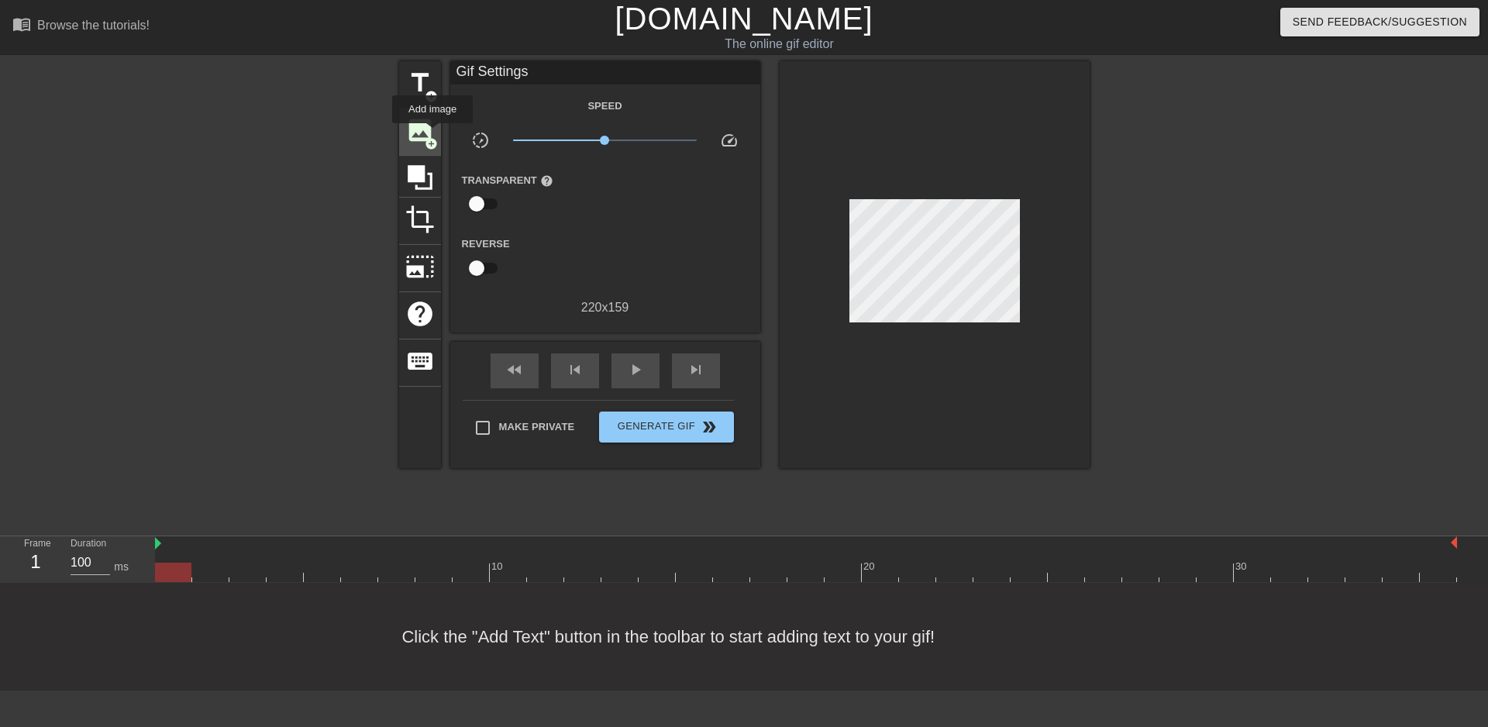
click at [430, 133] on span "image" at bounding box center [419, 129] width 29 height 29
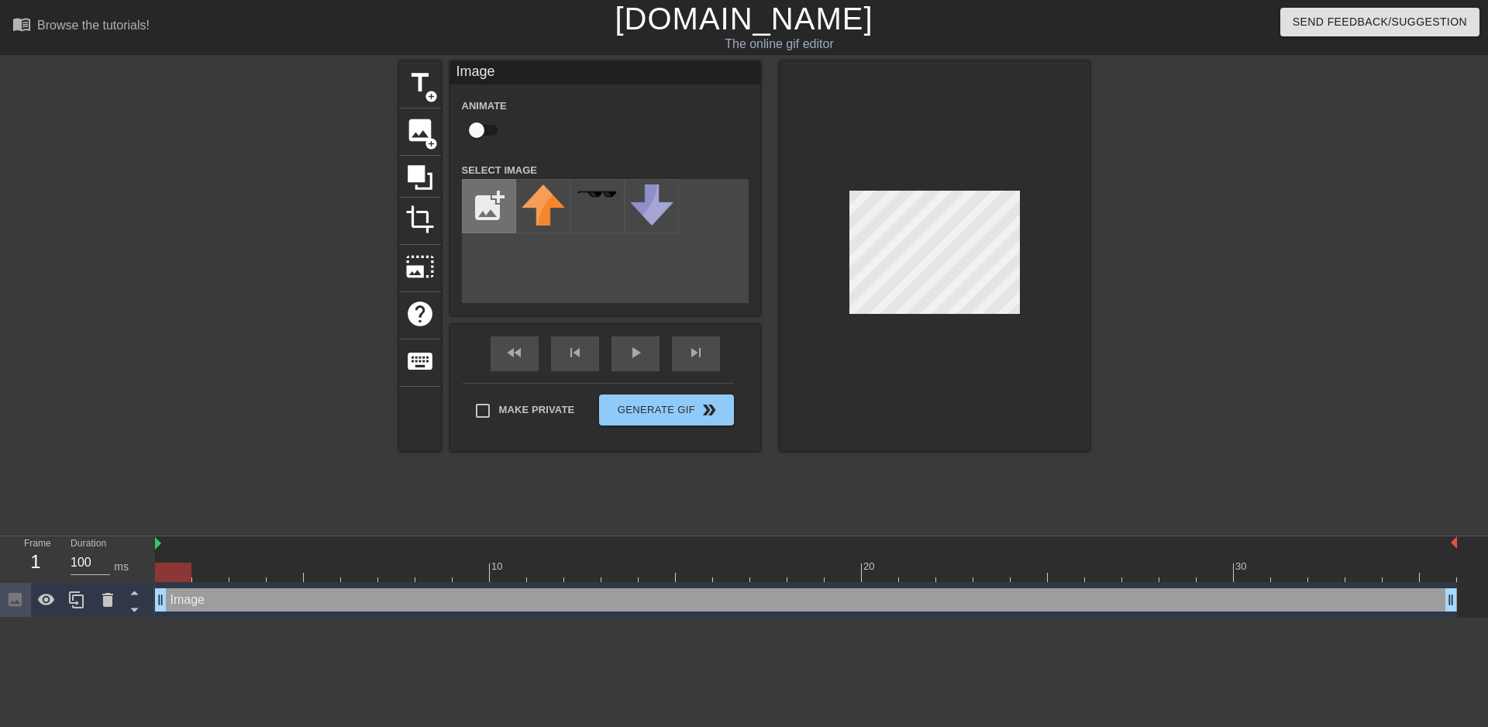
click at [487, 210] on input "file" at bounding box center [489, 206] width 53 height 53
type input "C:\fakepath\Снимок экрана 2025-09-01 143644.png"
drag, startPoint x: 562, startPoint y: 216, endPoint x: 581, endPoint y: 218, distance: 18.7
click at [562, 215] on div at bounding box center [543, 206] width 54 height 54
click at [108, 600] on icon at bounding box center [107, 600] width 11 height 14
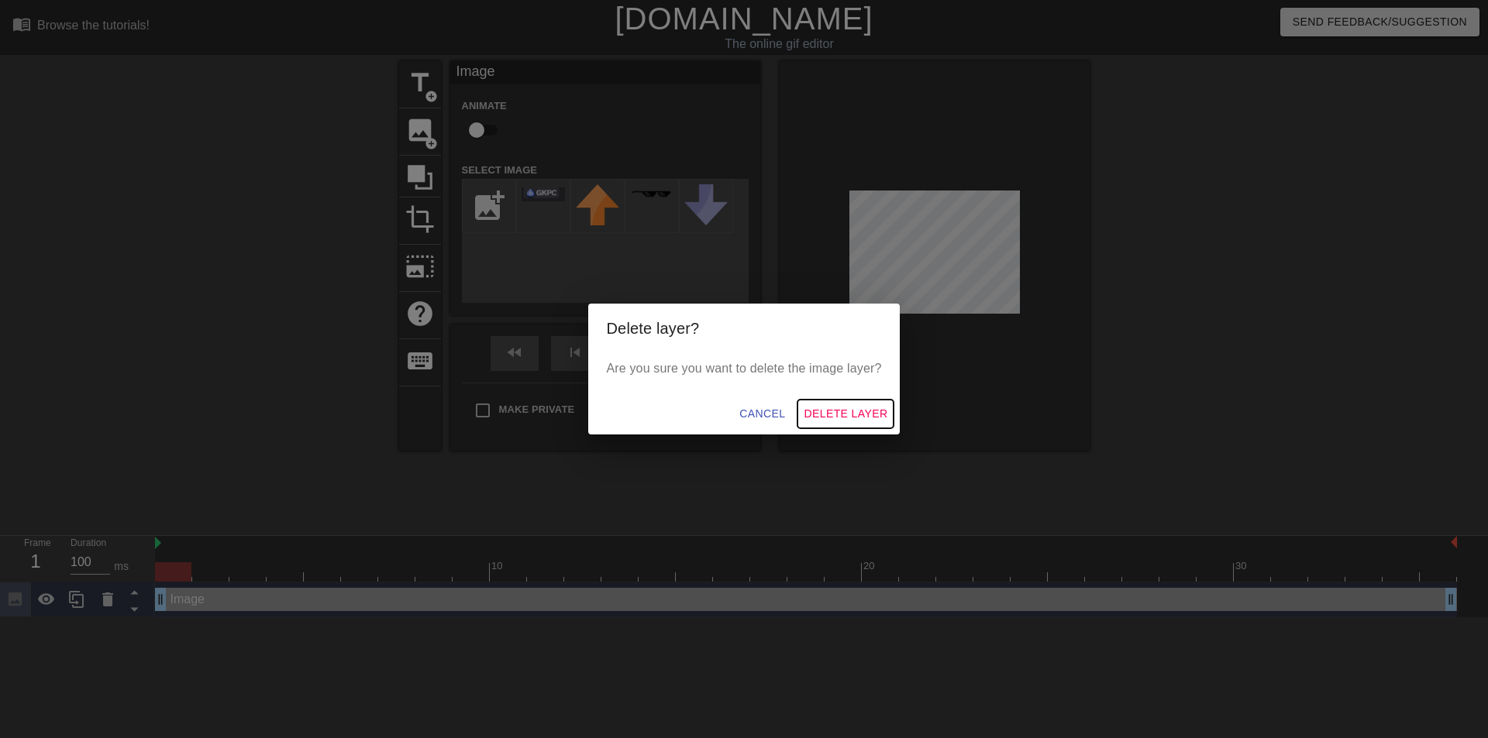
click at [823, 415] on span "Delete Layer" at bounding box center [845, 413] width 84 height 19
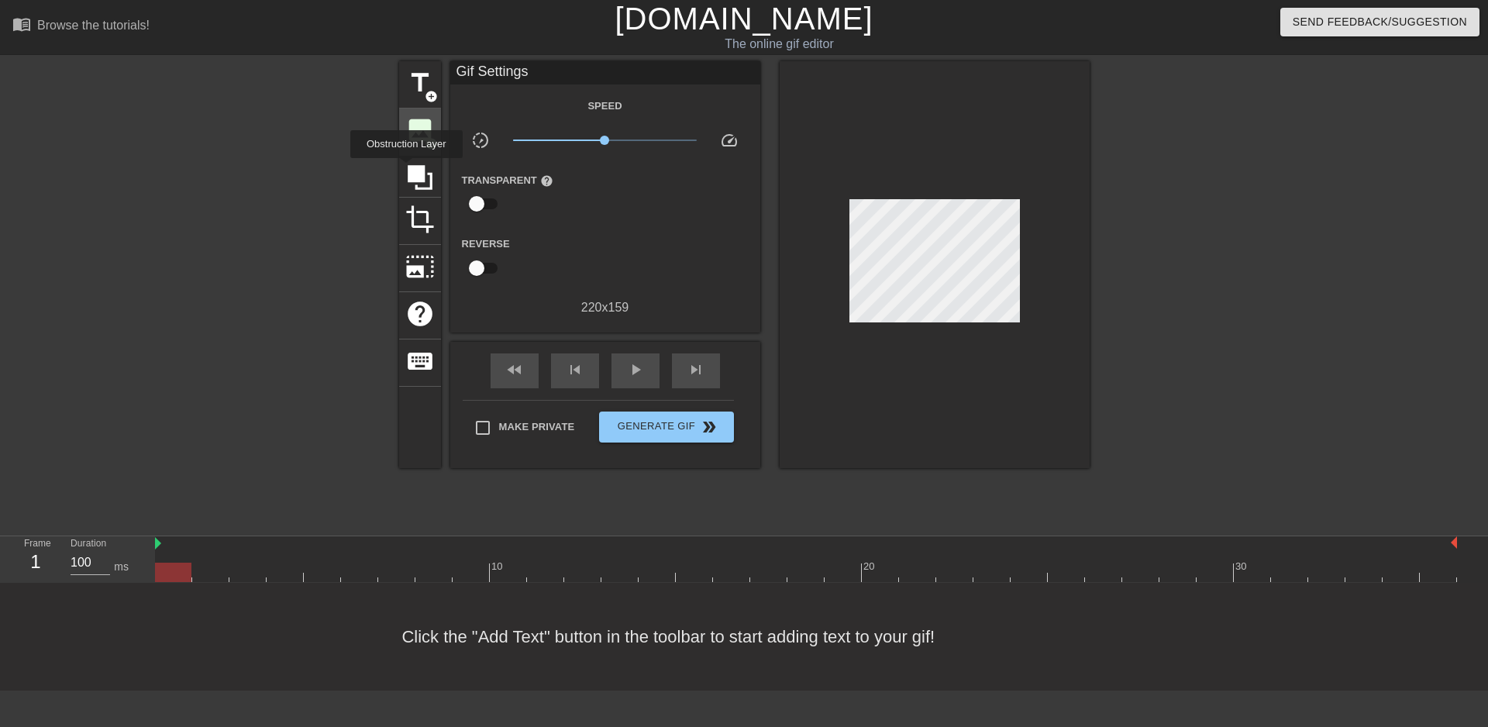
click at [413, 144] on div "image add_circle" at bounding box center [420, 131] width 42 height 47
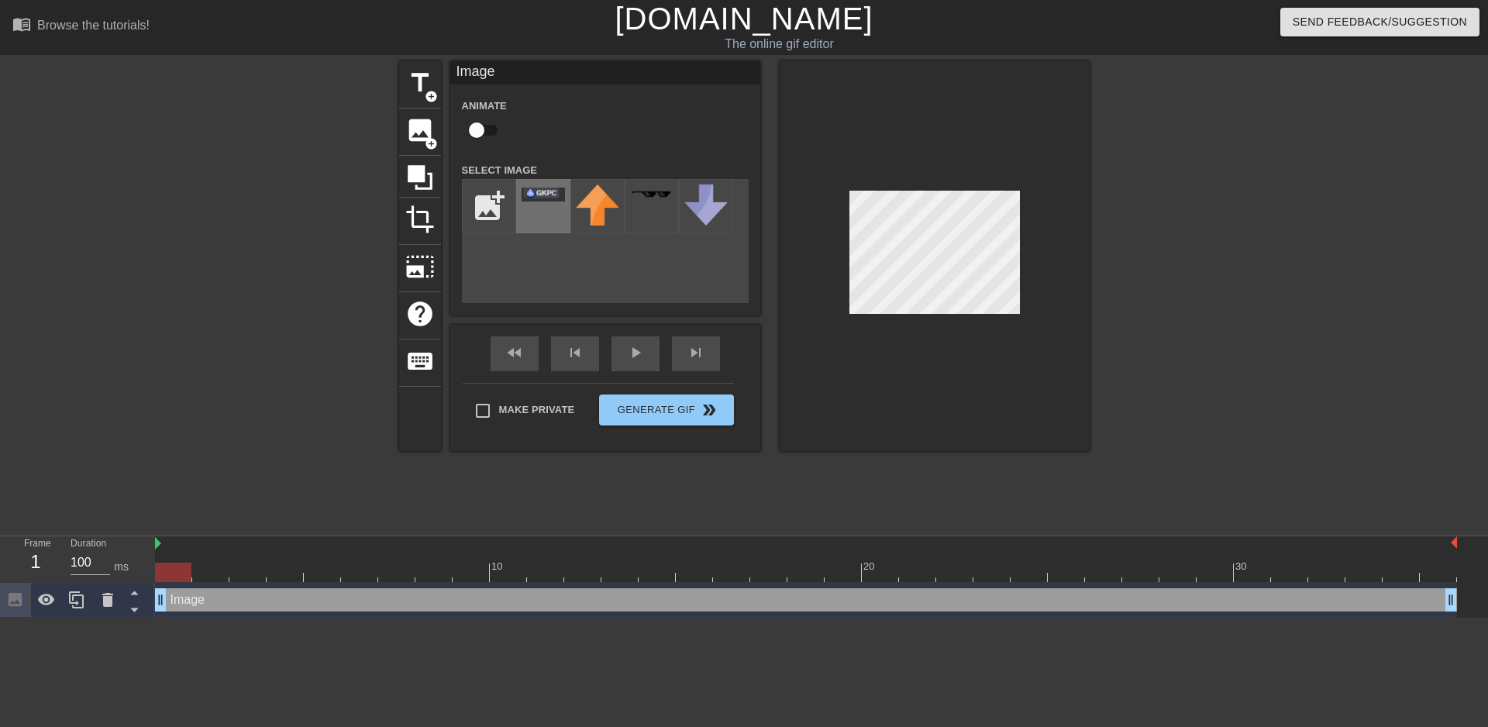
click at [531, 205] on div at bounding box center [543, 206] width 54 height 54
click at [459, 494] on div "title add_circle image add_circle crop photo_size_select_large help keyboard Im…" at bounding box center [744, 293] width 690 height 465
click at [1088, 259] on div at bounding box center [934, 256] width 310 height 390
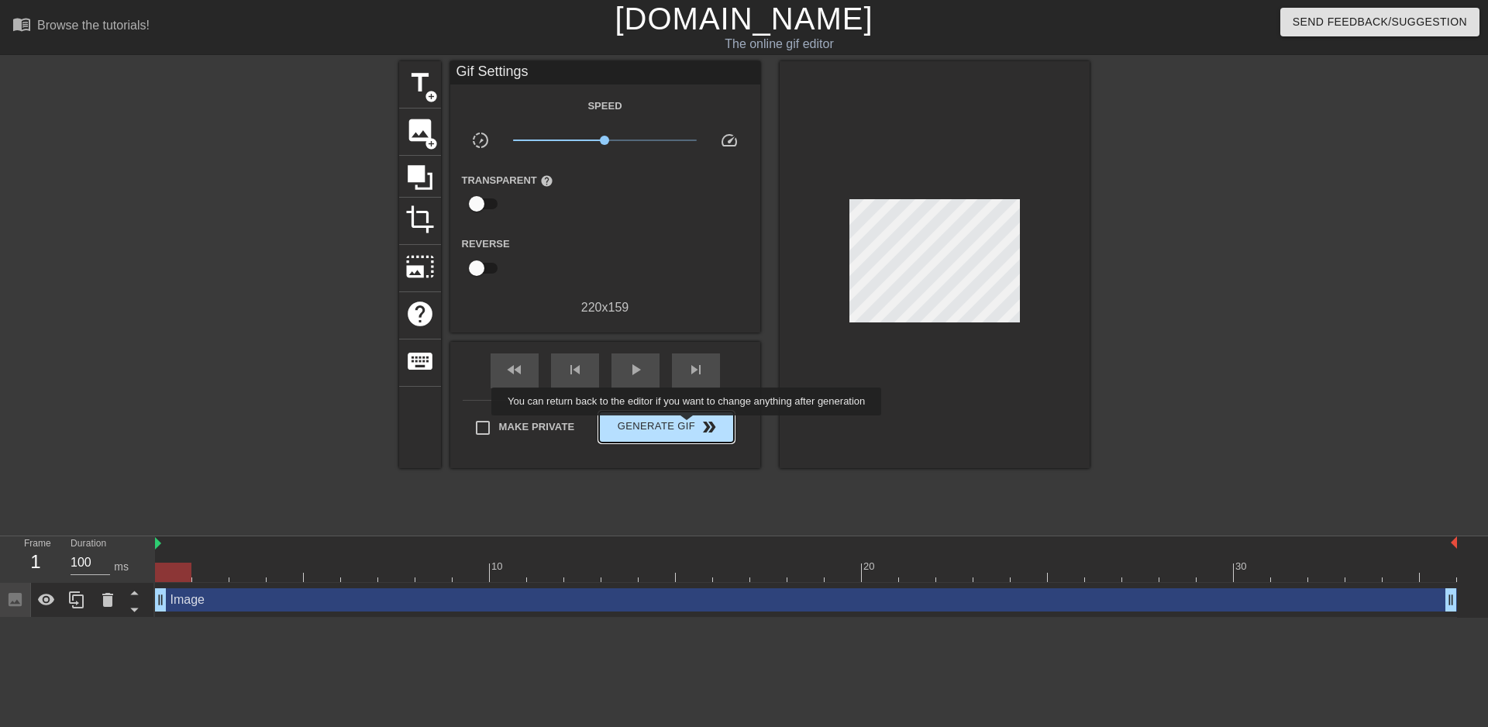
click at [688, 426] on span "Generate Gif double_arrow" at bounding box center [666, 427] width 122 height 19
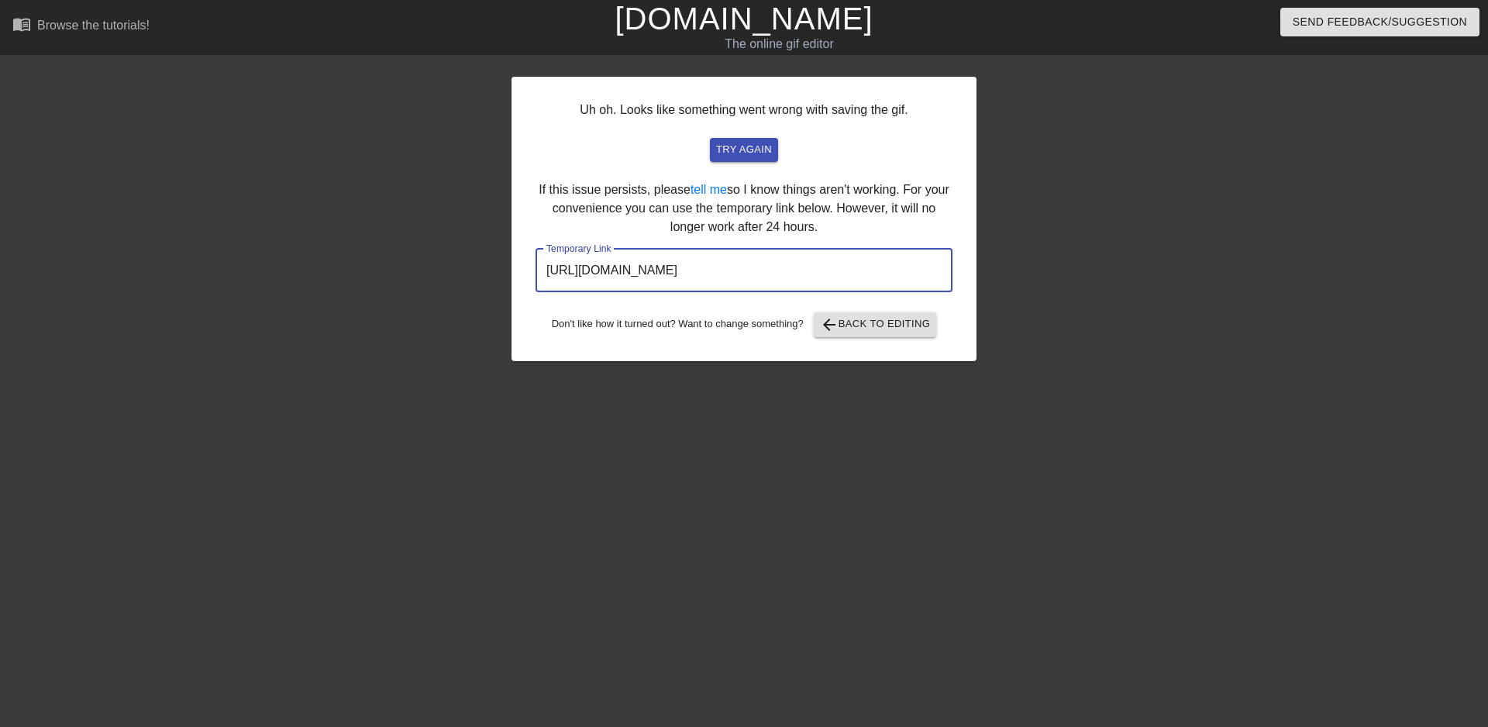
click at [871, 273] on input "https://www.gifntext.com/temp_generations/NsoQF6Kv.gif" at bounding box center [743, 270] width 417 height 43
drag, startPoint x: 872, startPoint y: 273, endPoint x: 426, endPoint y: 254, distance: 445.9
click at [312, 267] on div "Uh oh. Looks like something went wrong with saving the gif. try again If this i…" at bounding box center [744, 293] width 1488 height 465
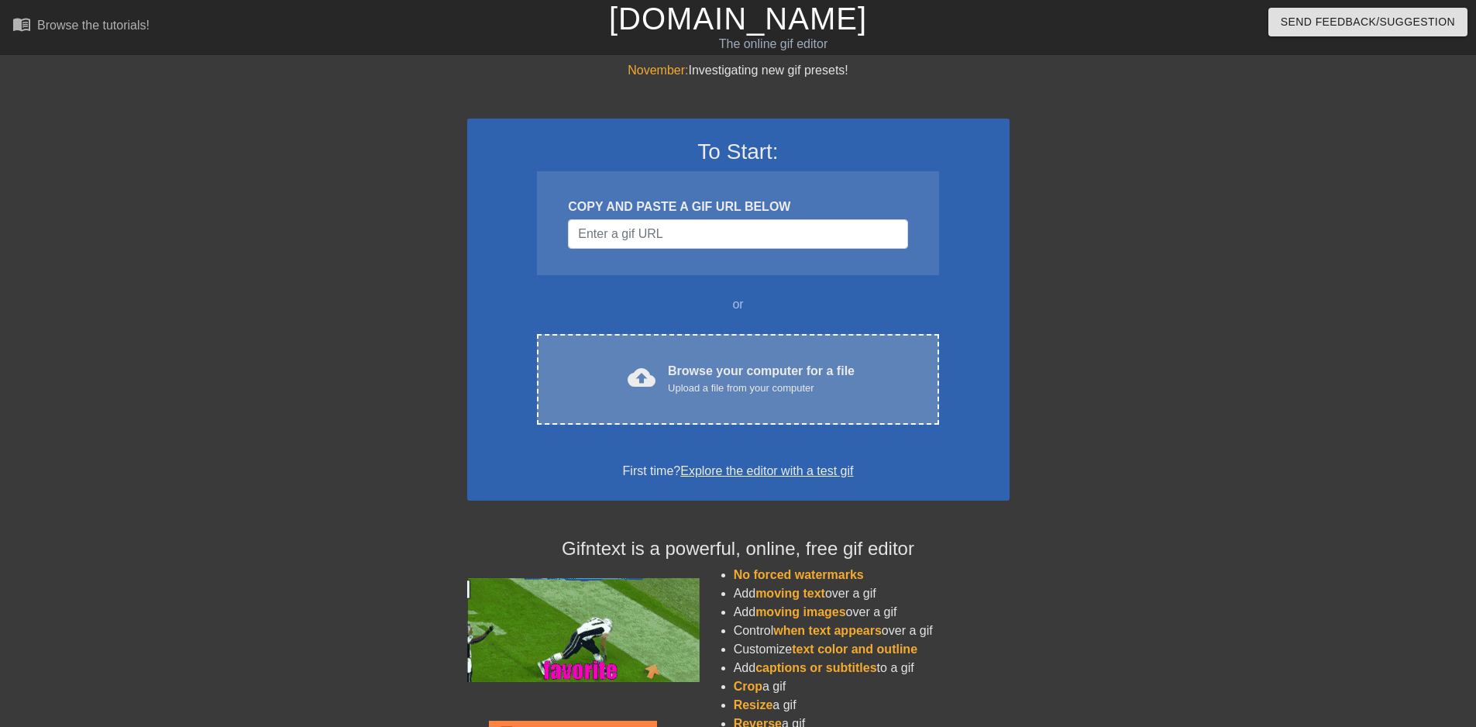
click at [715, 377] on div "Browse your computer for a file Upload a file from your computer" at bounding box center [761, 379] width 187 height 34
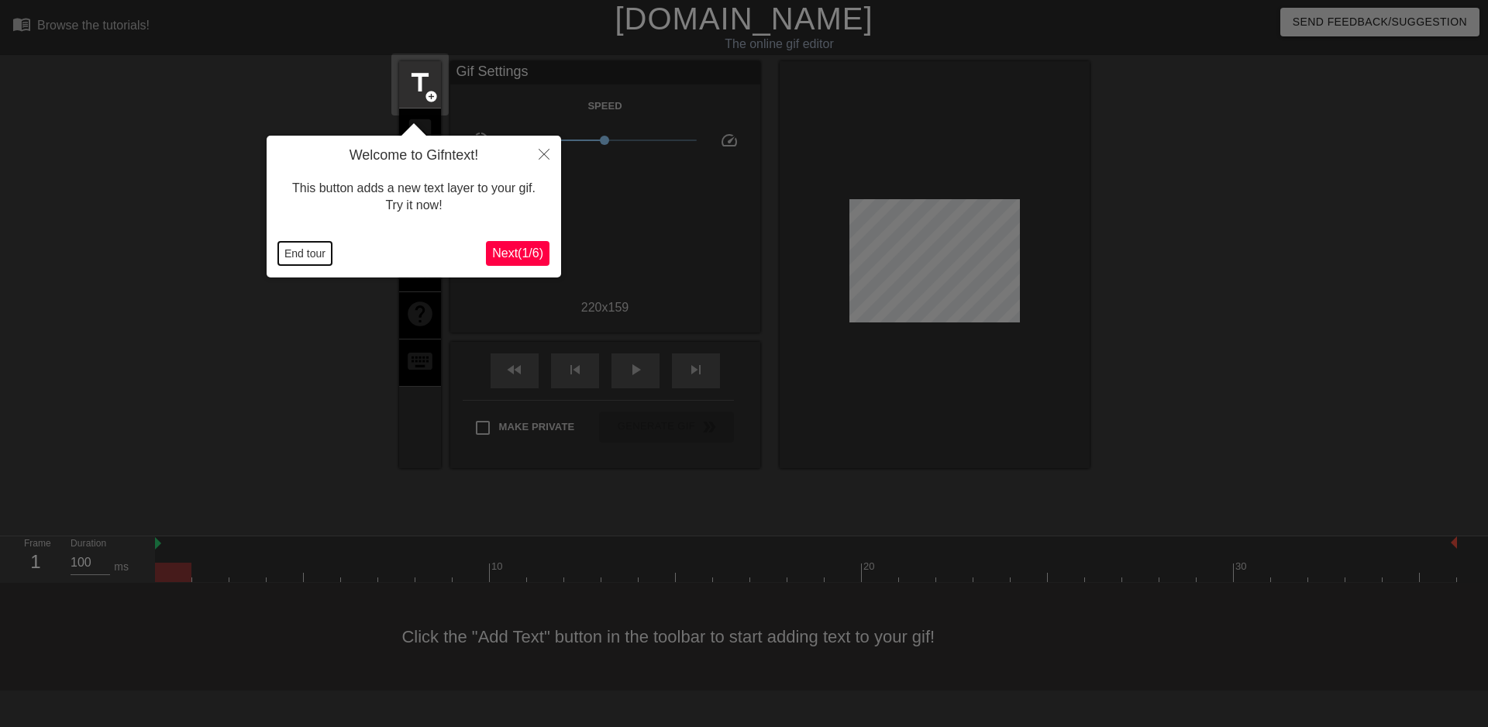
click at [316, 262] on button "End tour" at bounding box center [304, 253] width 53 height 23
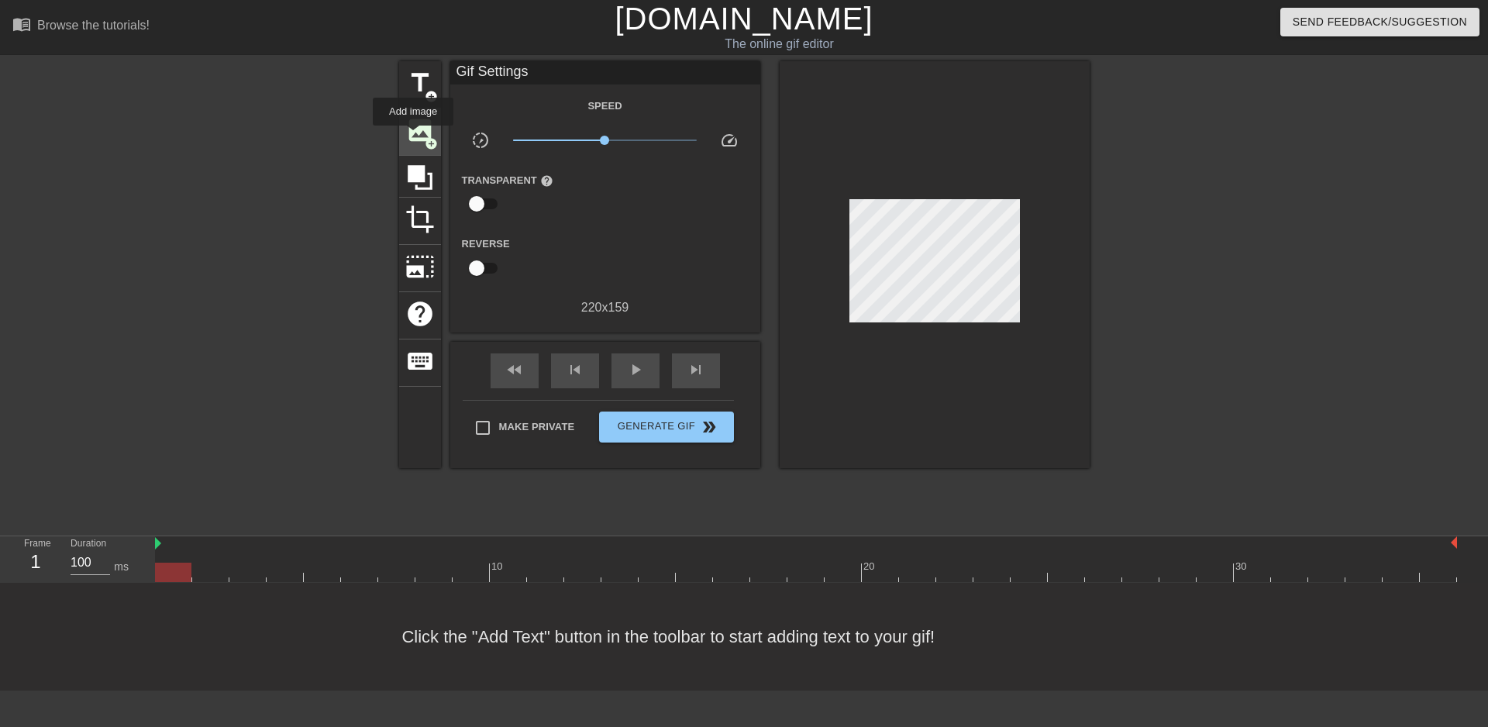
click at [413, 136] on span "image" at bounding box center [419, 129] width 29 height 29
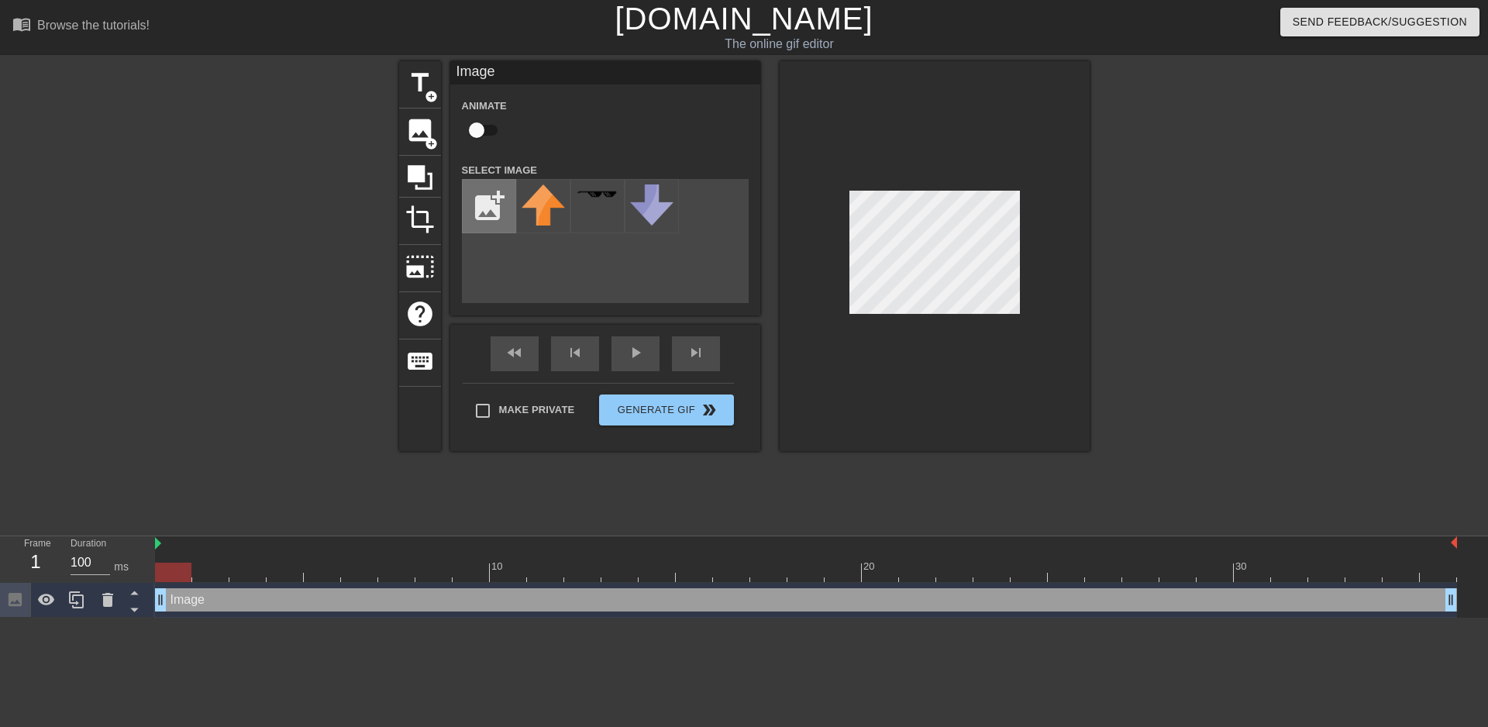
click at [473, 194] on input "file" at bounding box center [489, 206] width 53 height 53
click at [504, 216] on input "file" at bounding box center [489, 206] width 53 height 53
type input "C:\fakepath\Снимок экрана 2025-09-01 143916.png"
click at [544, 205] on img at bounding box center [542, 197] width 43 height 26
click at [944, 344] on div at bounding box center [934, 256] width 310 height 390
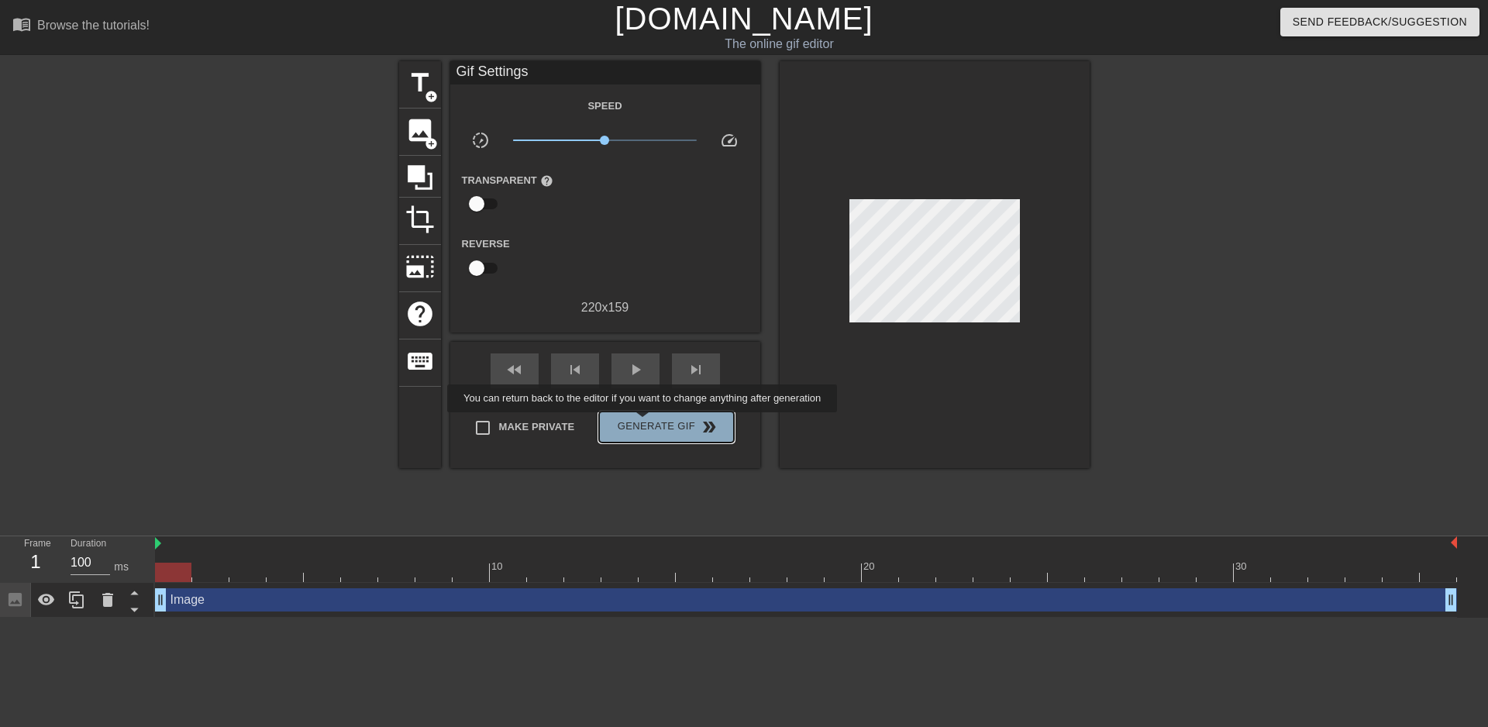
click at [644, 423] on span "Generate Gif double_arrow" at bounding box center [666, 427] width 122 height 19
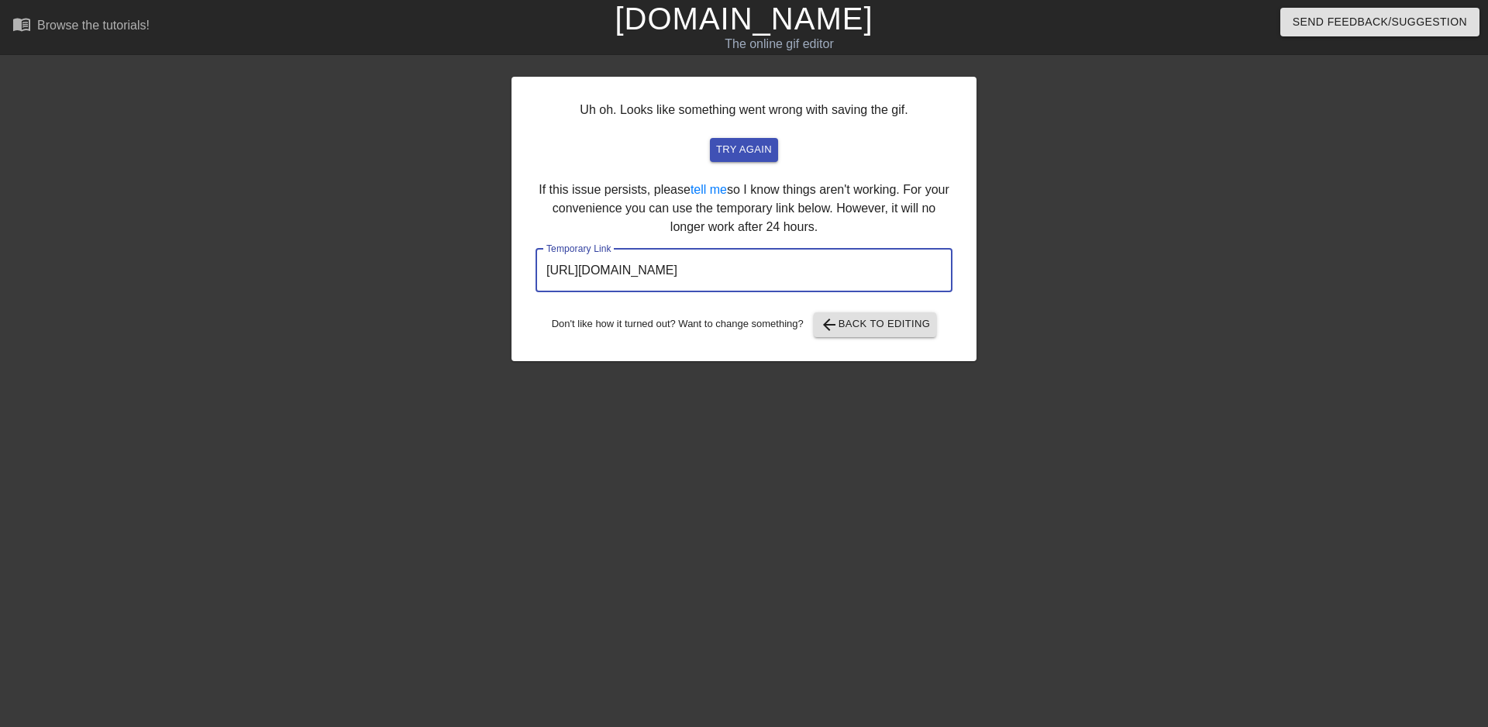
drag, startPoint x: 896, startPoint y: 277, endPoint x: 404, endPoint y: 289, distance: 491.4
click at [404, 289] on div "Uh oh. Looks like something went wrong with saving the gif. try again If this i…" at bounding box center [744, 293] width 1488 height 465
